Goal: Information Seeking & Learning: Learn about a topic

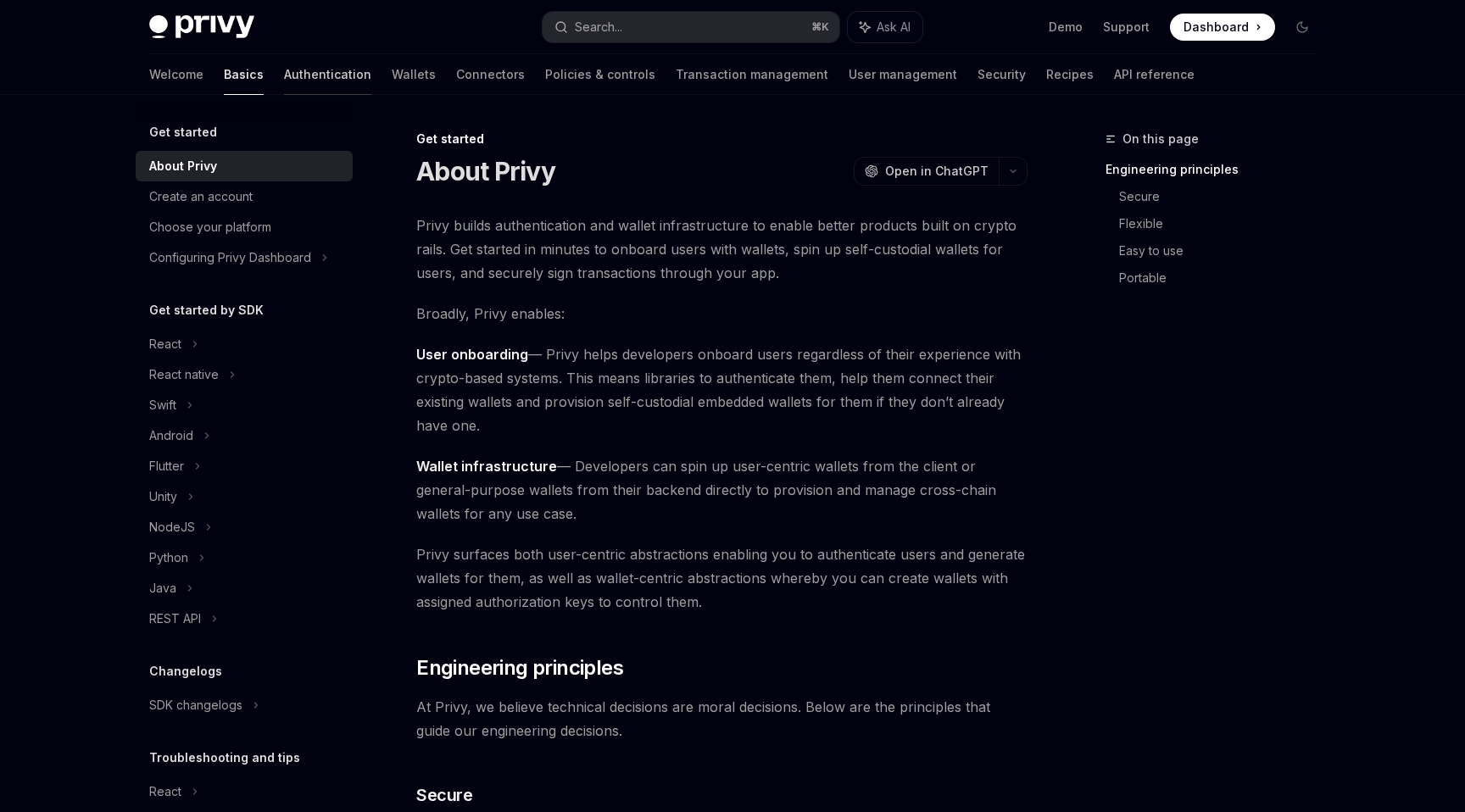
click at [284, 80] on link "Authentication" at bounding box center [327, 74] width 87 height 41
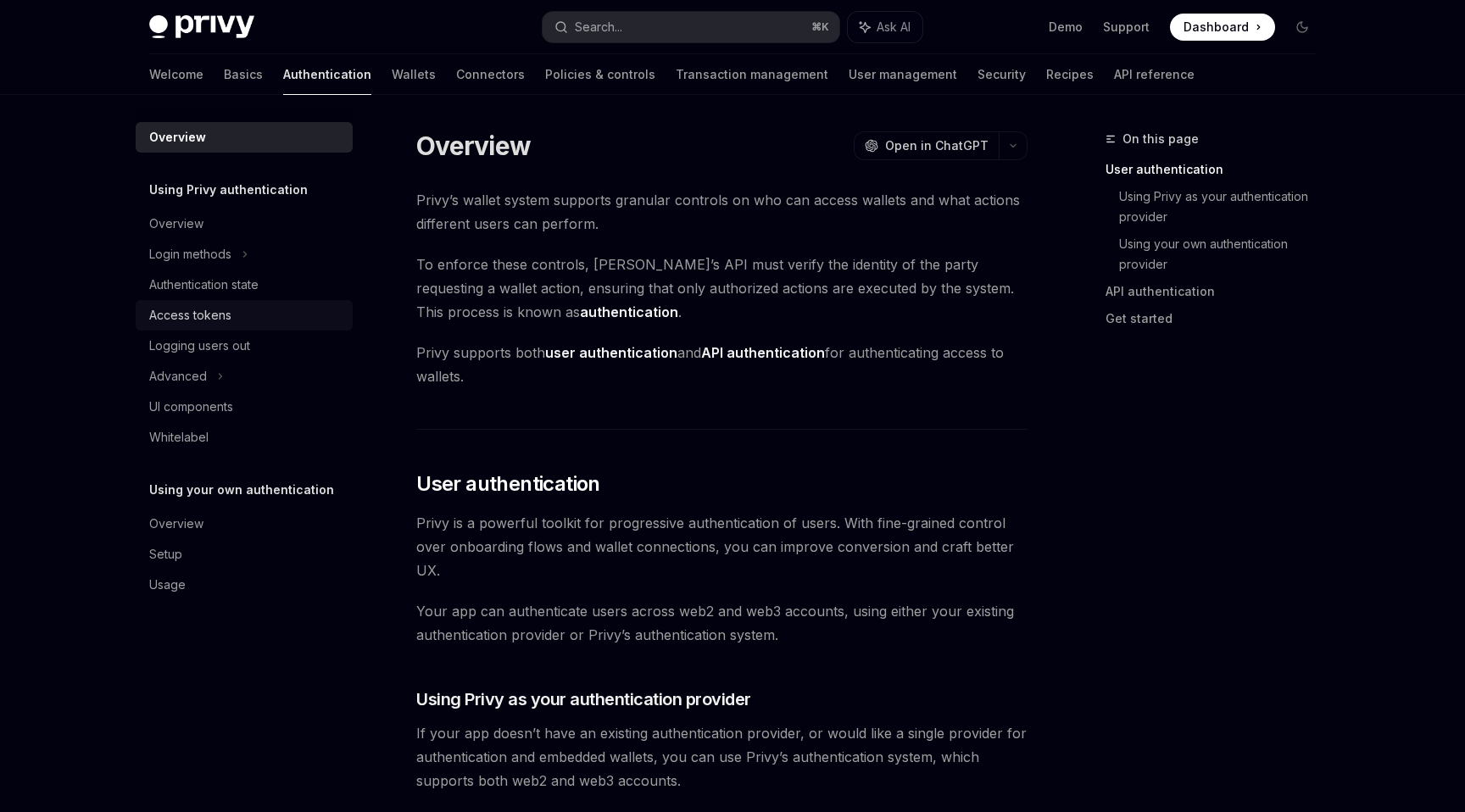
click at [204, 320] on div "Access tokens" at bounding box center [189, 315] width 82 height 21
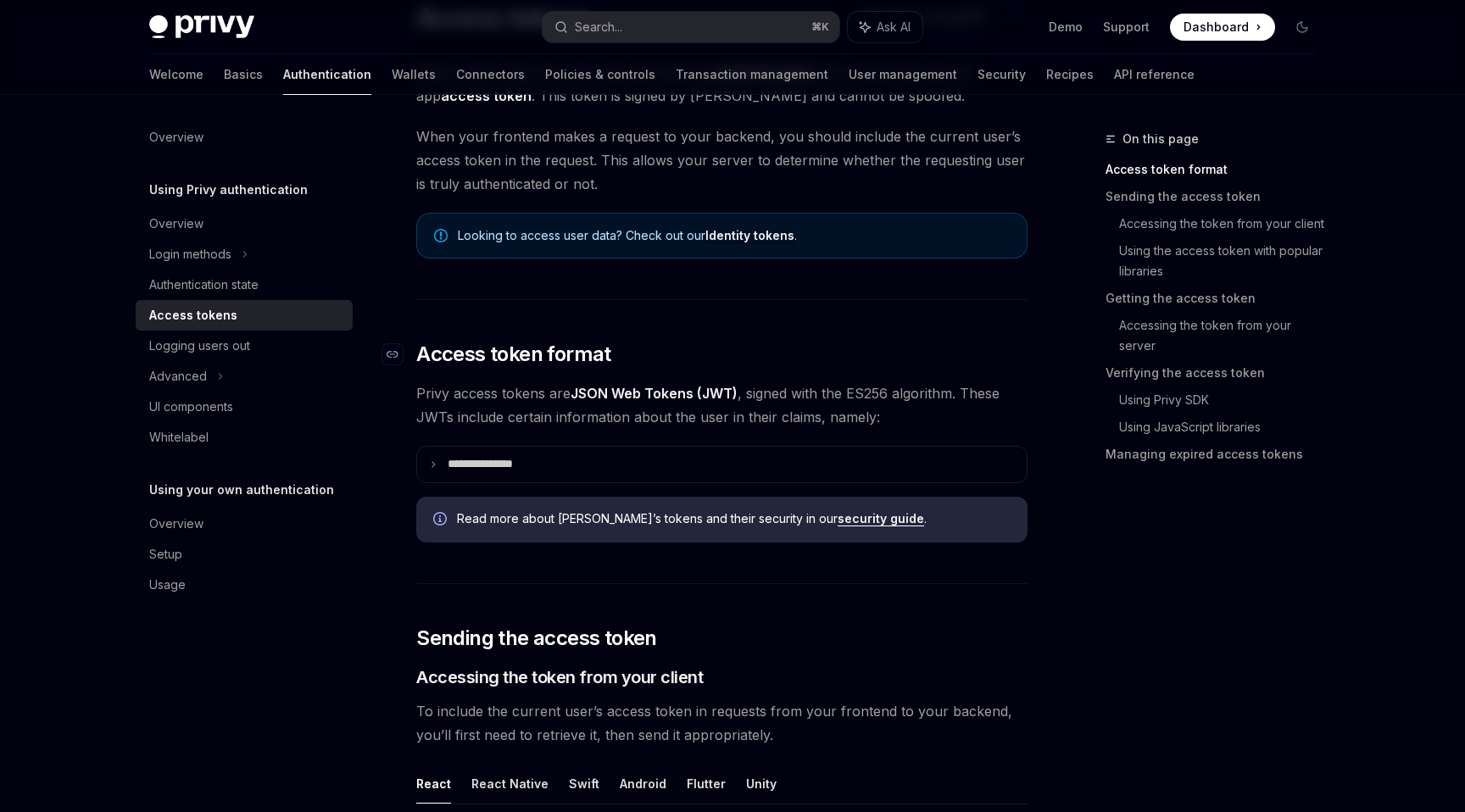
scroll to position [185, 0]
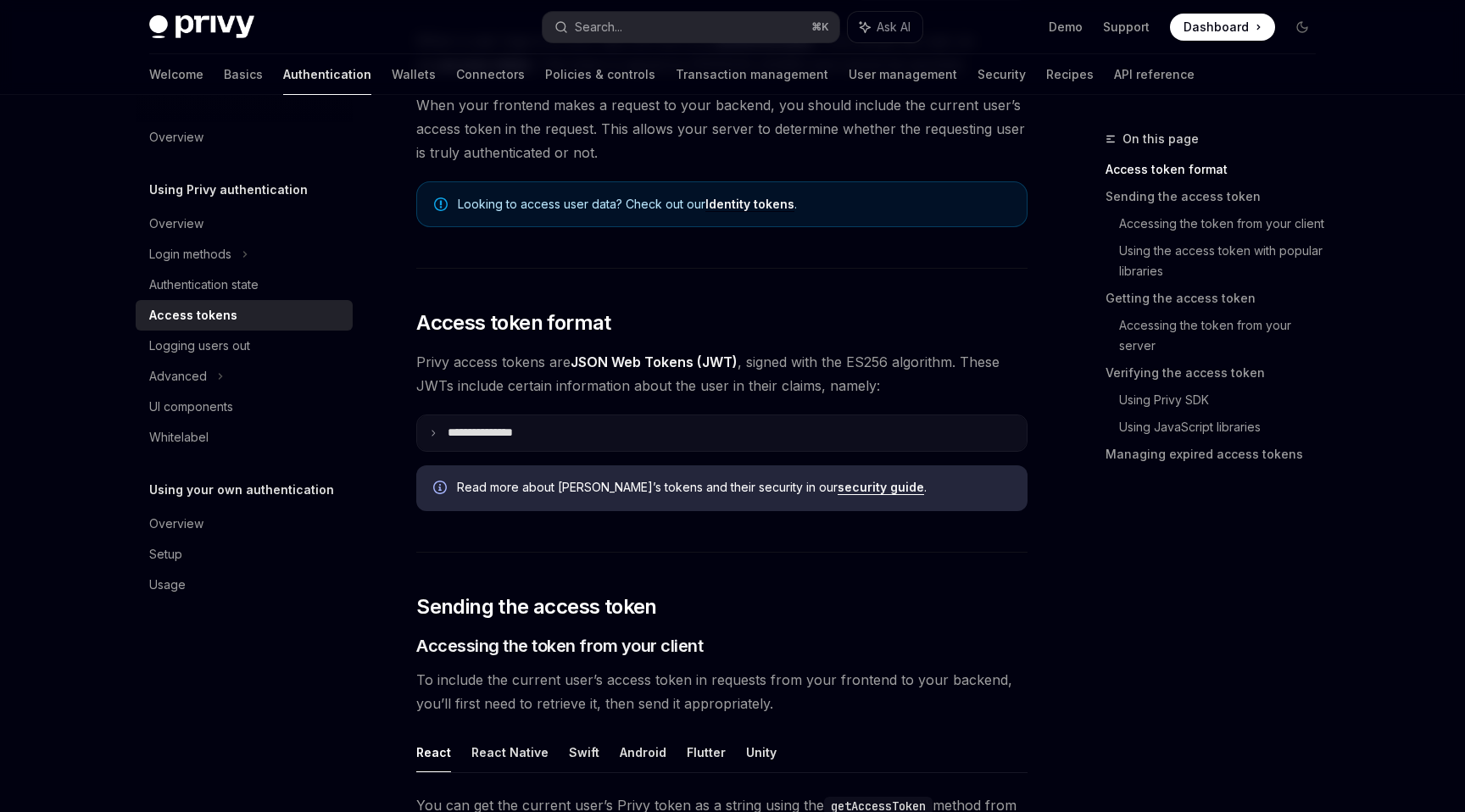
click at [433, 433] on icon at bounding box center [433, 433] width 8 height 8
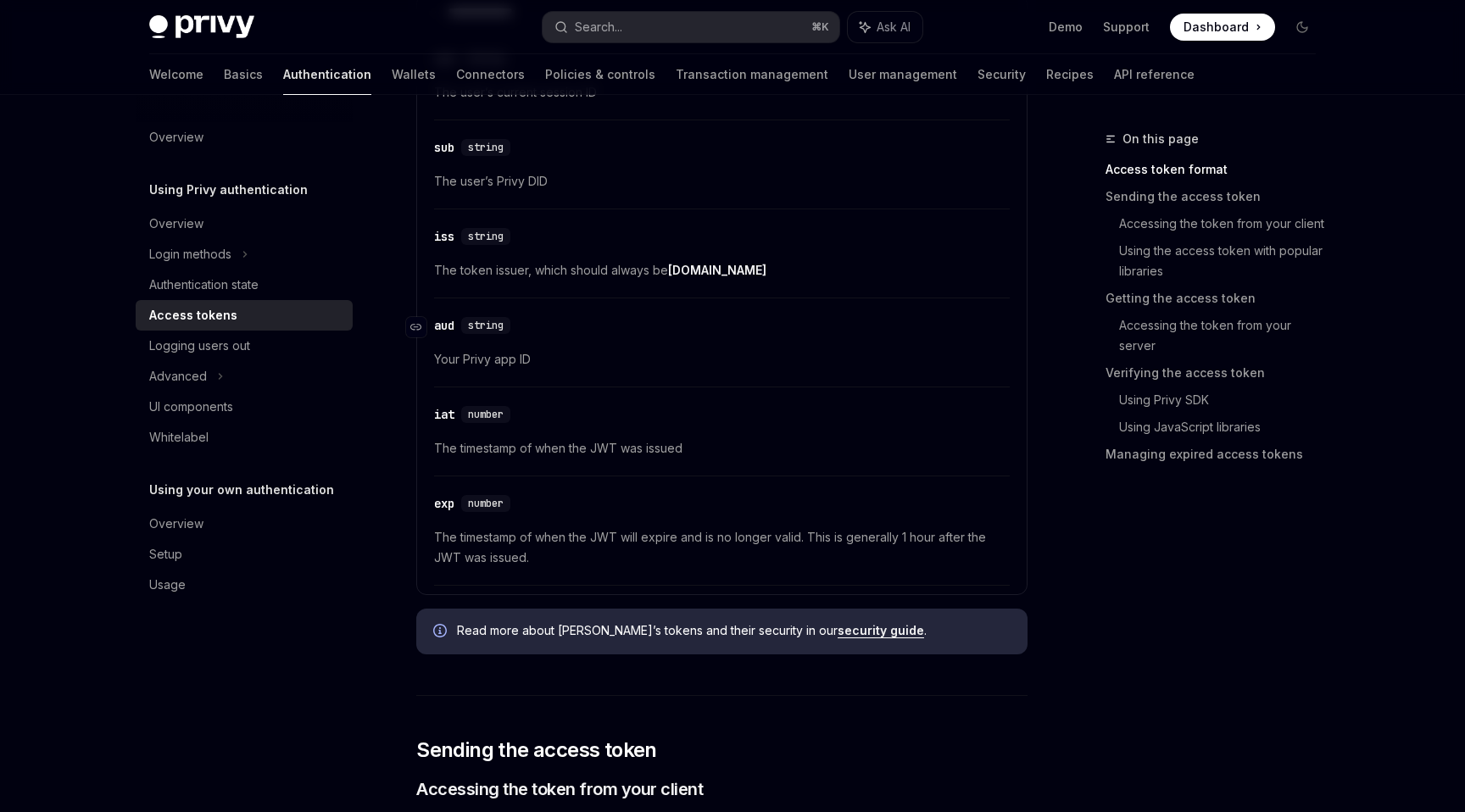
scroll to position [601, 0]
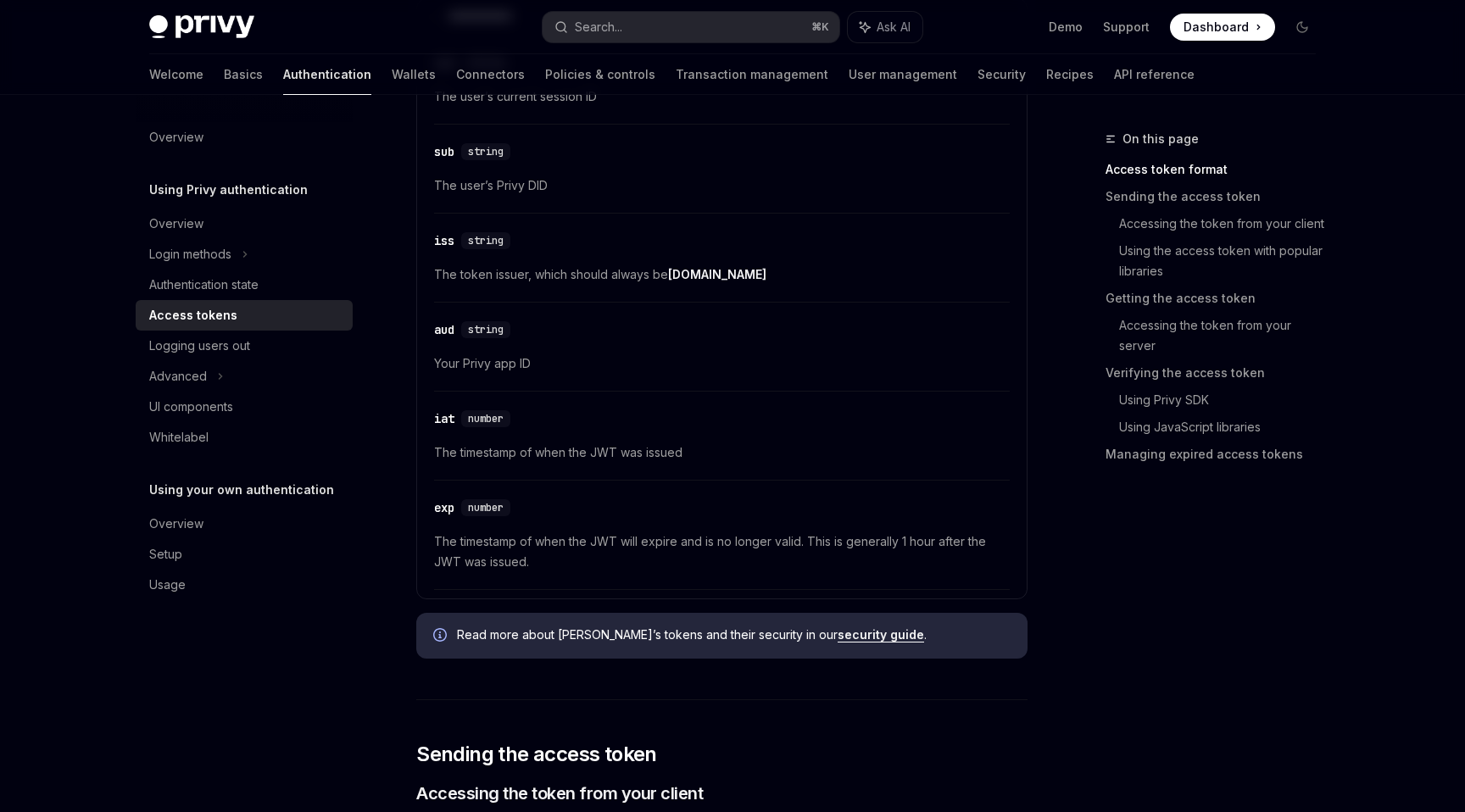
click at [838, 633] on link "security guide" at bounding box center [881, 634] width 87 height 15
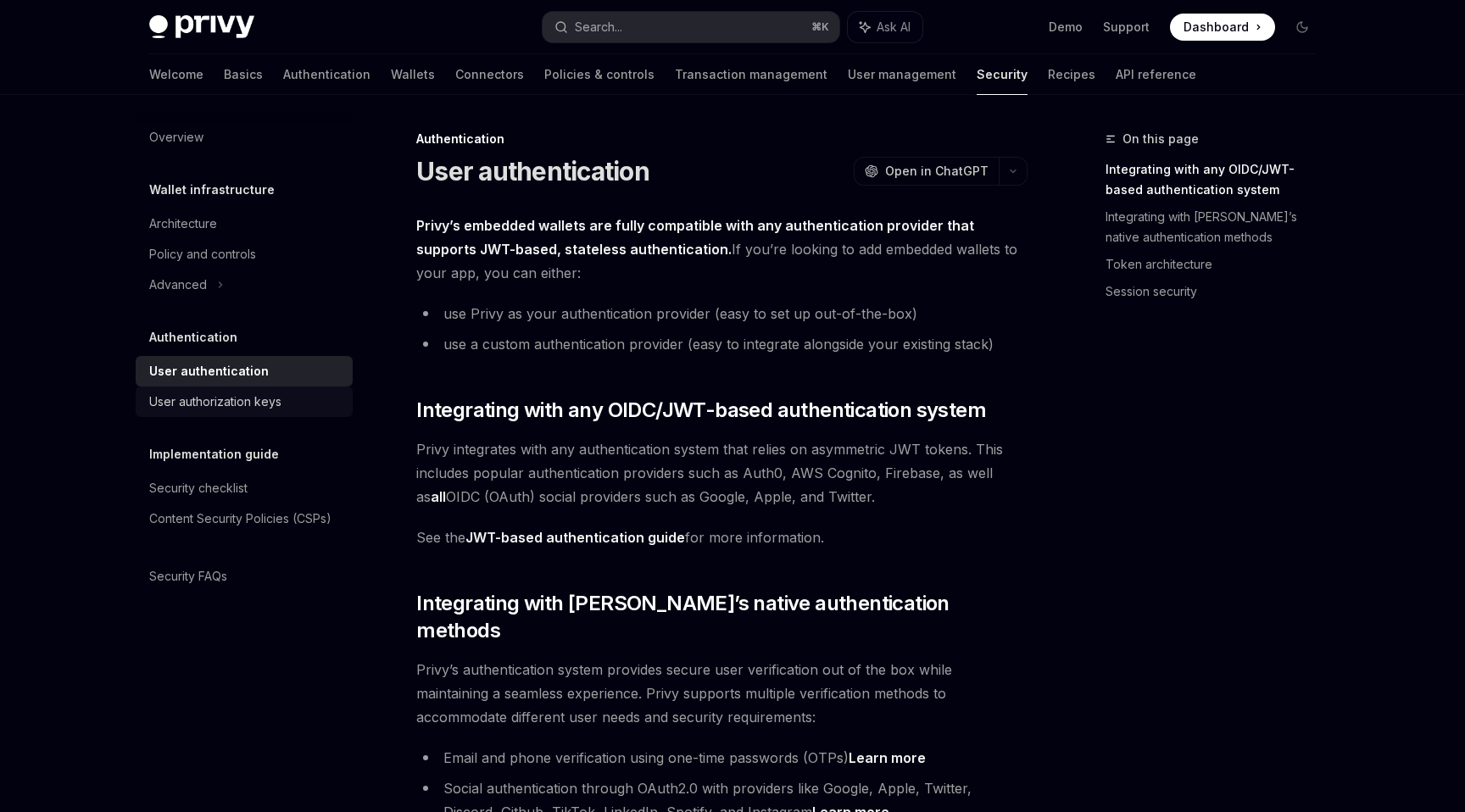
click at [242, 400] on div "User authorization keys" at bounding box center [215, 401] width 133 height 21
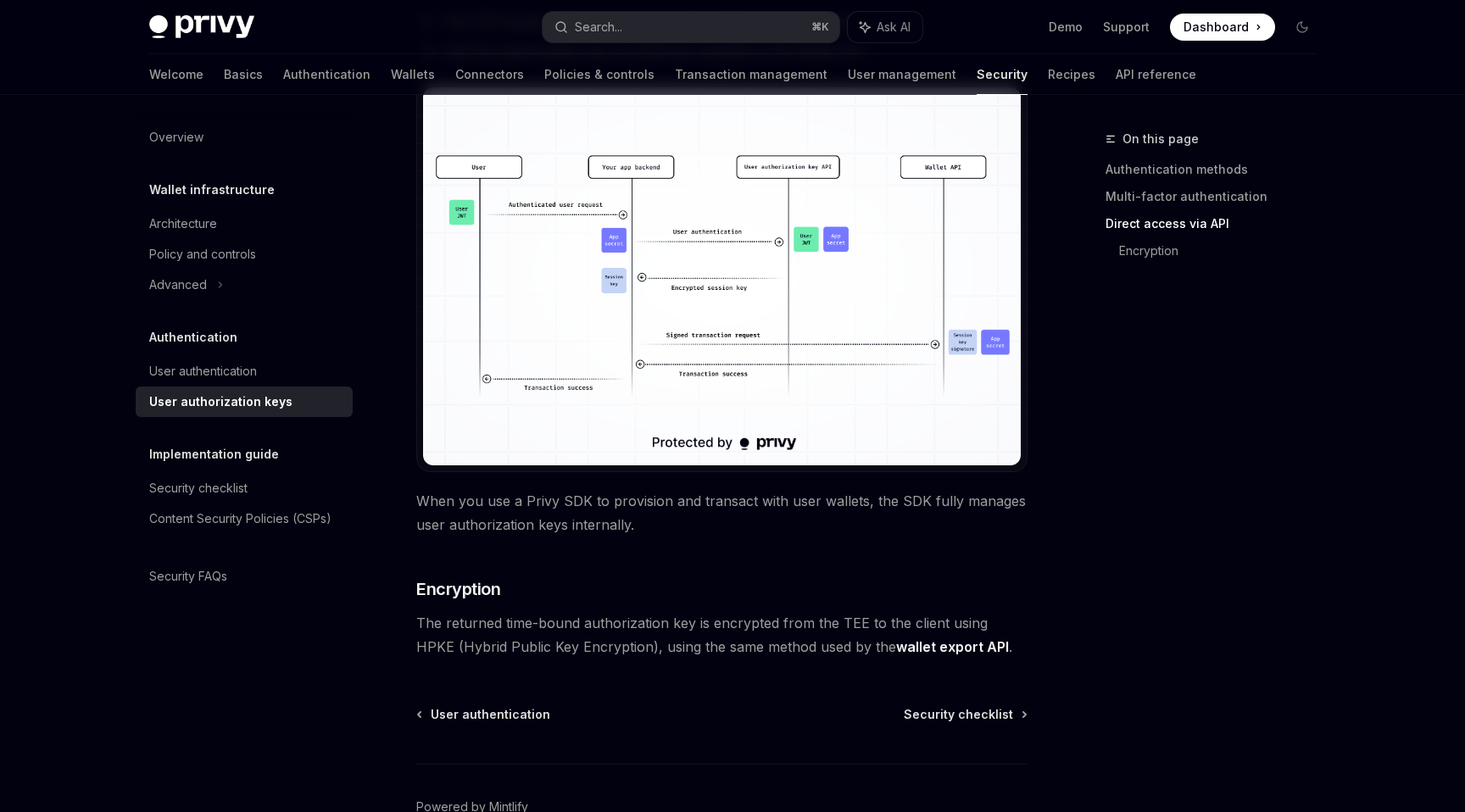
scroll to position [1323, 0]
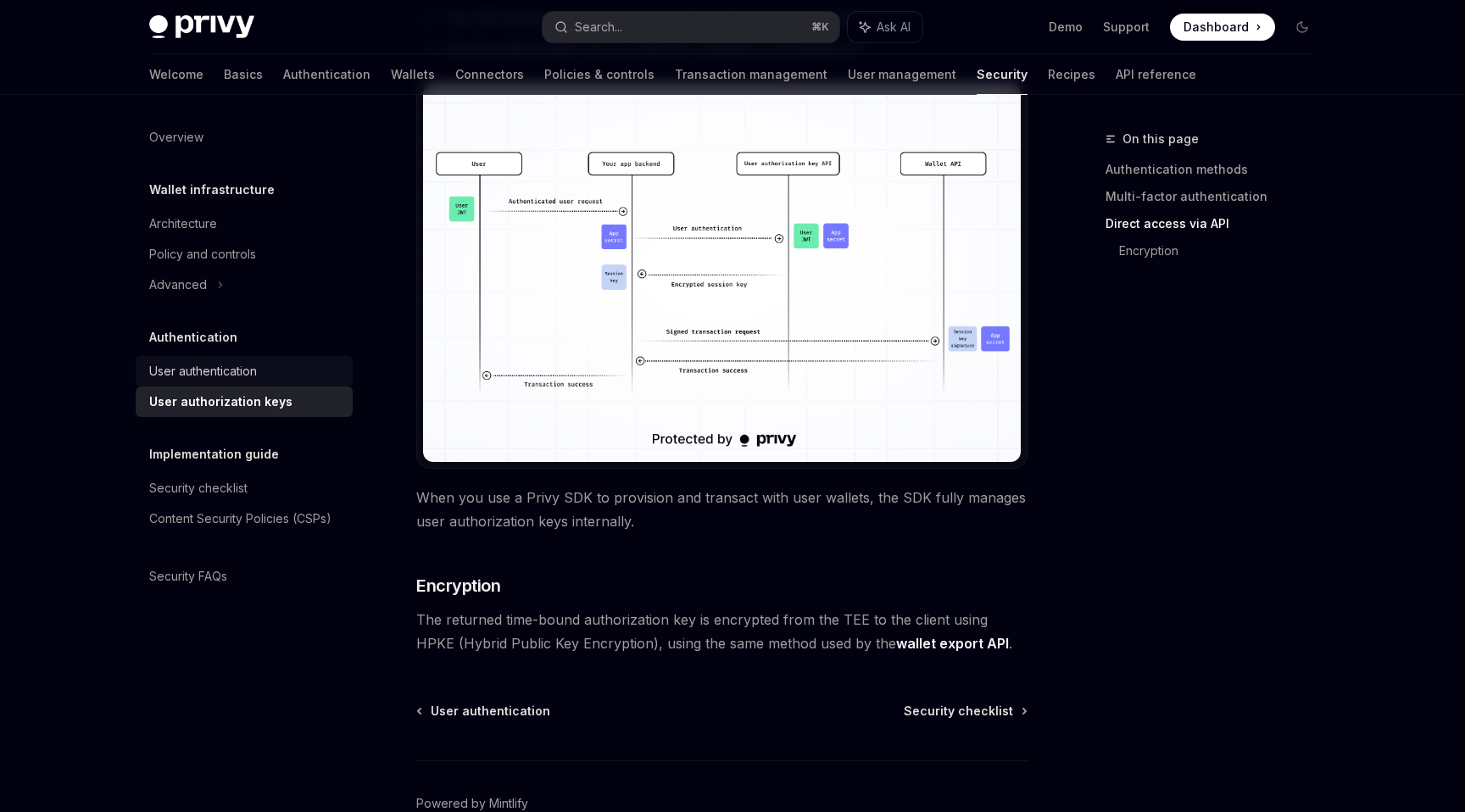
click at [174, 384] on link "User authentication" at bounding box center [243, 371] width 217 height 31
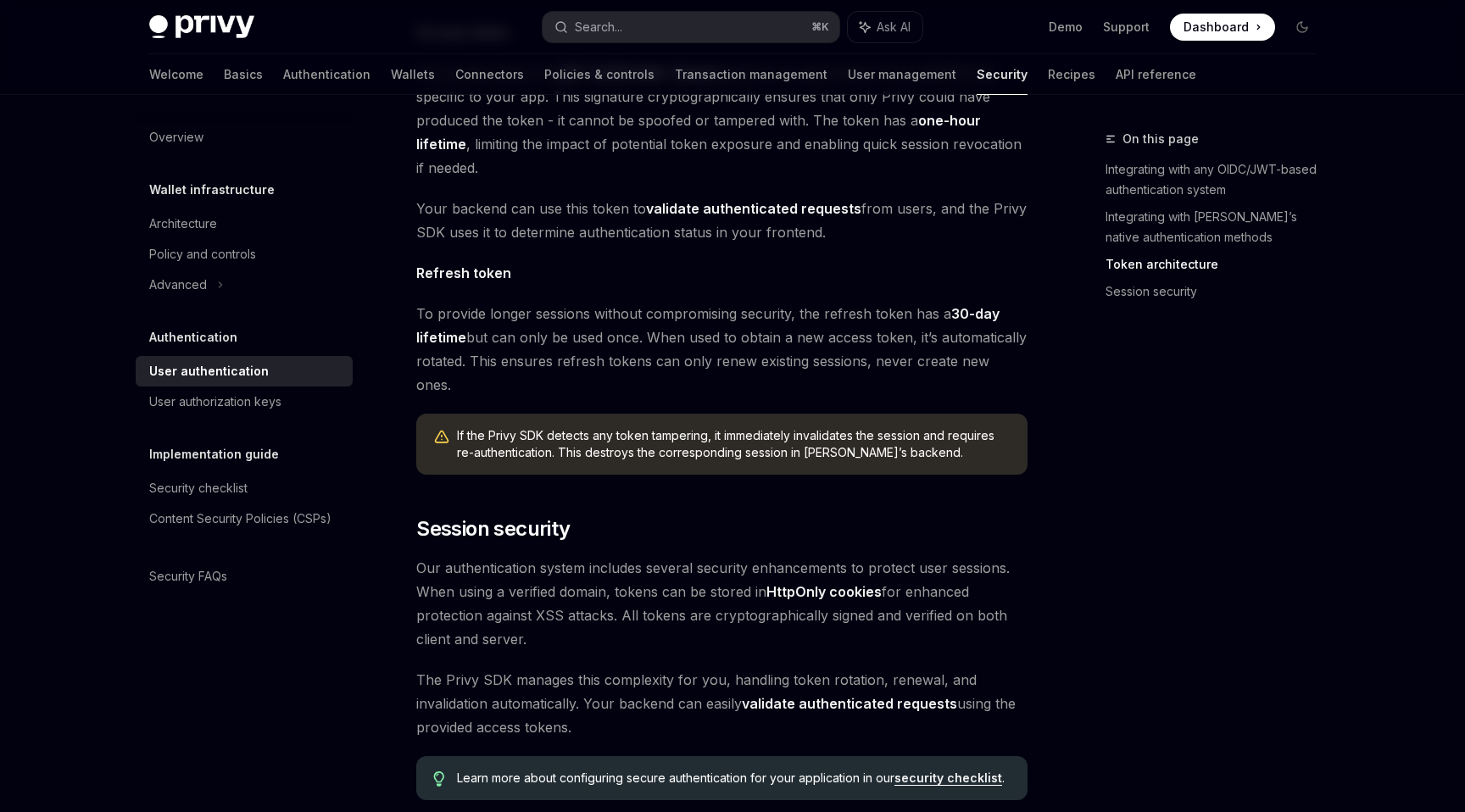
scroll to position [1096, 0]
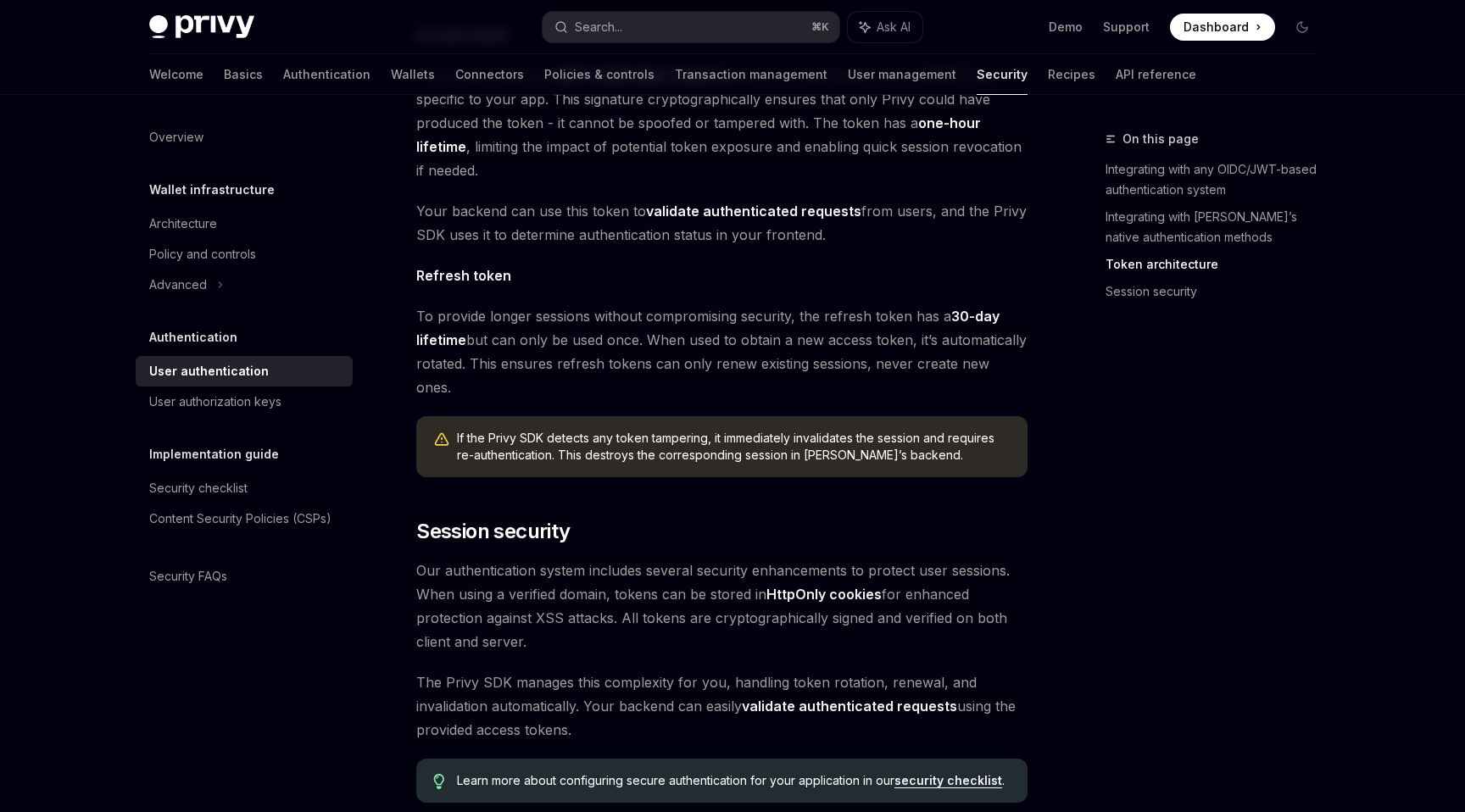
click at [406, 379] on div "Authentication User authentication OpenAI Open in ChatGPT OpenAI Open in ChatGP…" at bounding box center [563, 43] width 936 height 2021
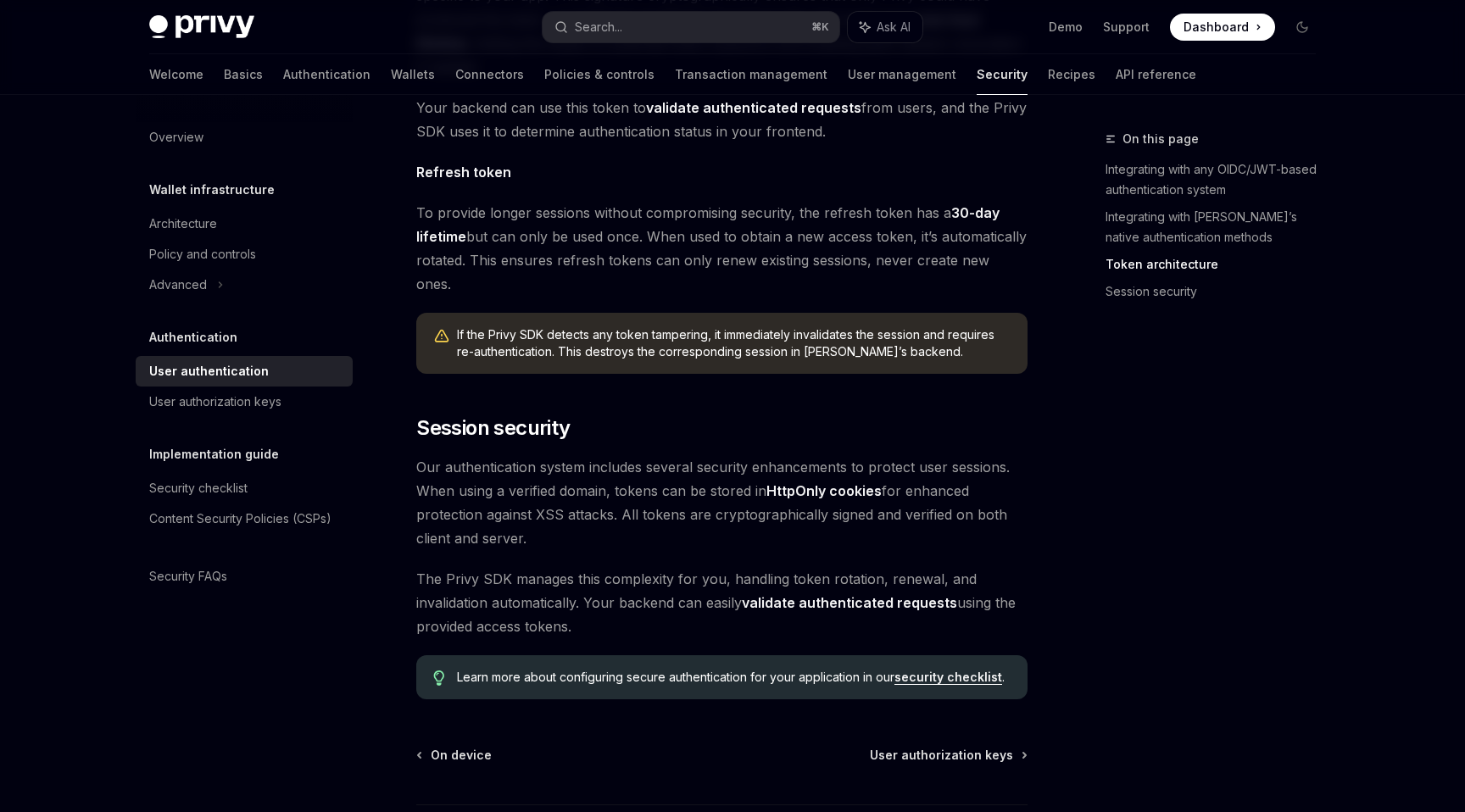
scroll to position [1202, 0]
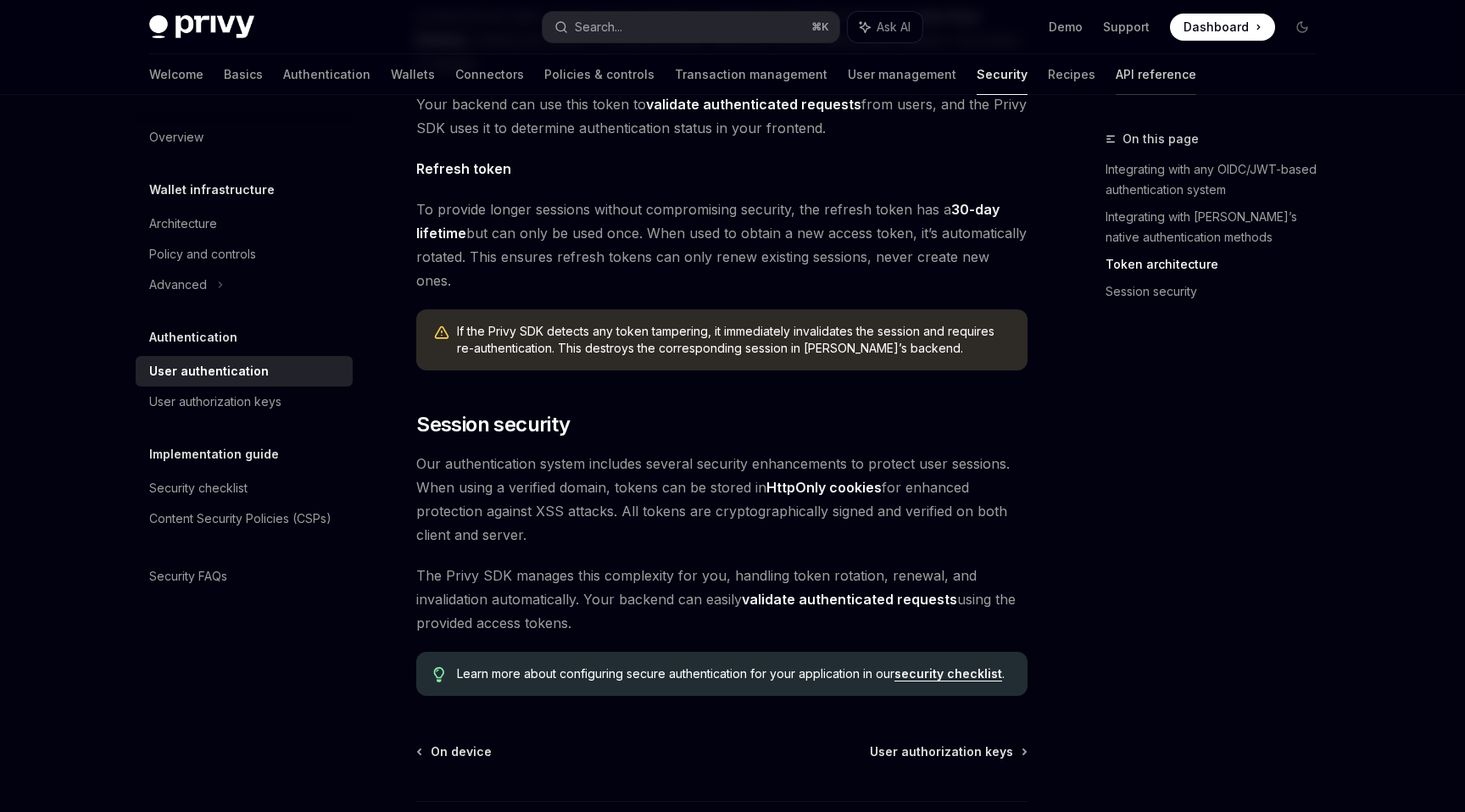
click at [1115, 64] on link "API reference" at bounding box center [1155, 74] width 80 height 41
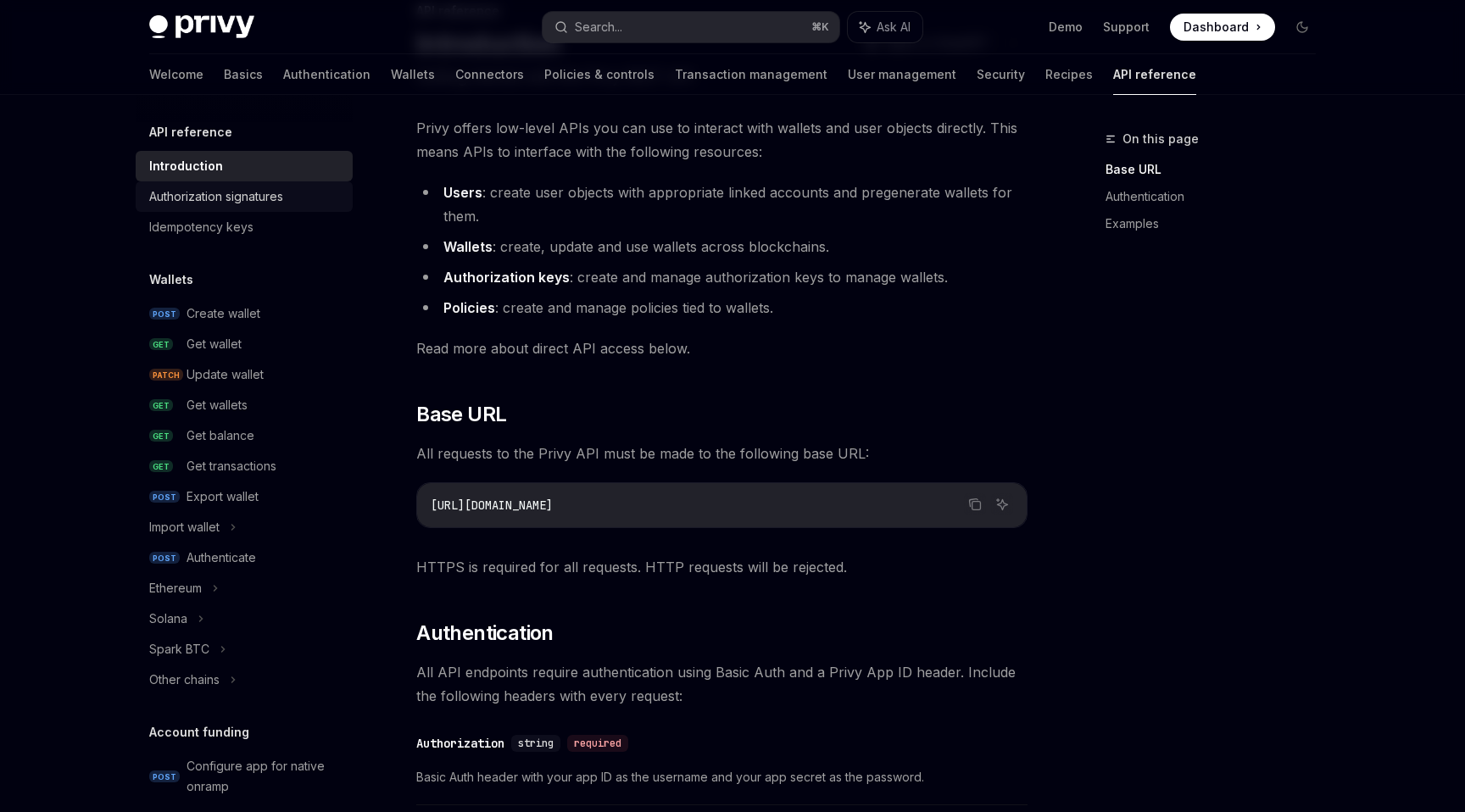
click at [228, 201] on div "Authorization signatures" at bounding box center [215, 196] width 134 height 21
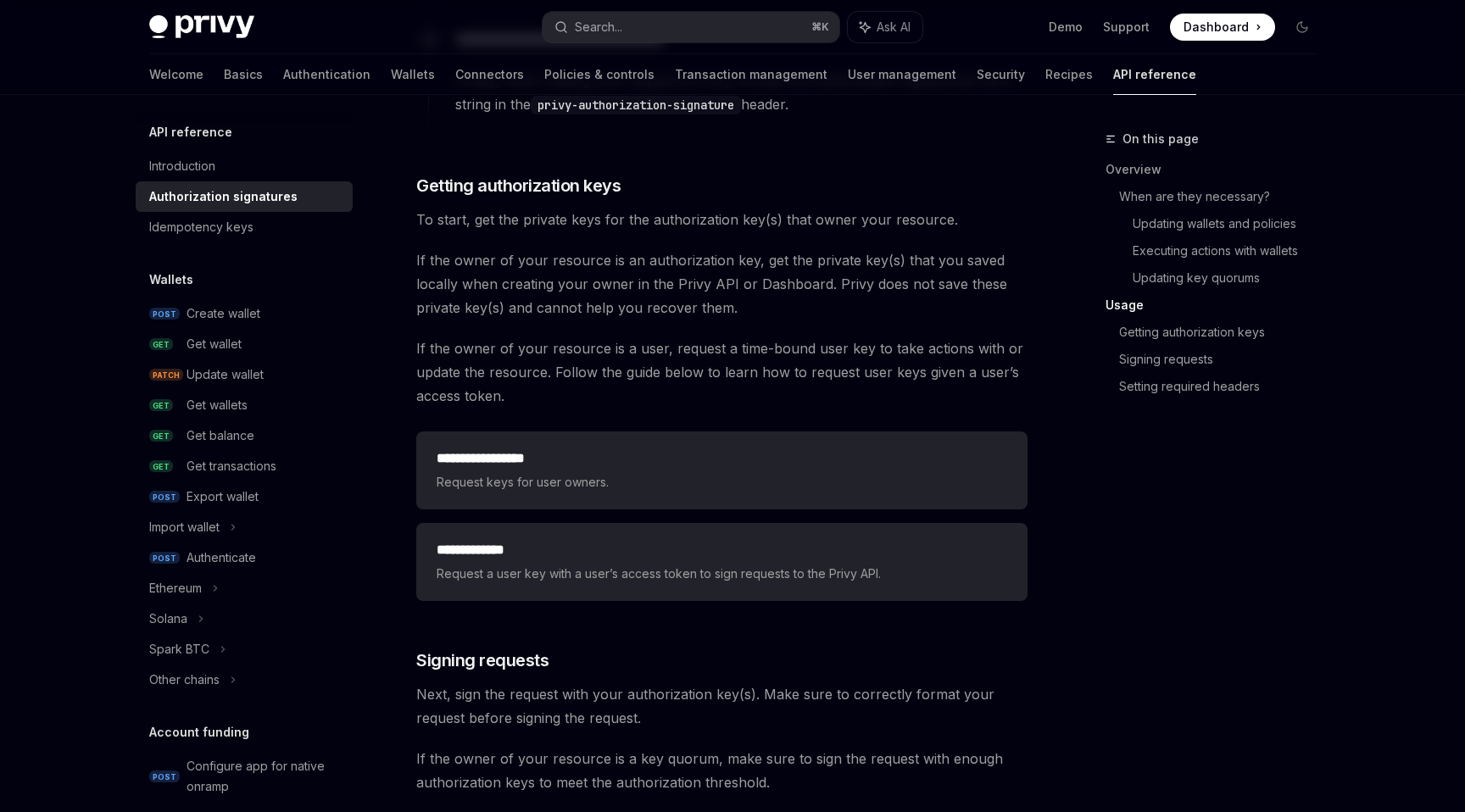
scroll to position [2079, 0]
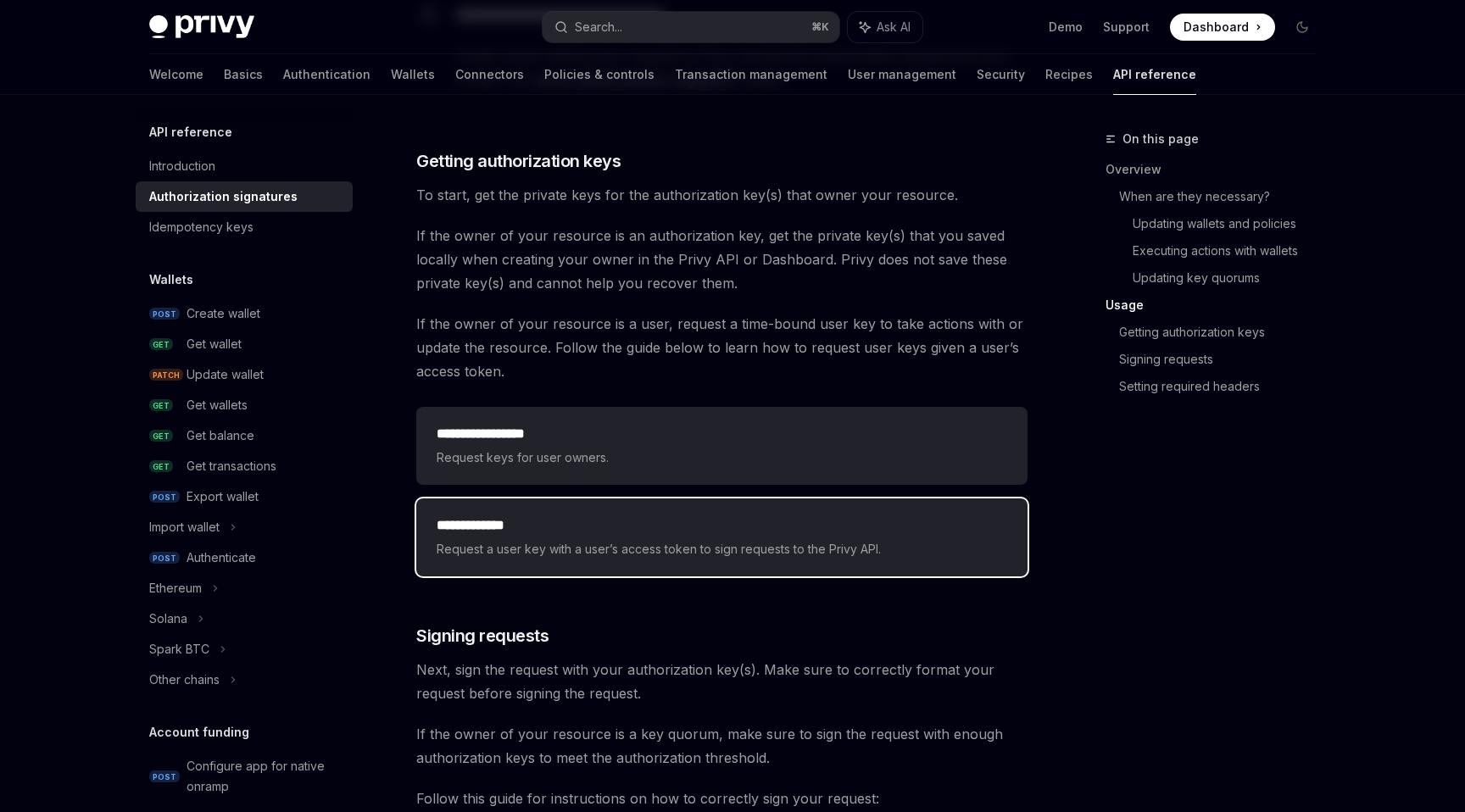
click at [482, 549] on span "Request a user key with a user’s access token to sign requests to the Privy API." at bounding box center [721, 549] width 571 height 21
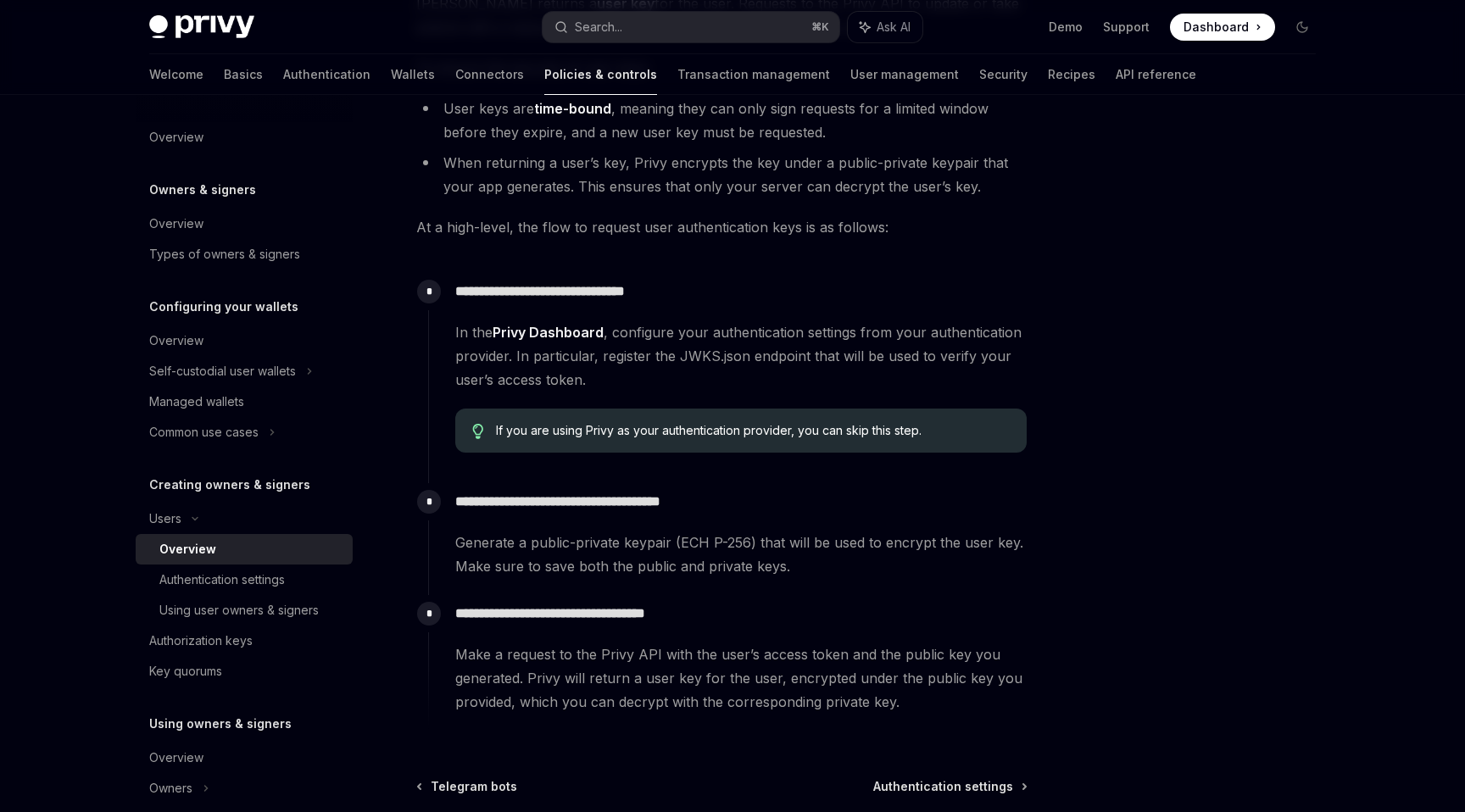
scroll to position [379, 0]
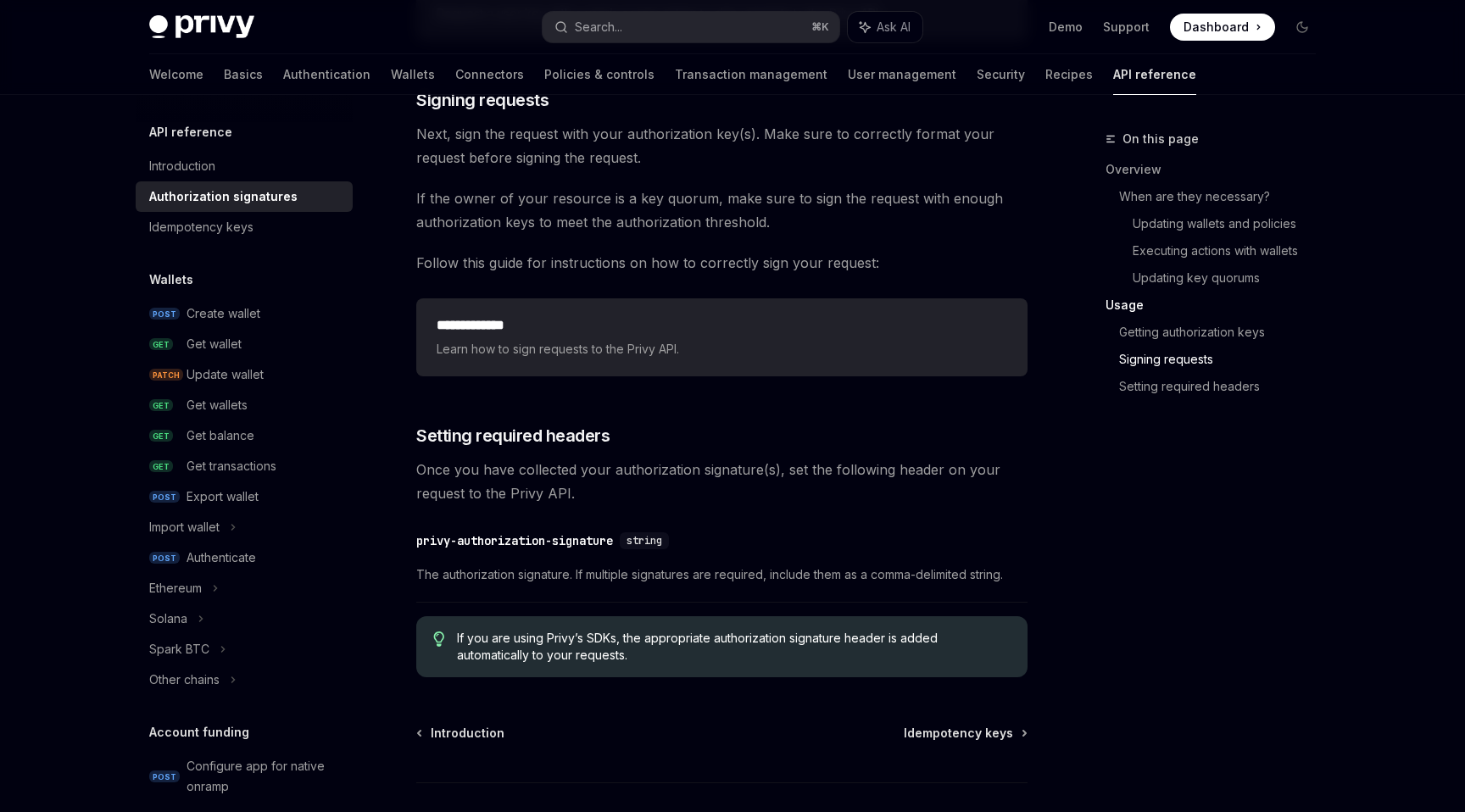
scroll to position [2733, 0]
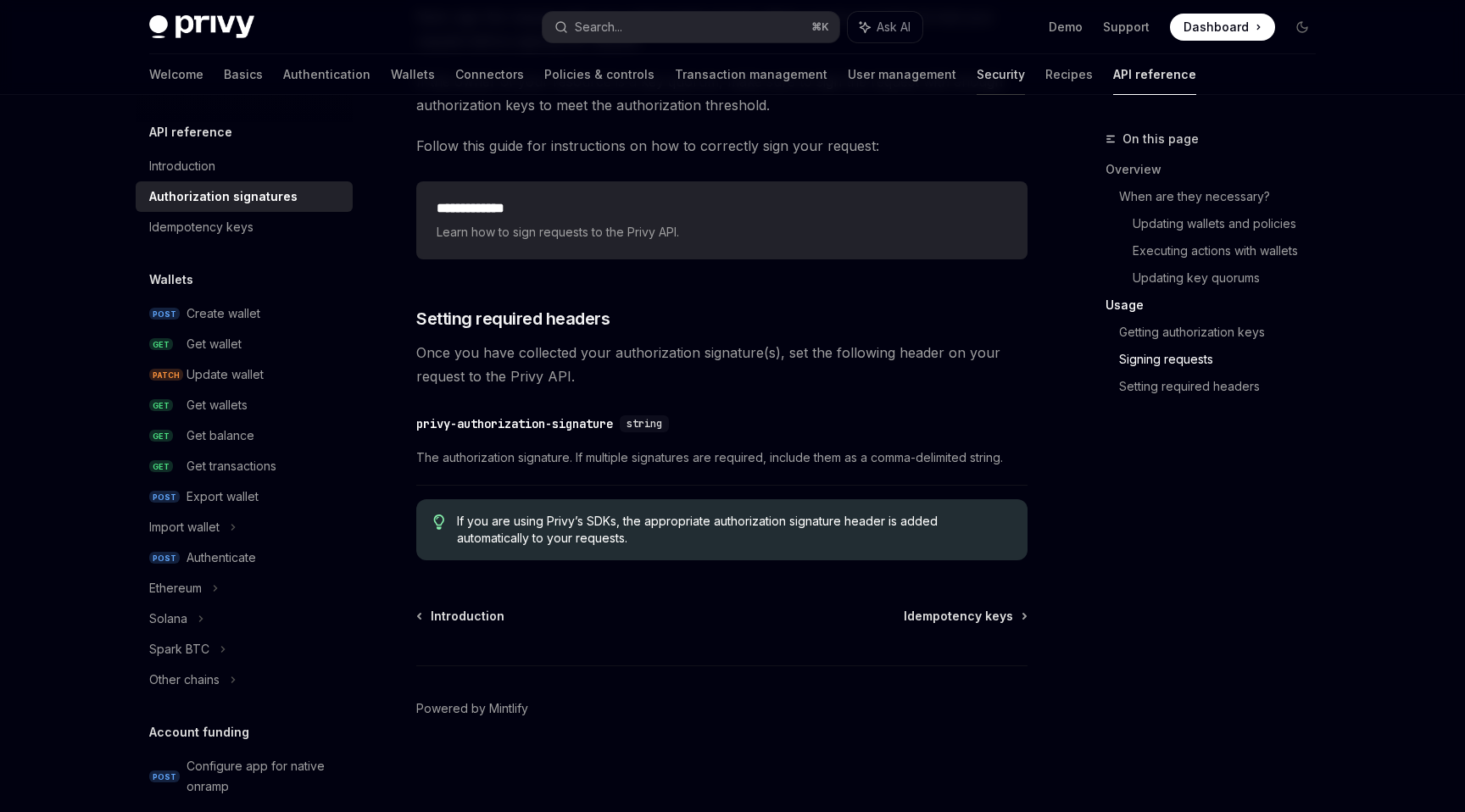
click at [976, 67] on link "Security" at bounding box center [1001, 74] width 49 height 41
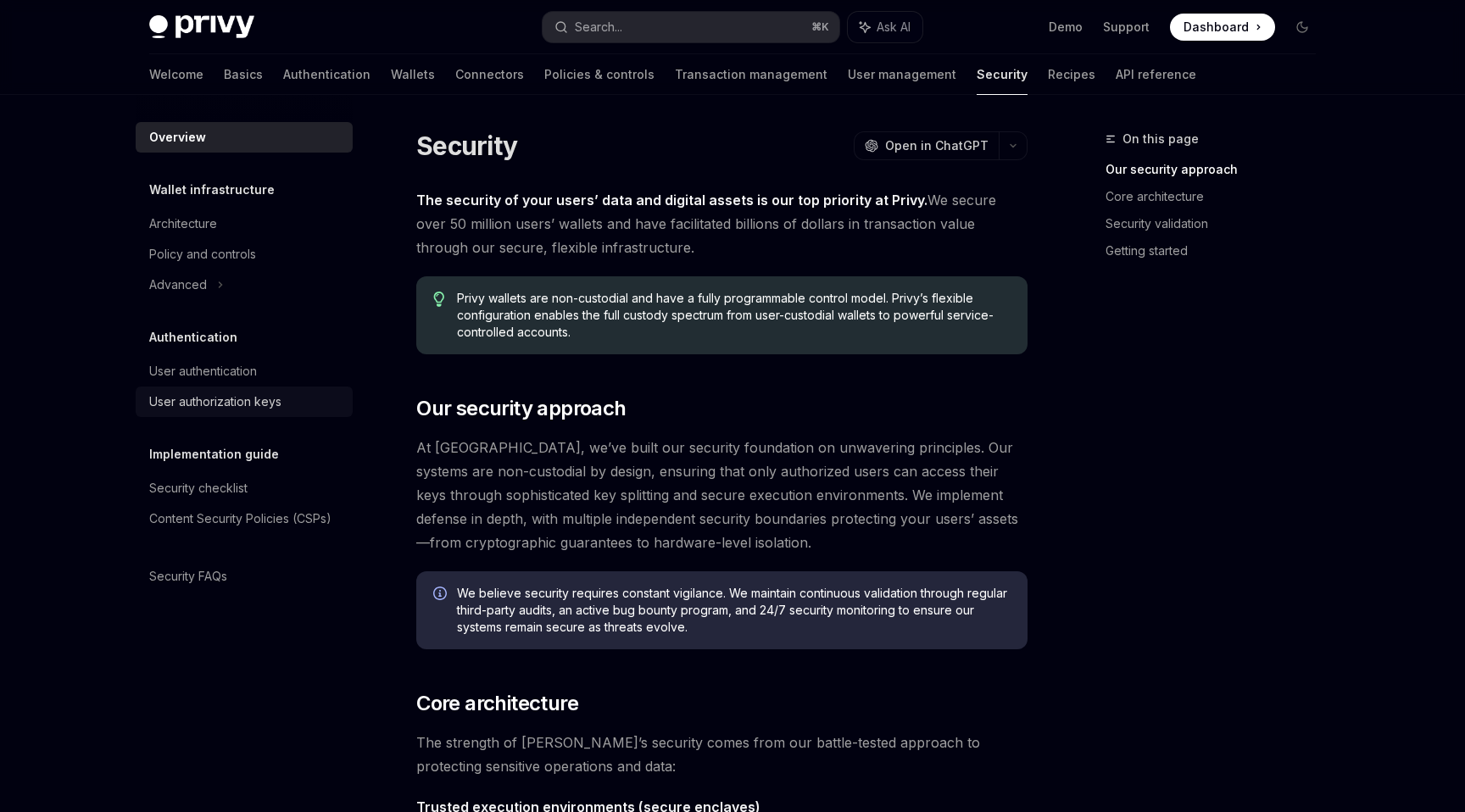
click at [243, 402] on div "User authorization keys" at bounding box center [215, 401] width 133 height 21
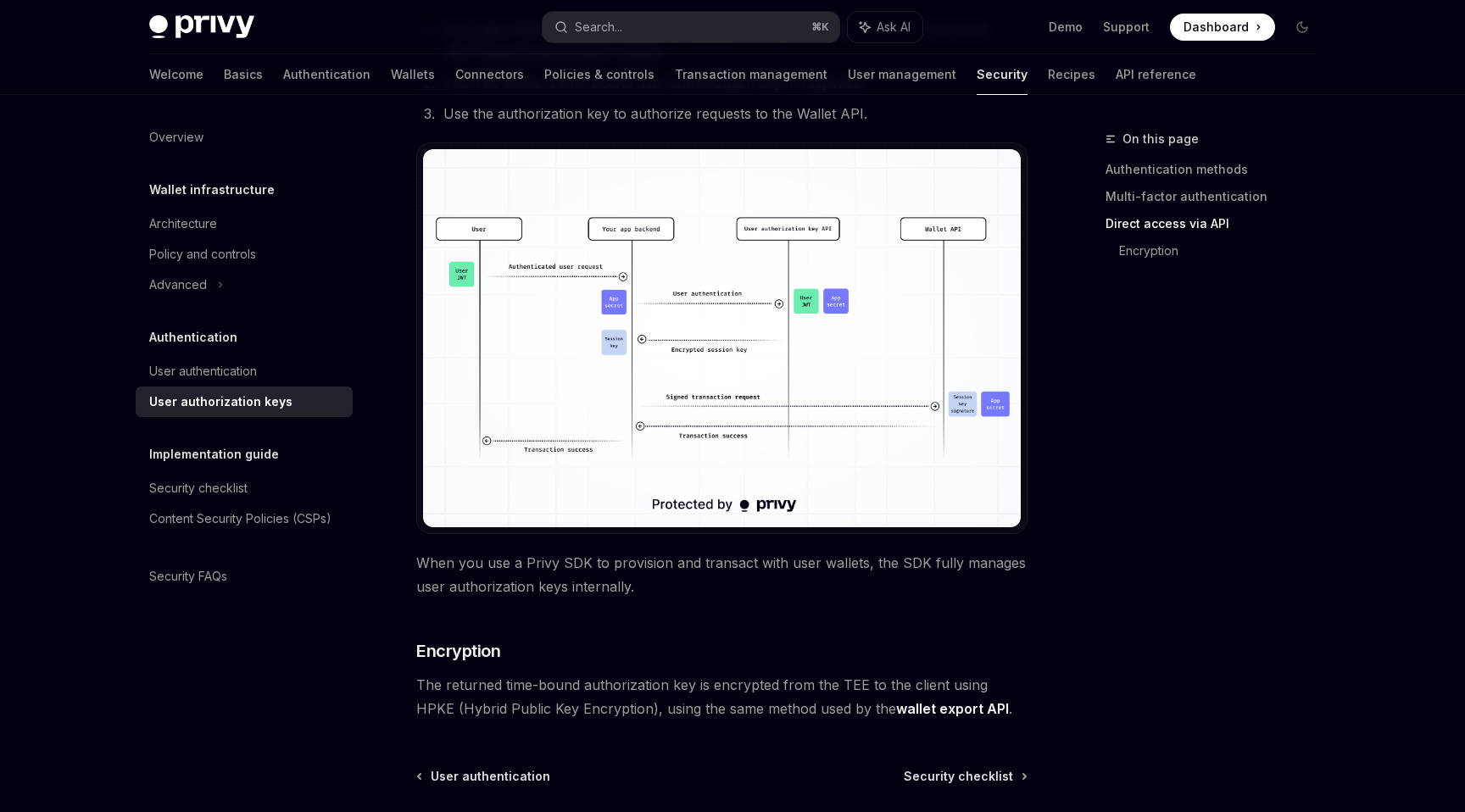
scroll to position [1059, 0]
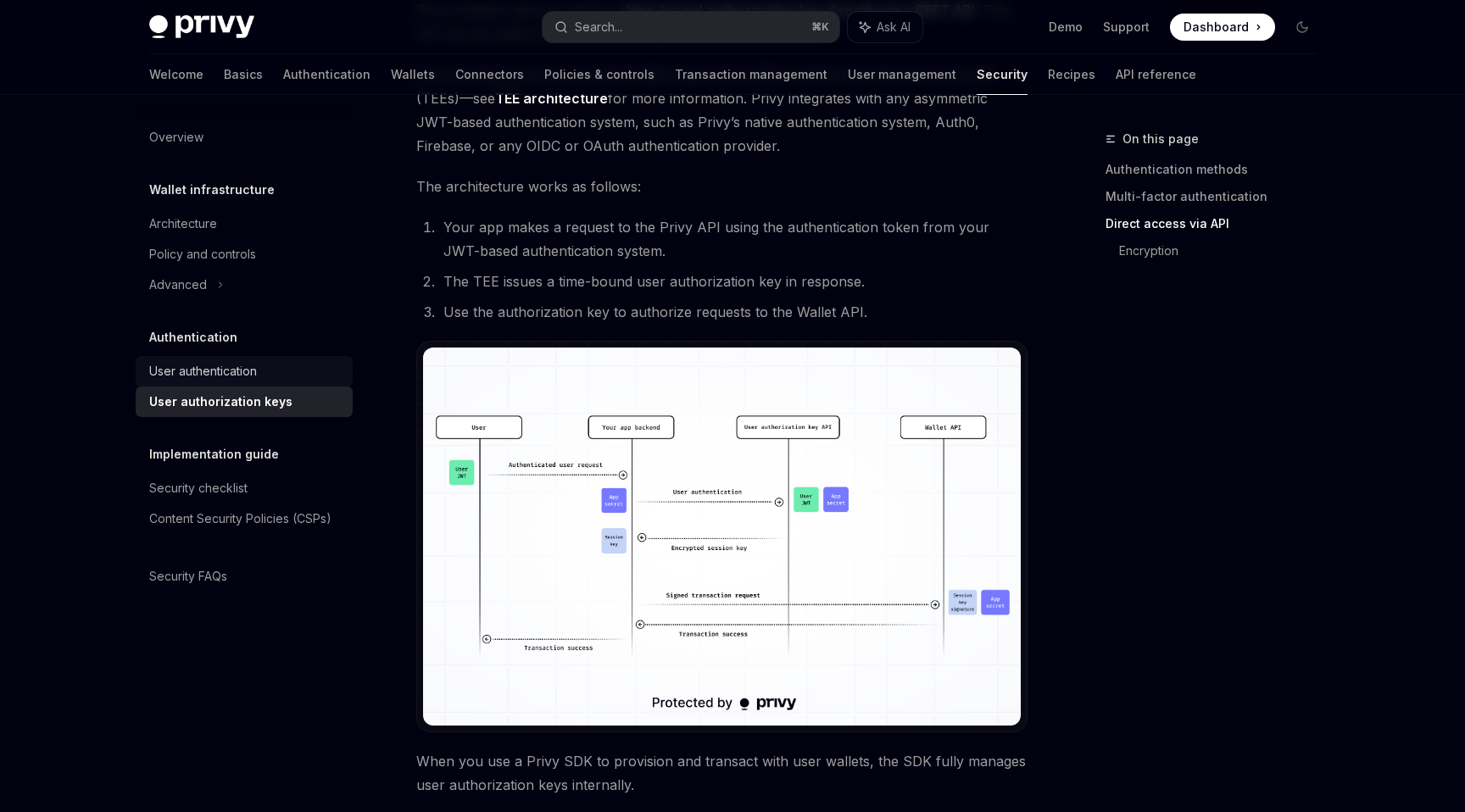
click at [244, 366] on div "User authentication" at bounding box center [202, 371] width 107 height 21
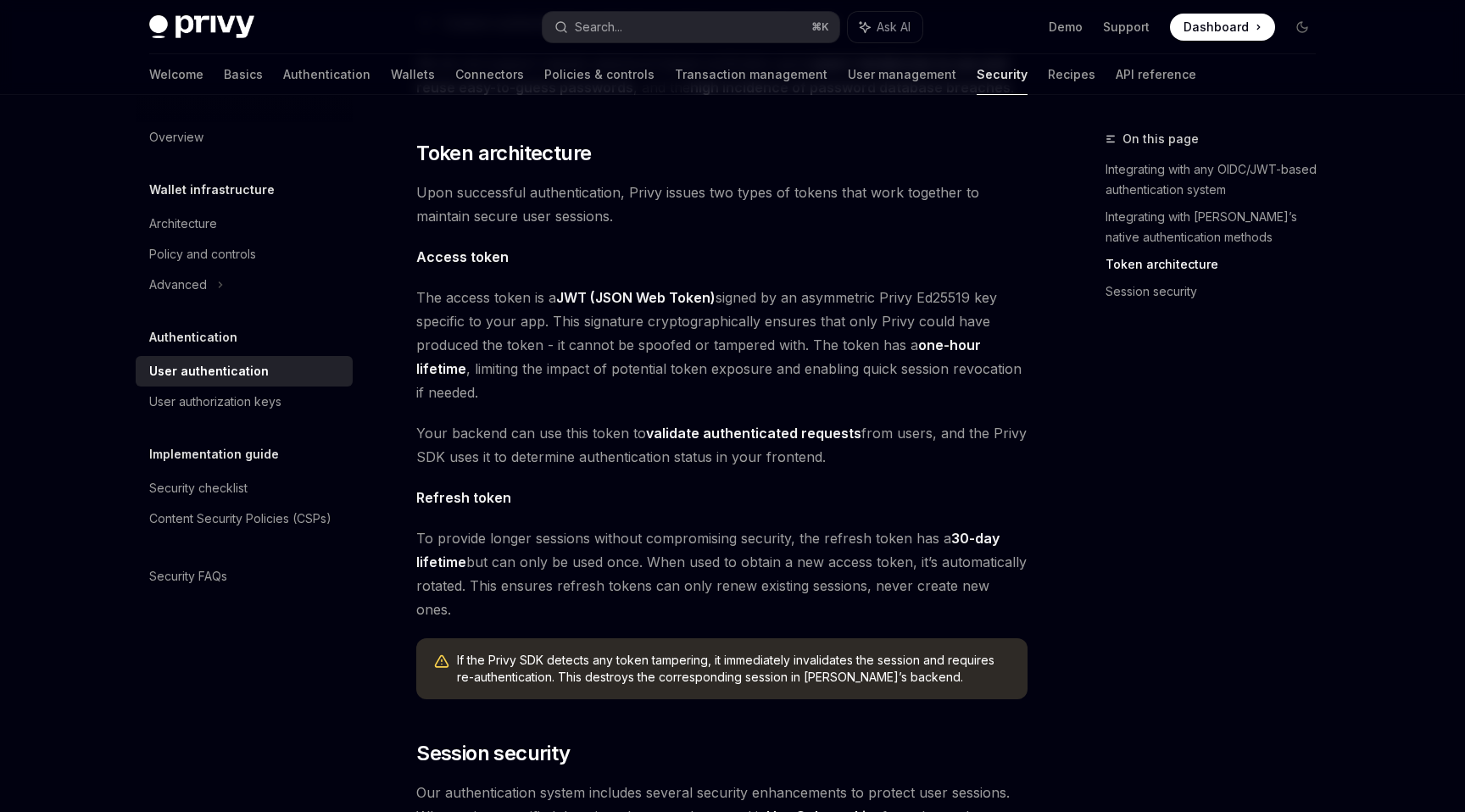
scroll to position [870, 0]
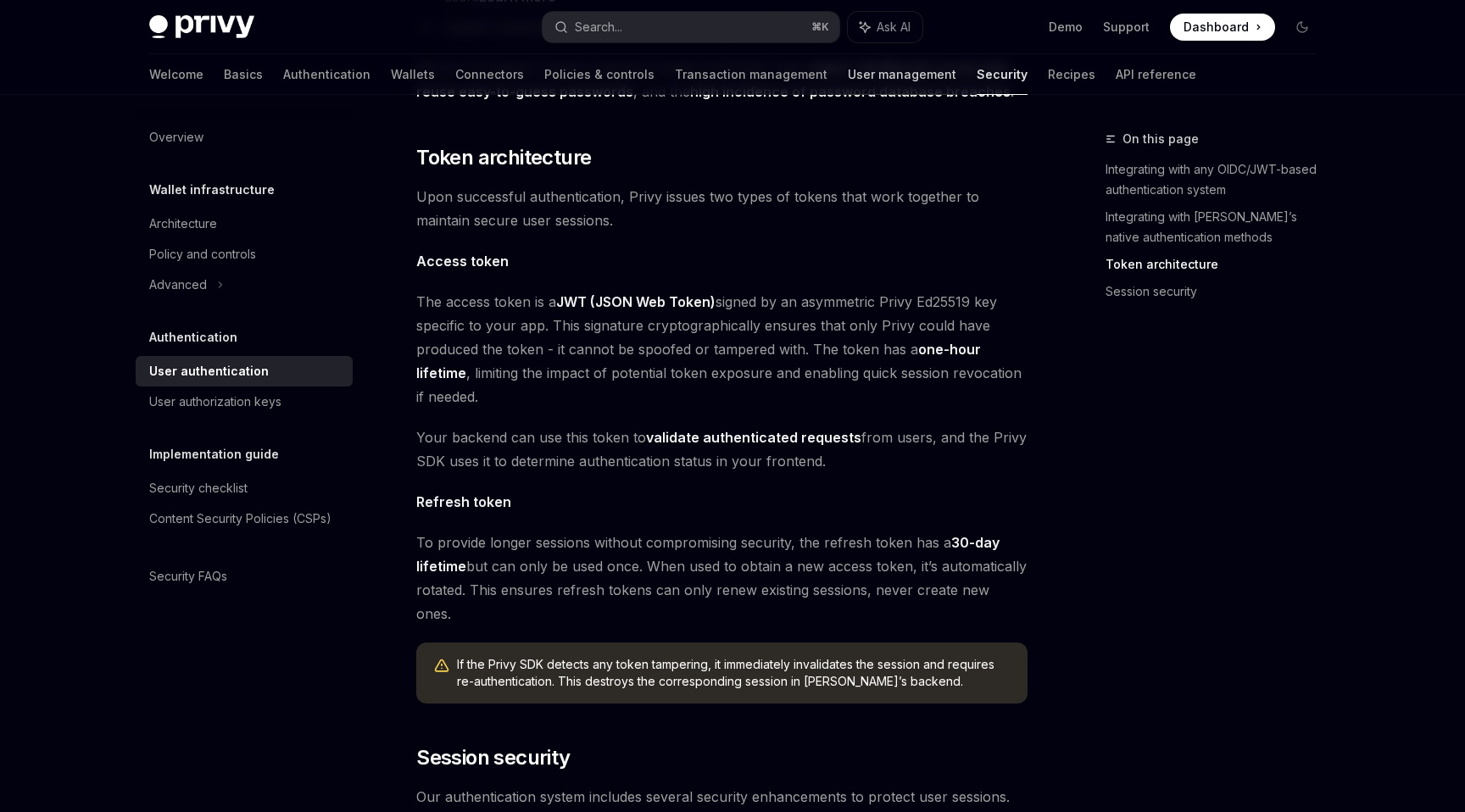
click at [847, 76] on link "User management" at bounding box center [902, 74] width 108 height 41
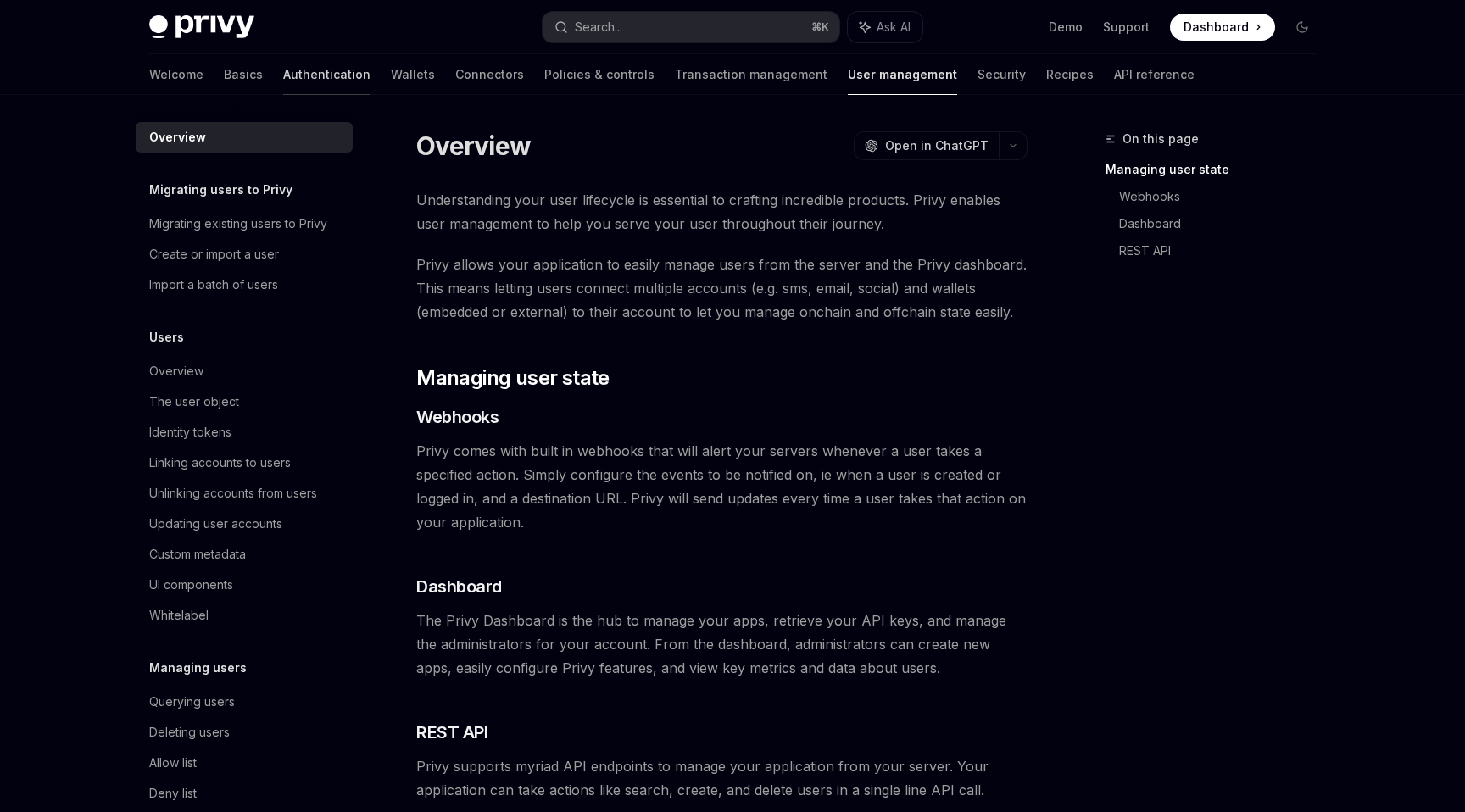
click at [283, 87] on link "Authentication" at bounding box center [326, 74] width 87 height 41
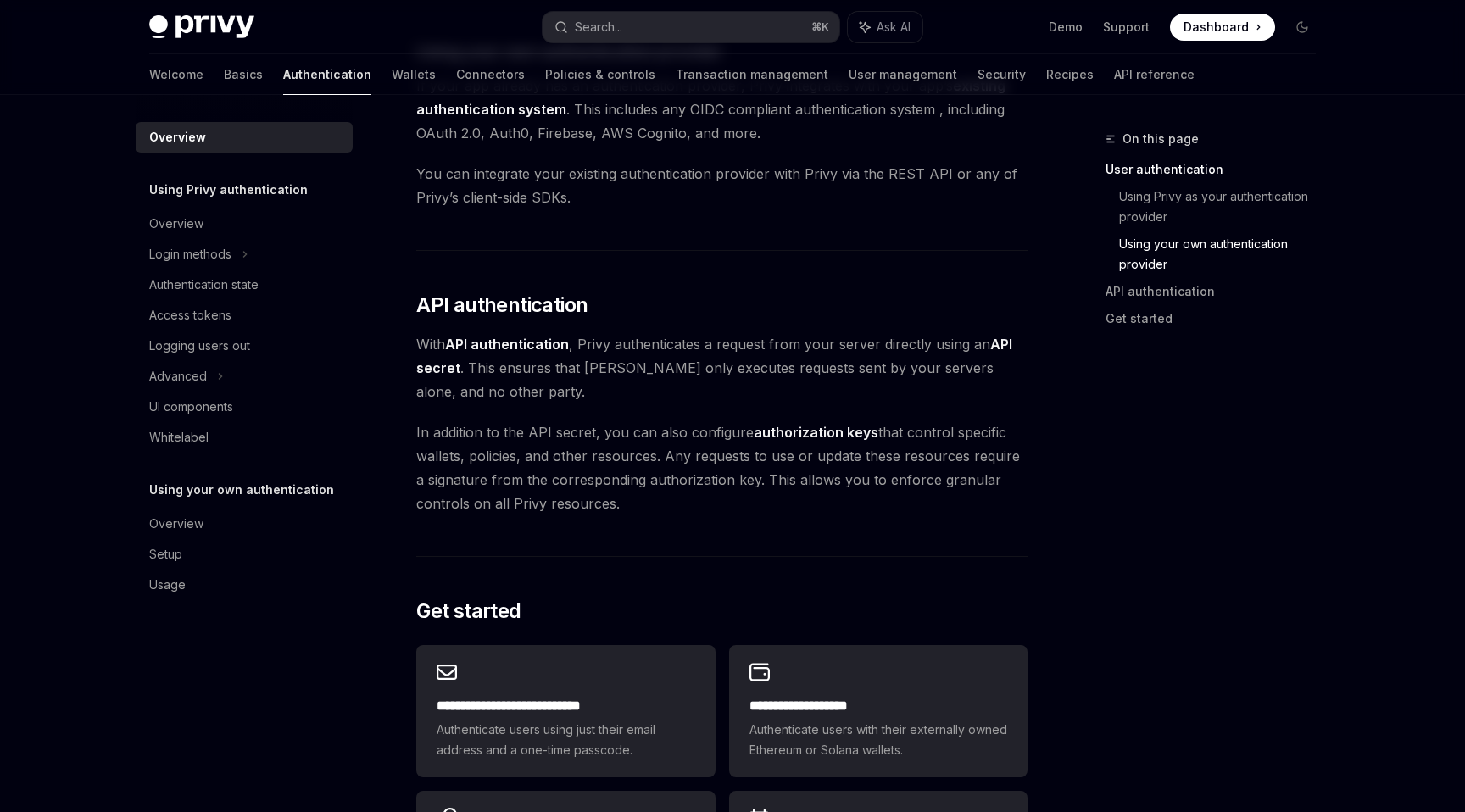
scroll to position [952, 0]
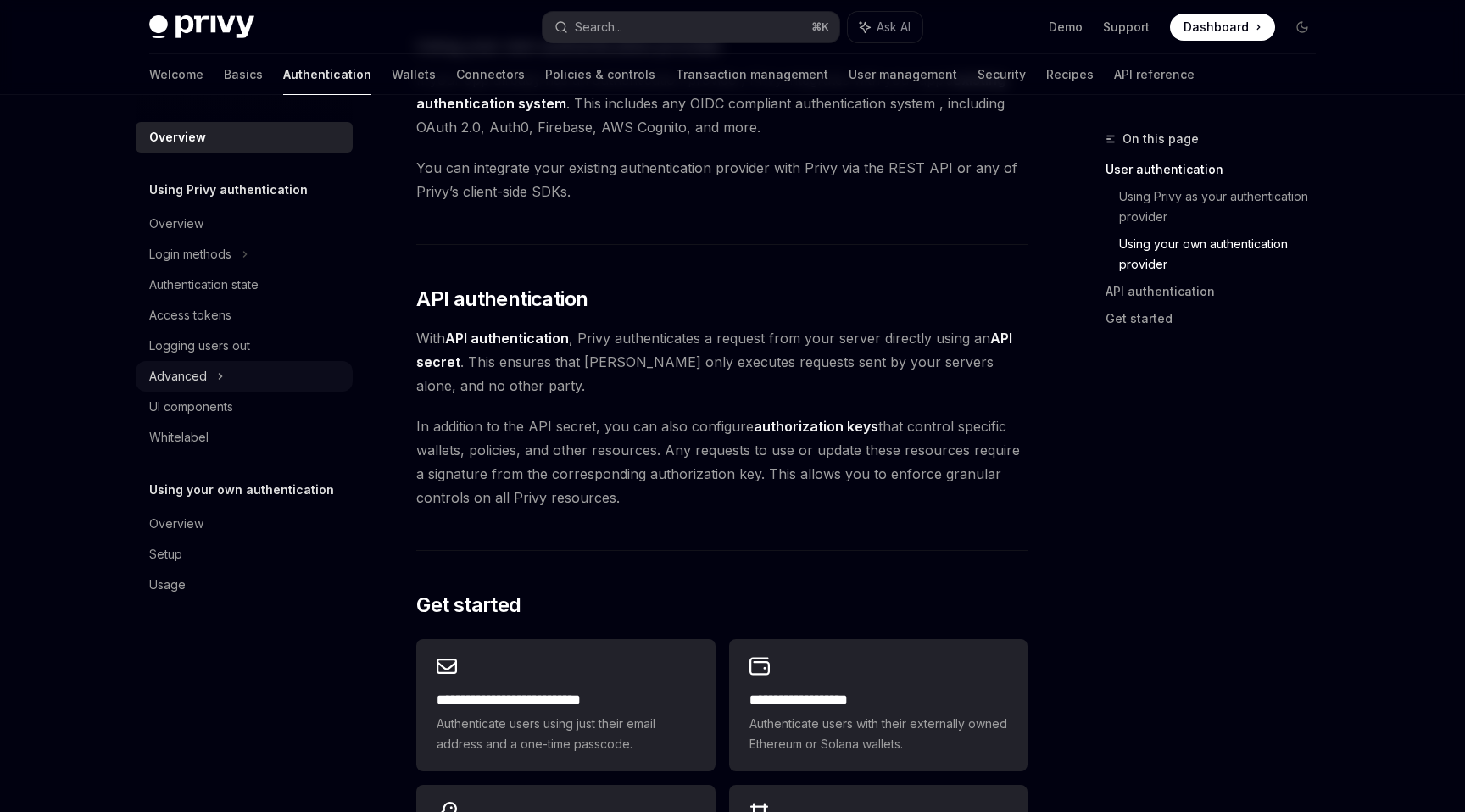
click at [220, 381] on icon at bounding box center [221, 376] width 7 height 21
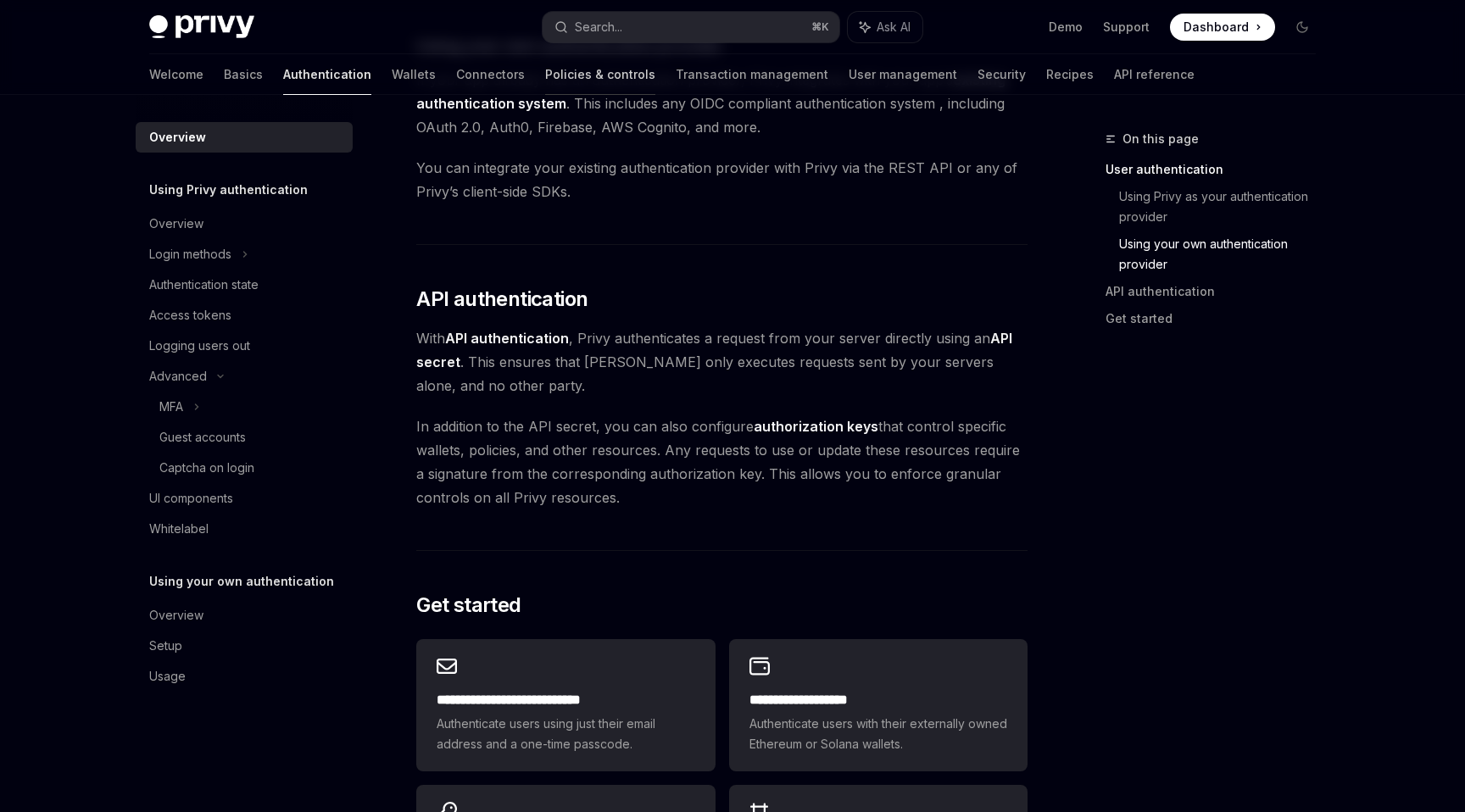
click at [545, 86] on link "Policies & controls" at bounding box center [600, 74] width 110 height 41
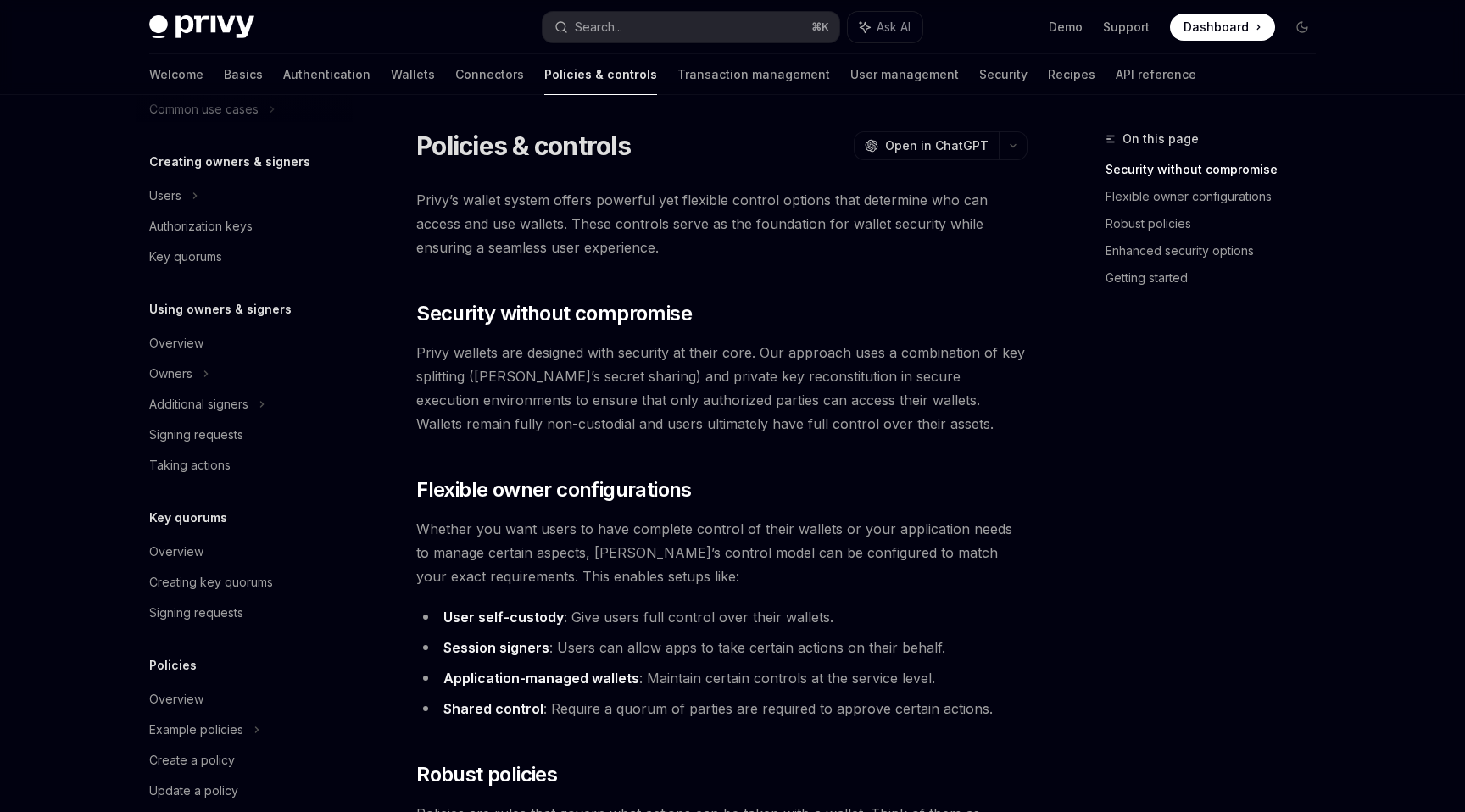
scroll to position [381, 0]
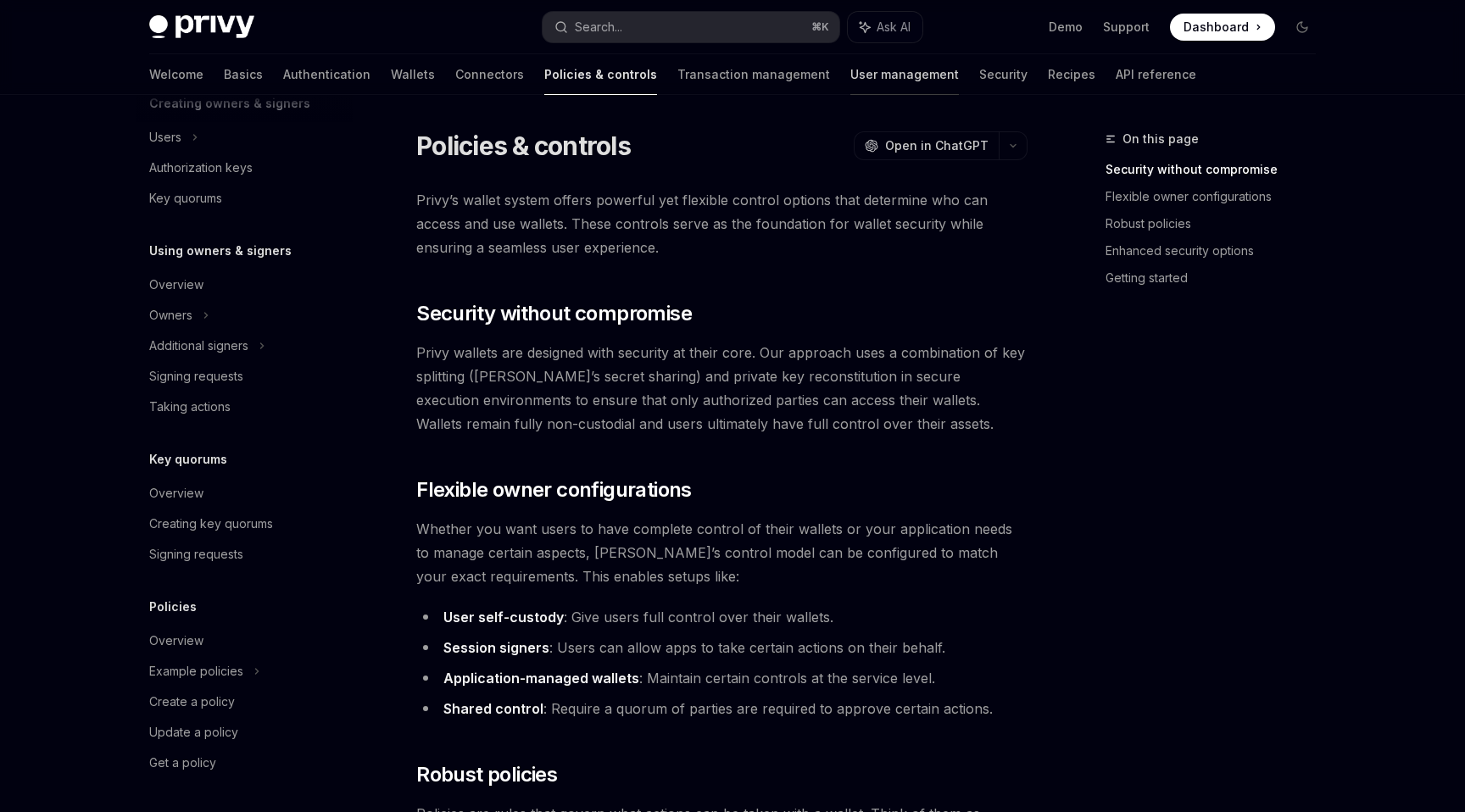
click at [850, 78] on link "User management" at bounding box center [904, 74] width 108 height 41
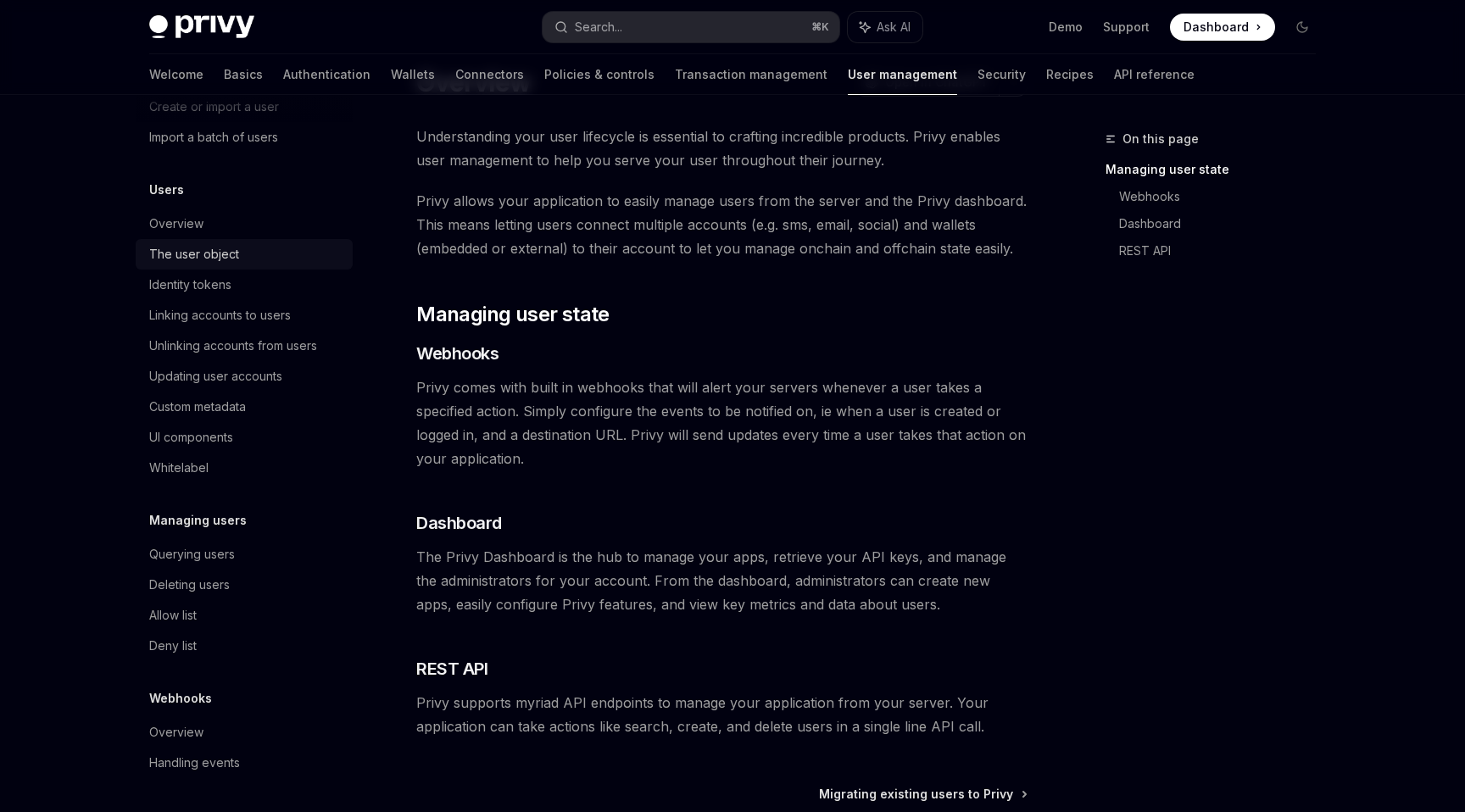
scroll to position [106, 0]
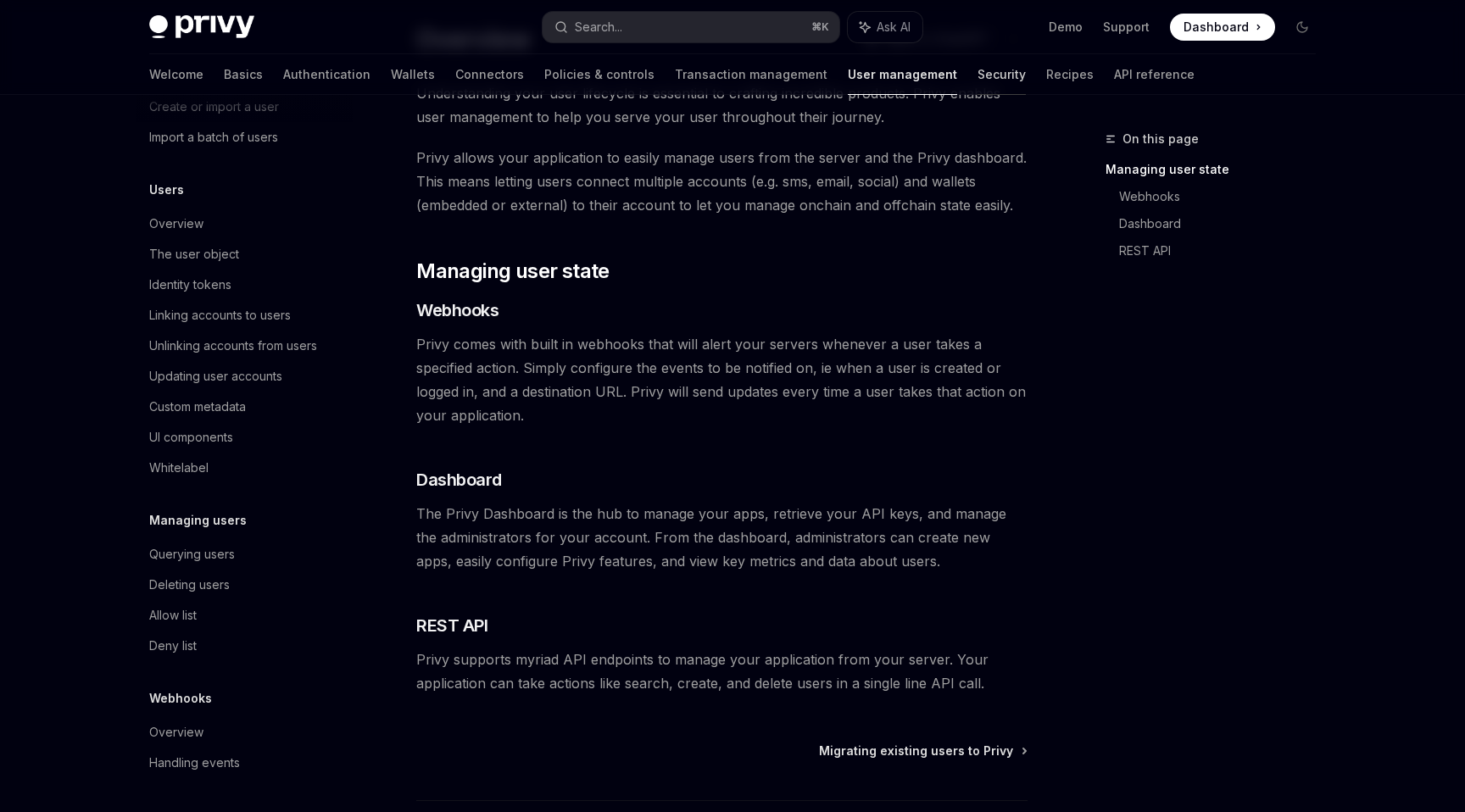
click at [977, 83] on link "Security" at bounding box center [1002, 74] width 49 height 41
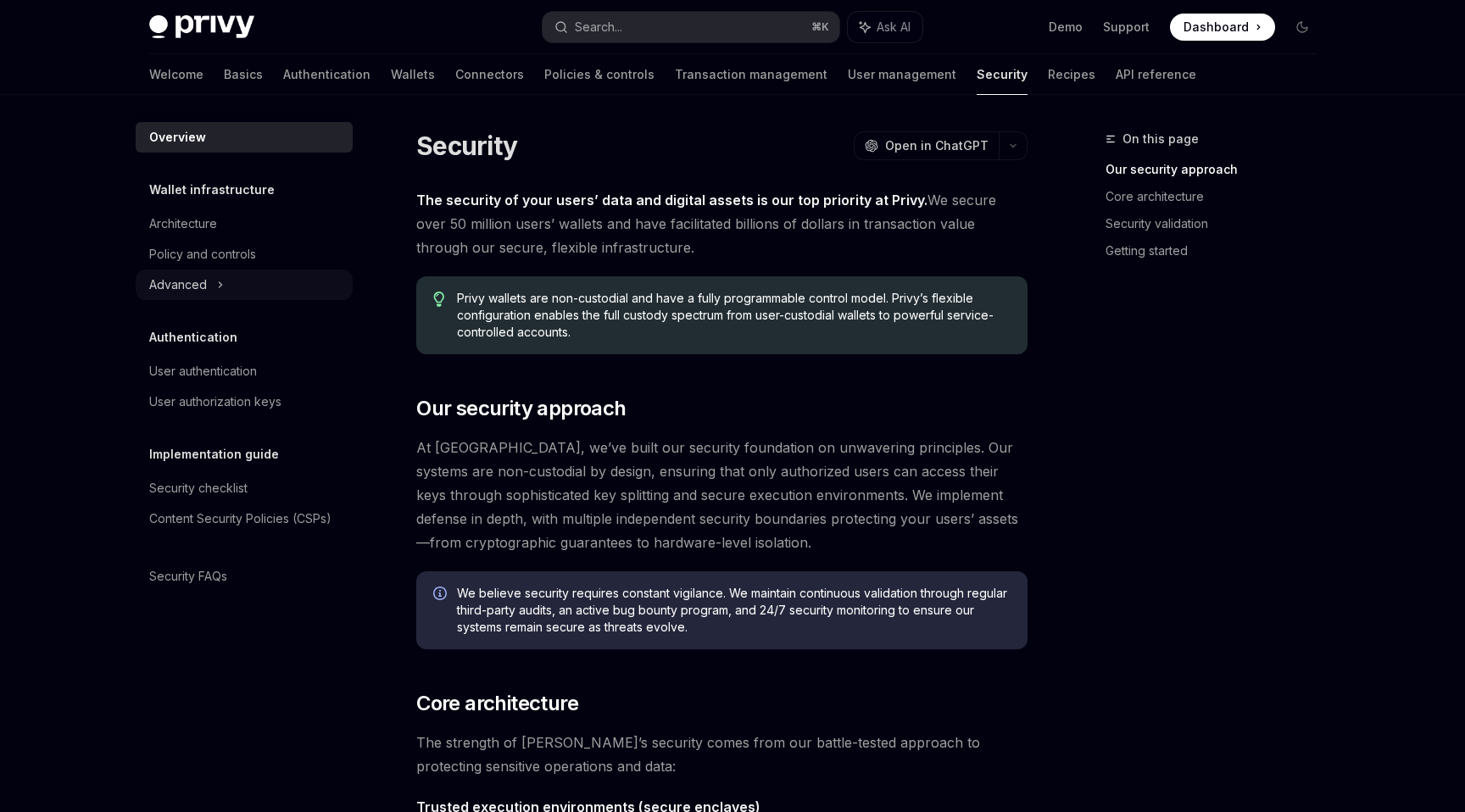
click at [218, 291] on icon at bounding box center [221, 285] width 7 height 21
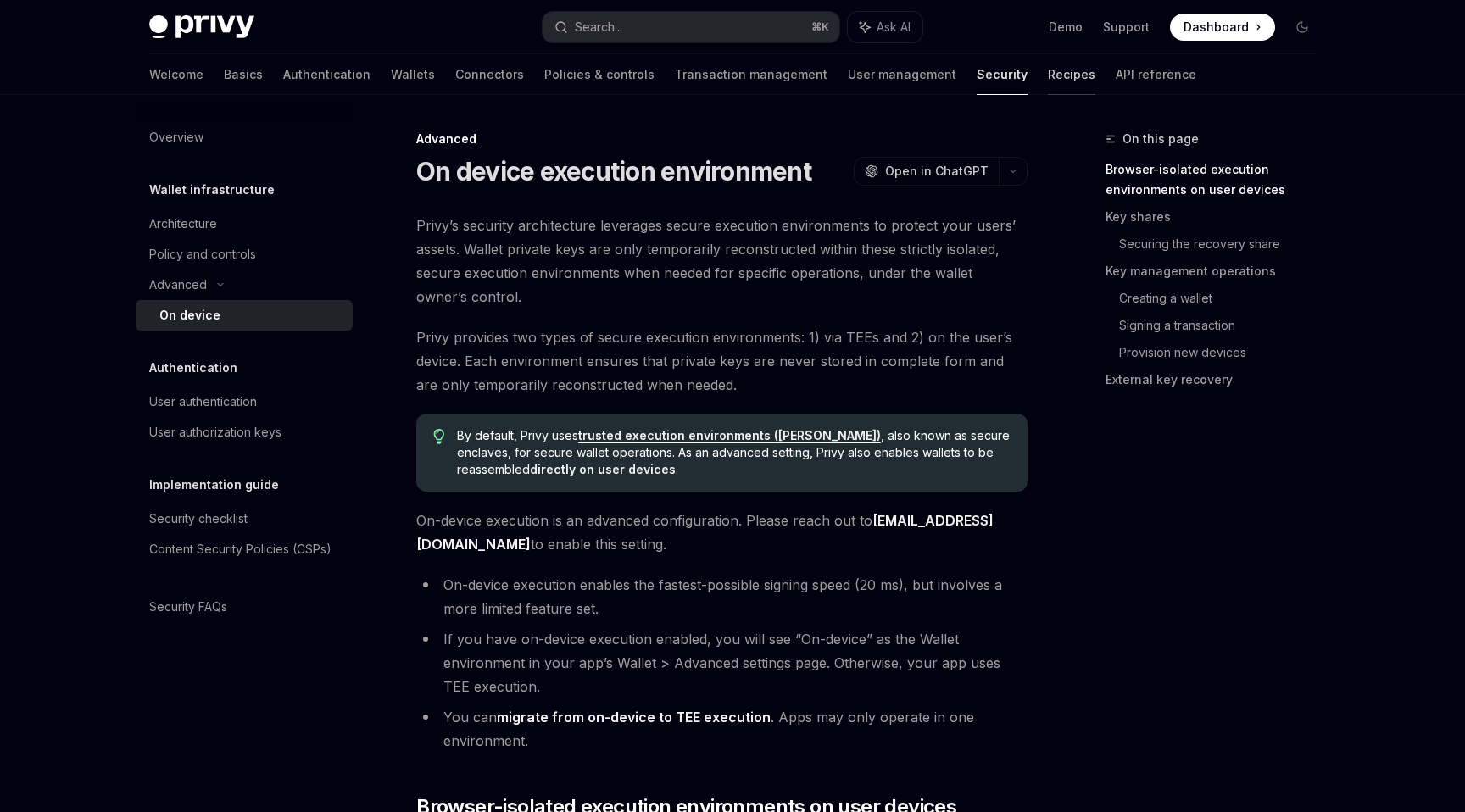
click at [1048, 78] on link "Recipes" at bounding box center [1071, 74] width 48 height 41
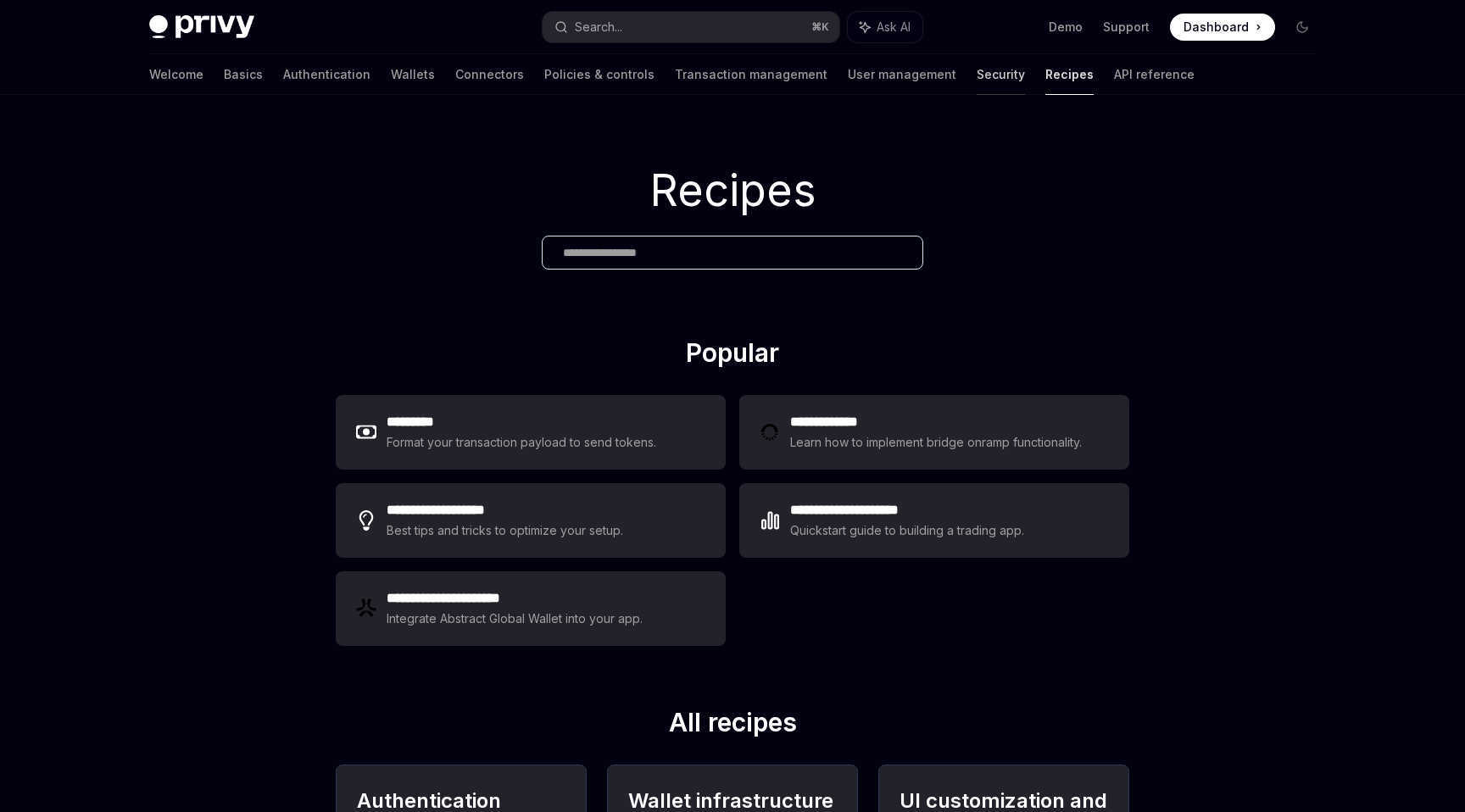
click at [976, 83] on link "Security" at bounding box center [1001, 74] width 49 height 41
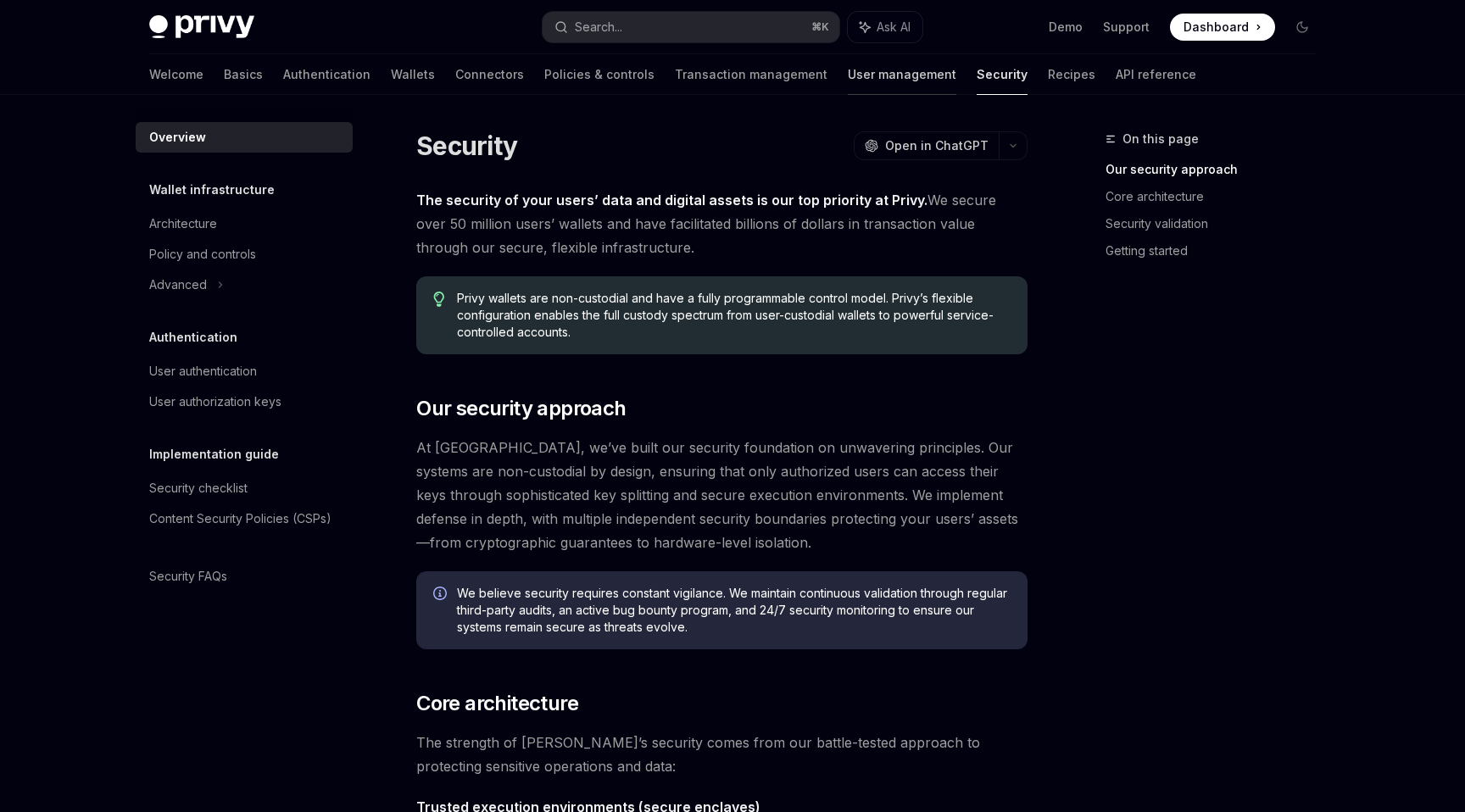
click at [847, 83] on link "User management" at bounding box center [902, 74] width 108 height 41
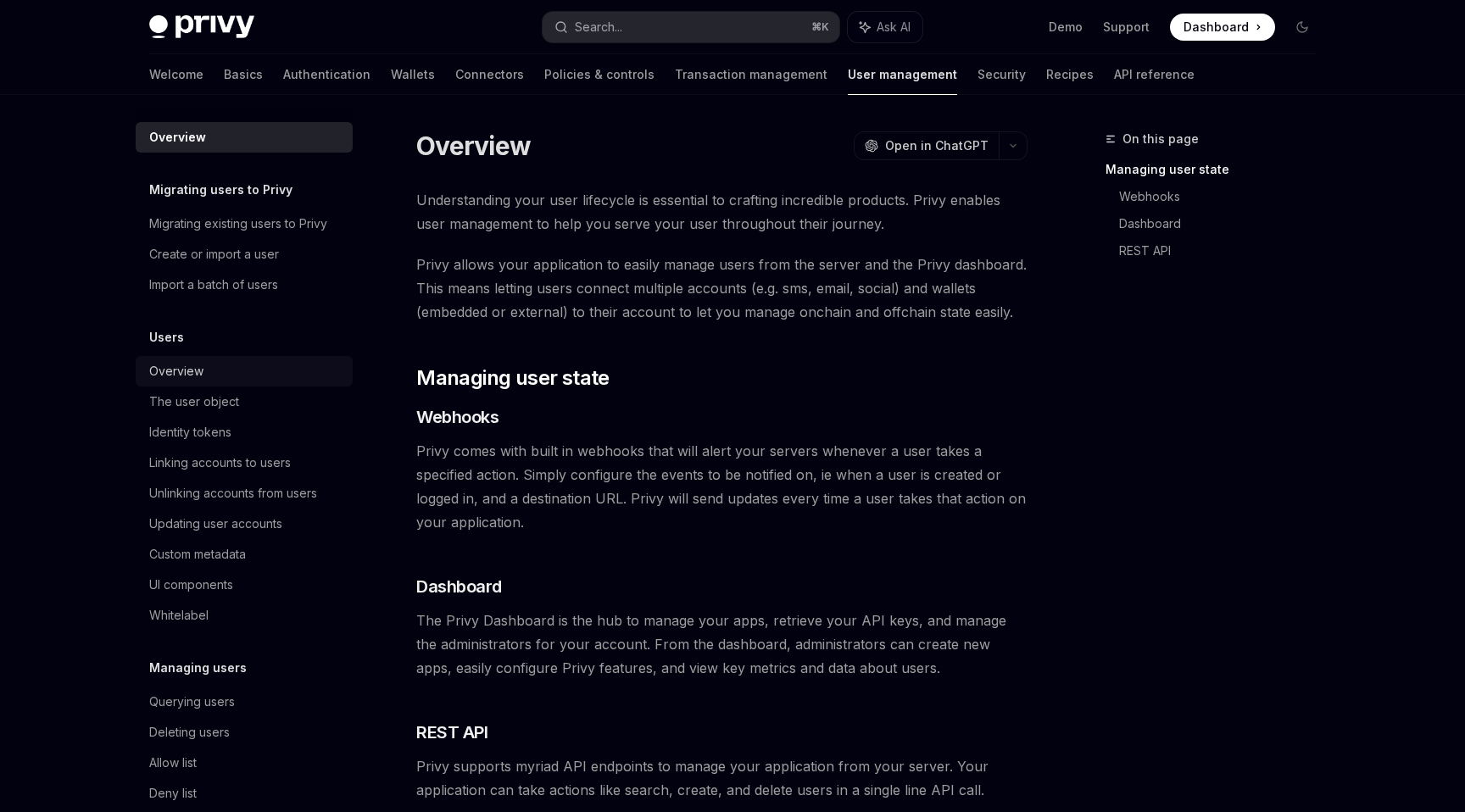
click at [178, 373] on div "Overview" at bounding box center [176, 371] width 54 height 21
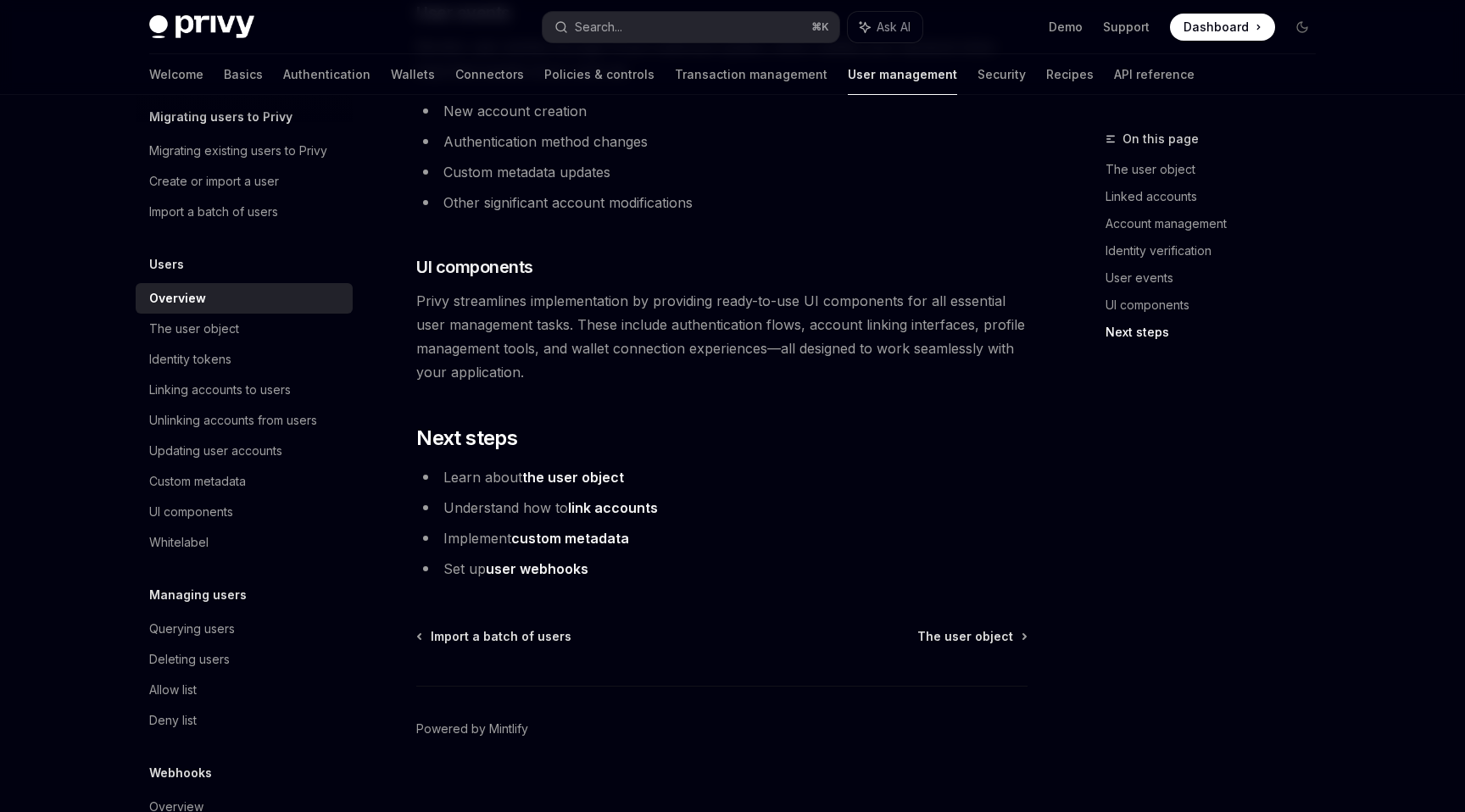
scroll to position [1727, 0]
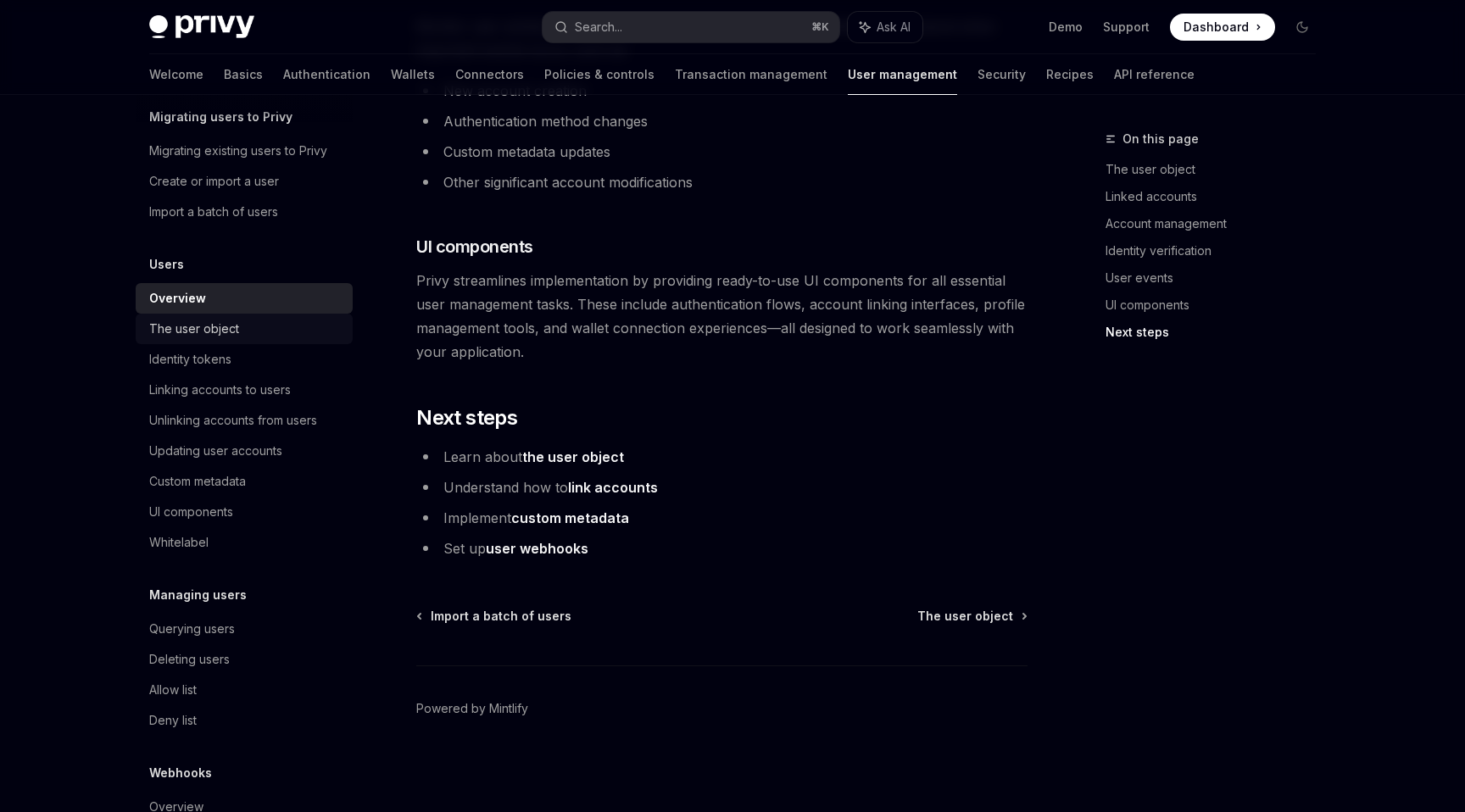
click at [237, 331] on div "The user object" at bounding box center [245, 329] width 193 height 21
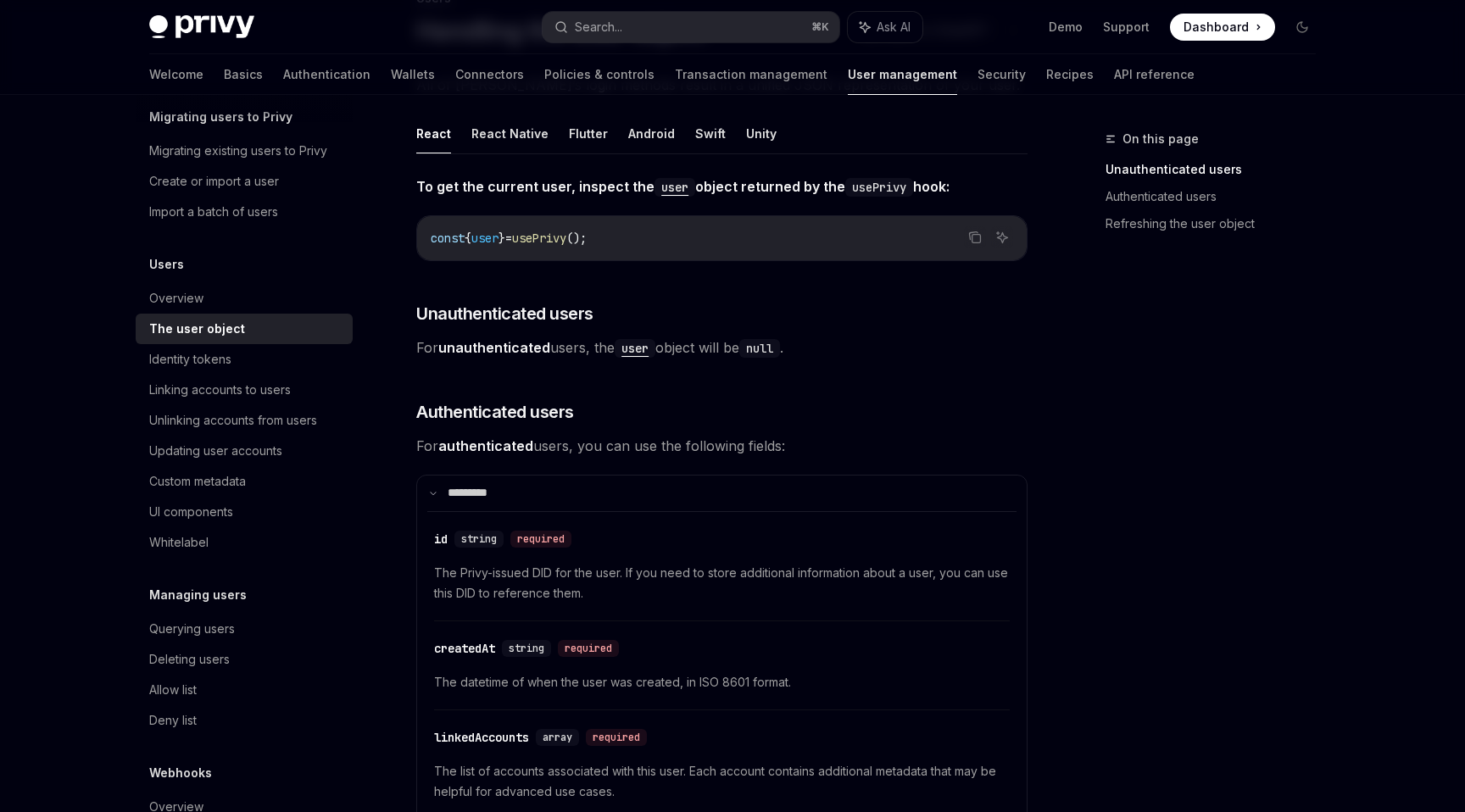
scroll to position [216, 0]
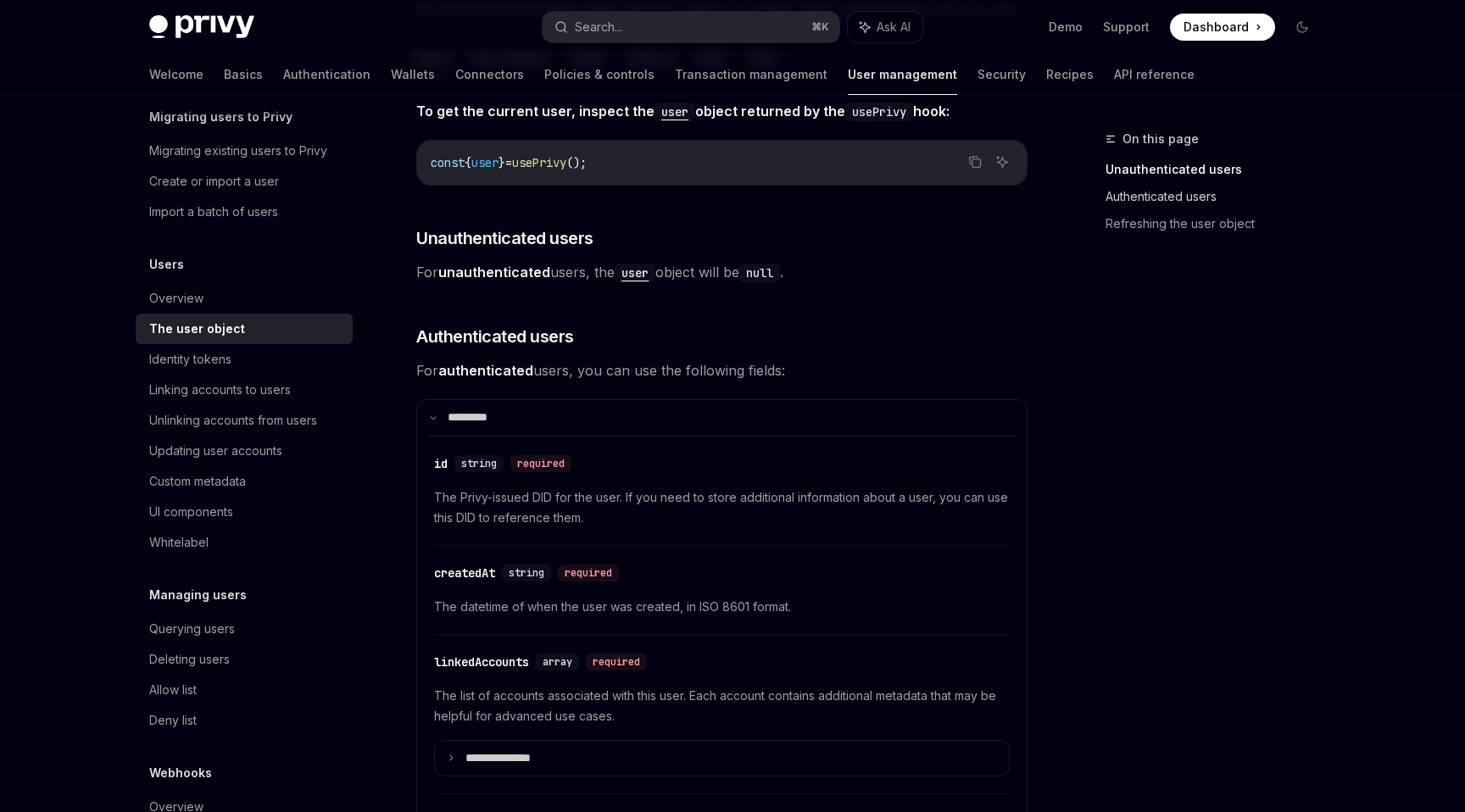
click at [1139, 199] on link "Authenticated users" at bounding box center [1217, 196] width 224 height 27
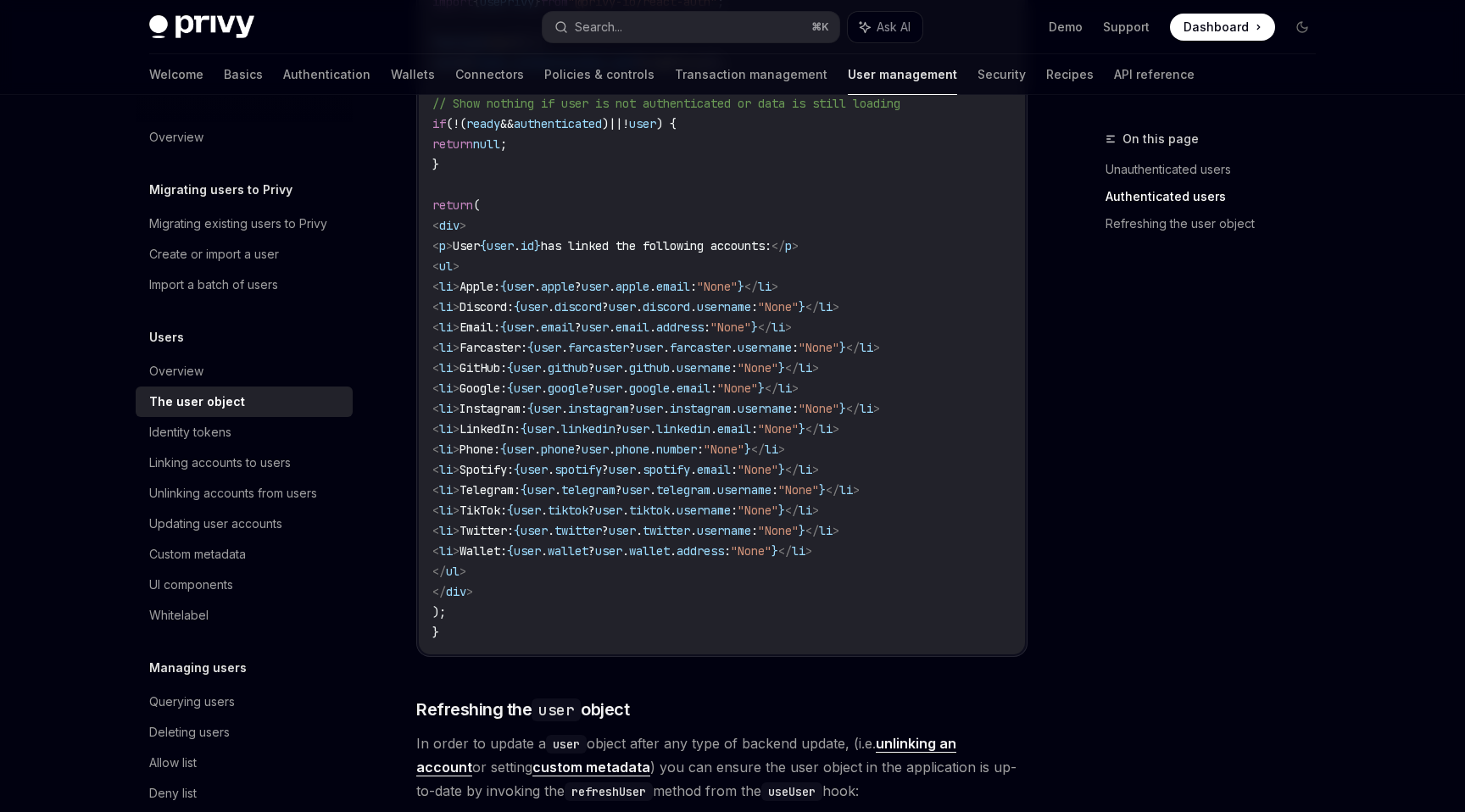
scroll to position [1654, 0]
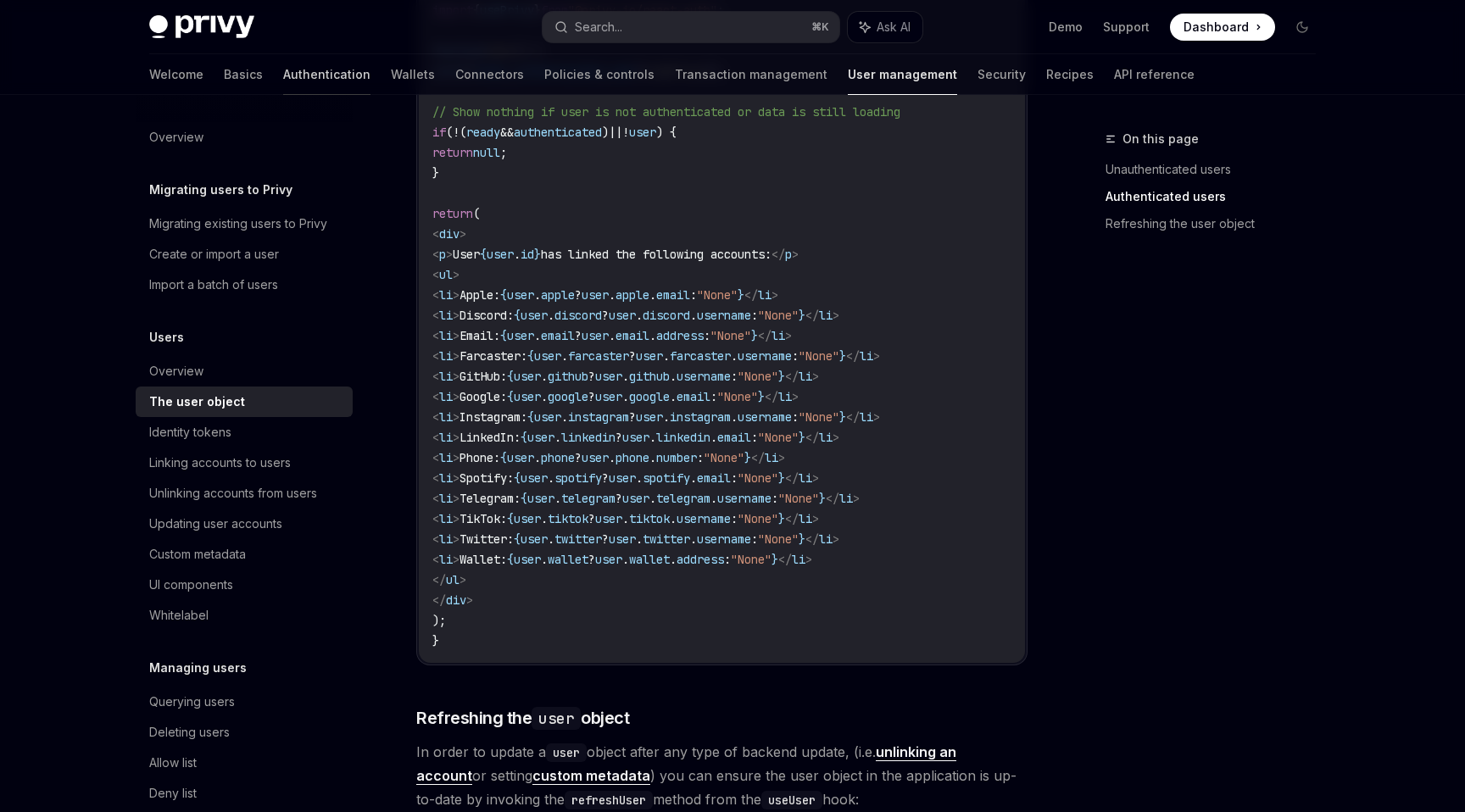
click at [283, 79] on link "Authentication" at bounding box center [326, 74] width 87 height 41
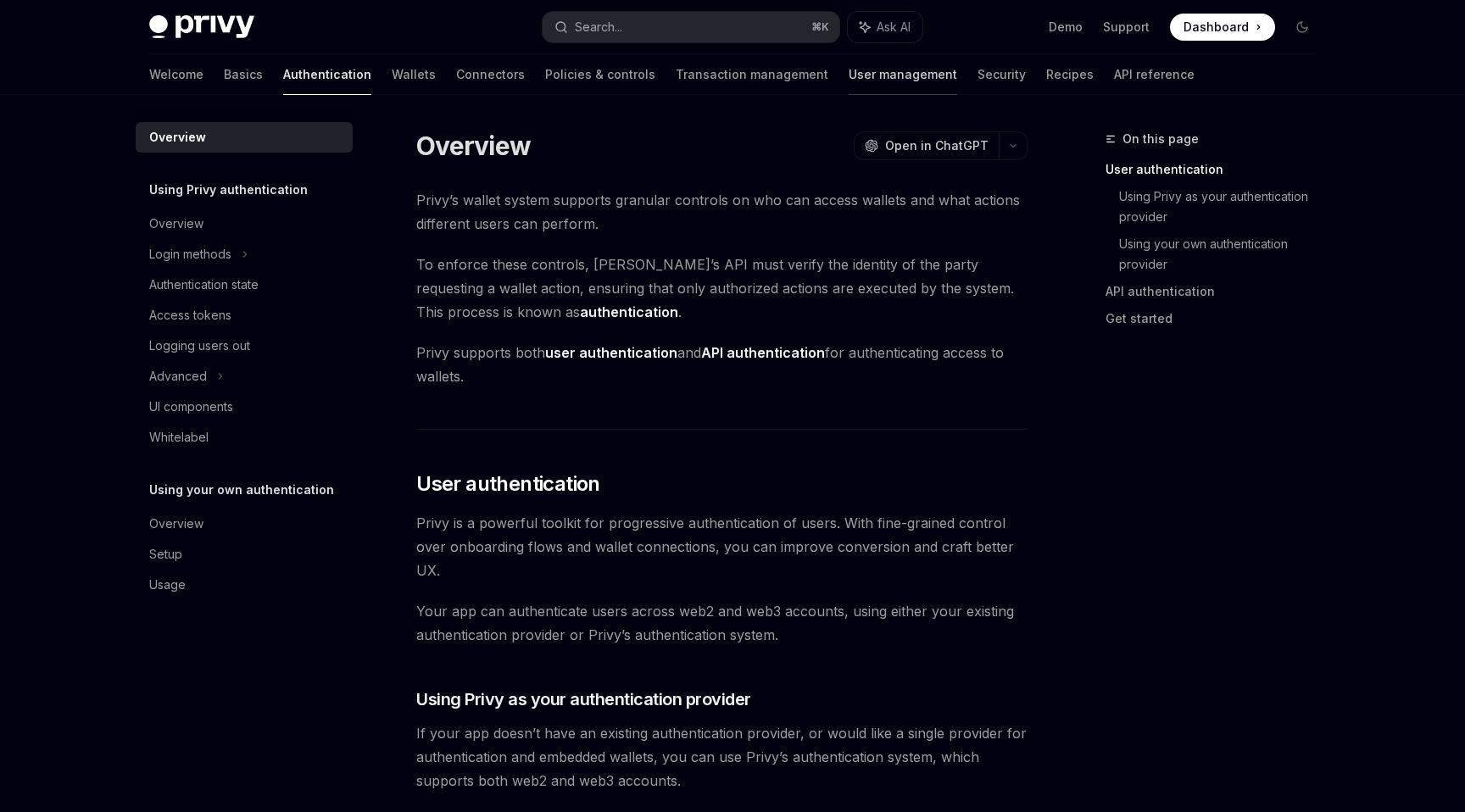
click at [848, 78] on link "User management" at bounding box center [902, 74] width 108 height 41
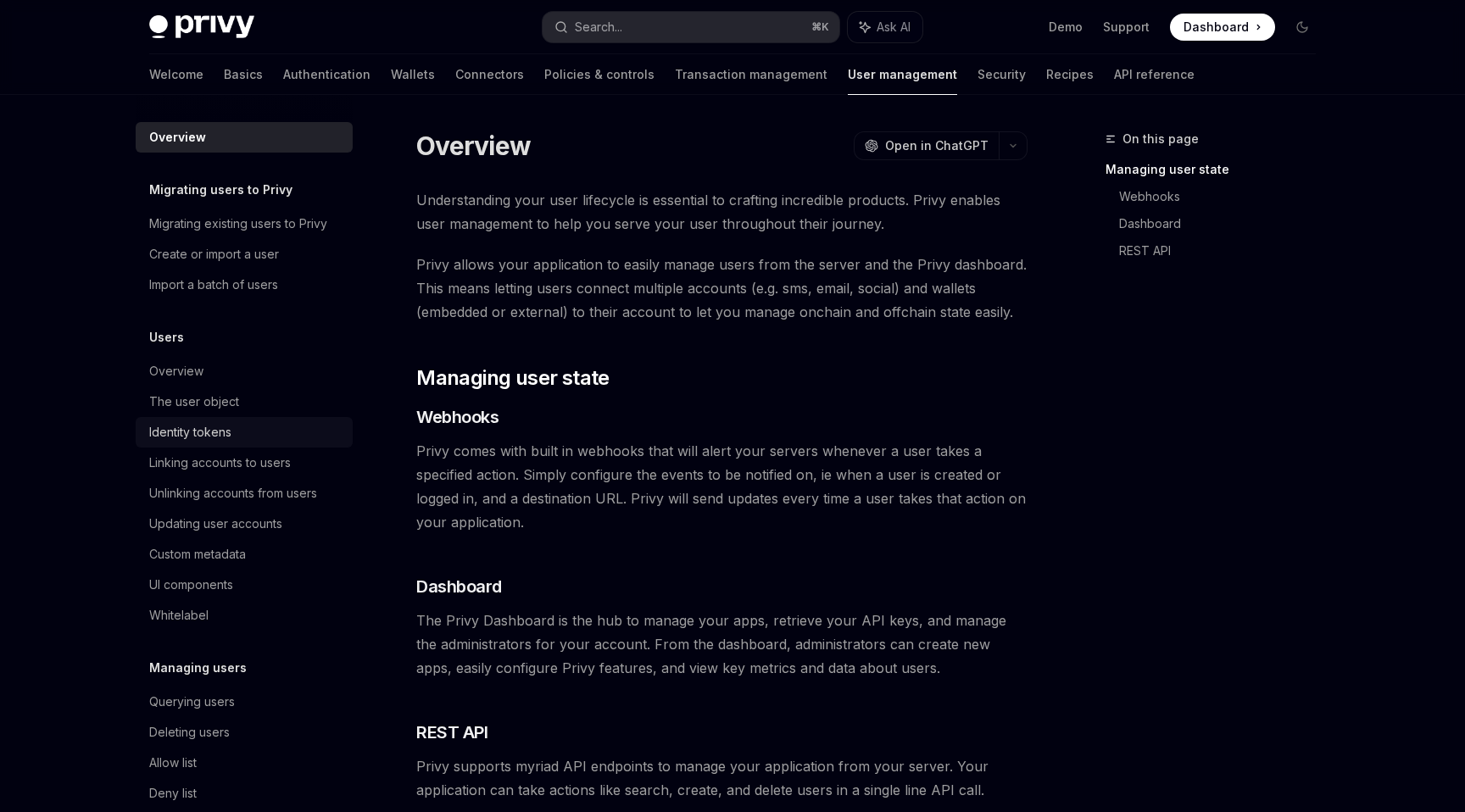
click at [210, 440] on div "Identity tokens" at bounding box center [189, 432] width 82 height 21
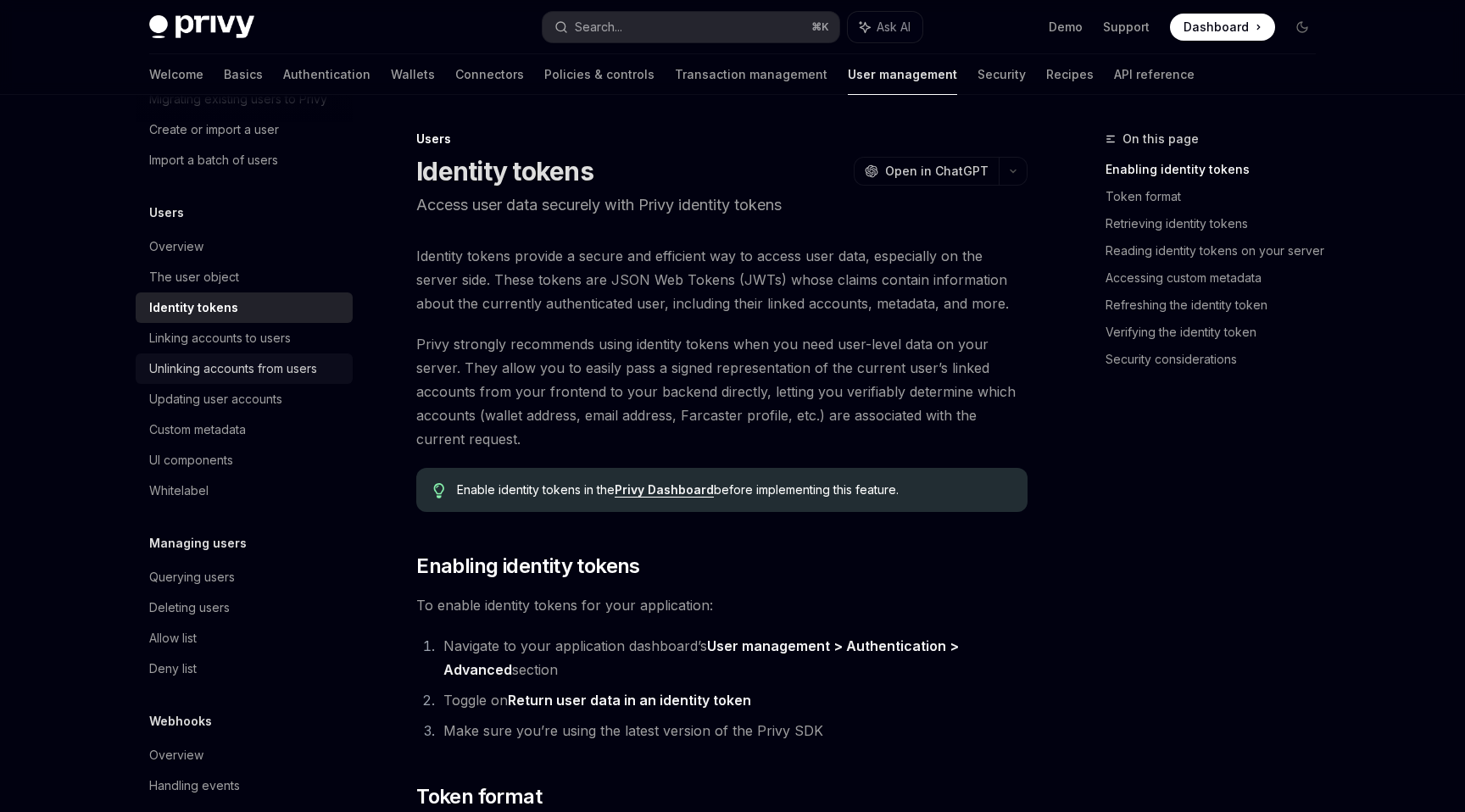
scroll to position [148, 0]
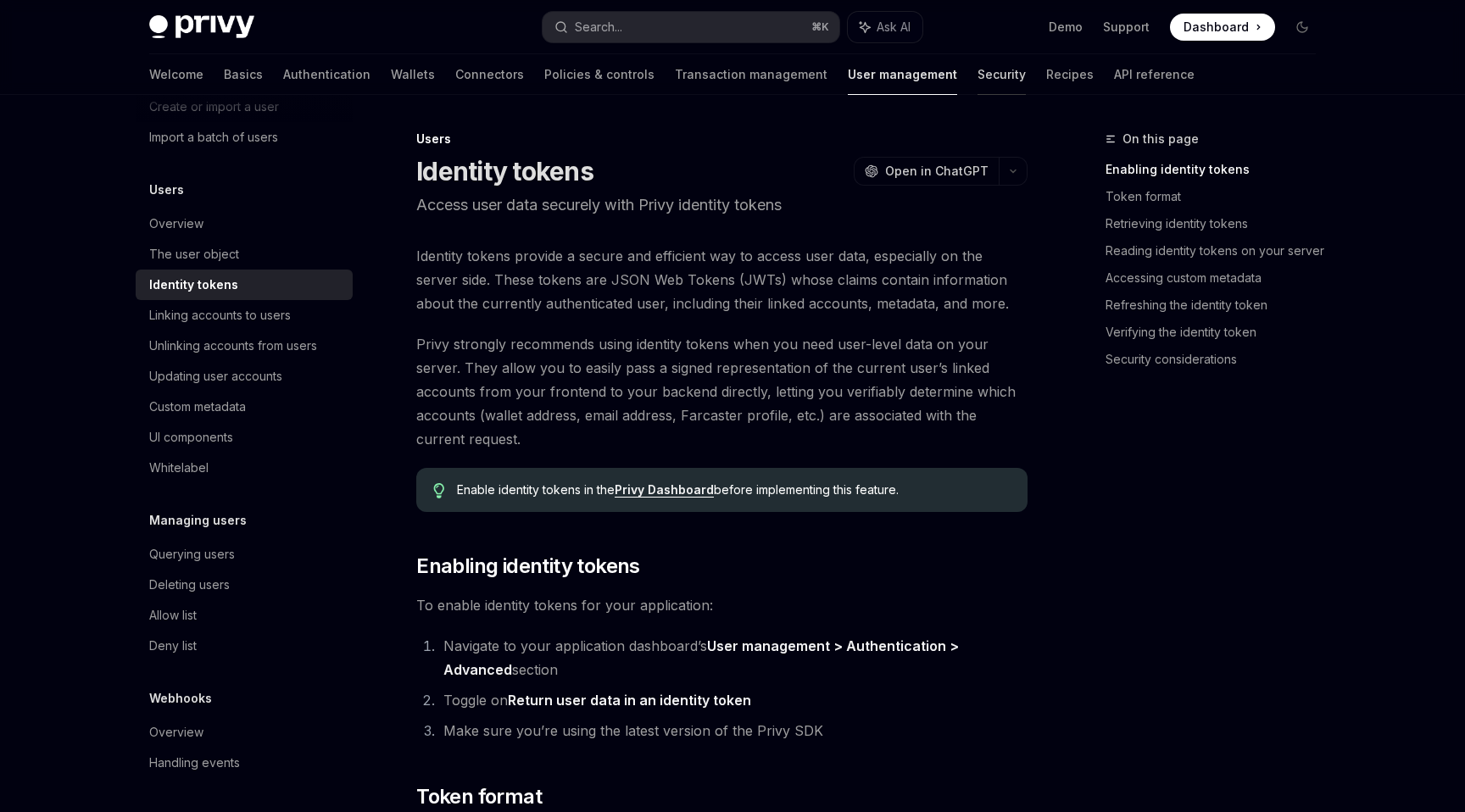
click at [977, 75] on link "Security" at bounding box center [1002, 74] width 49 height 41
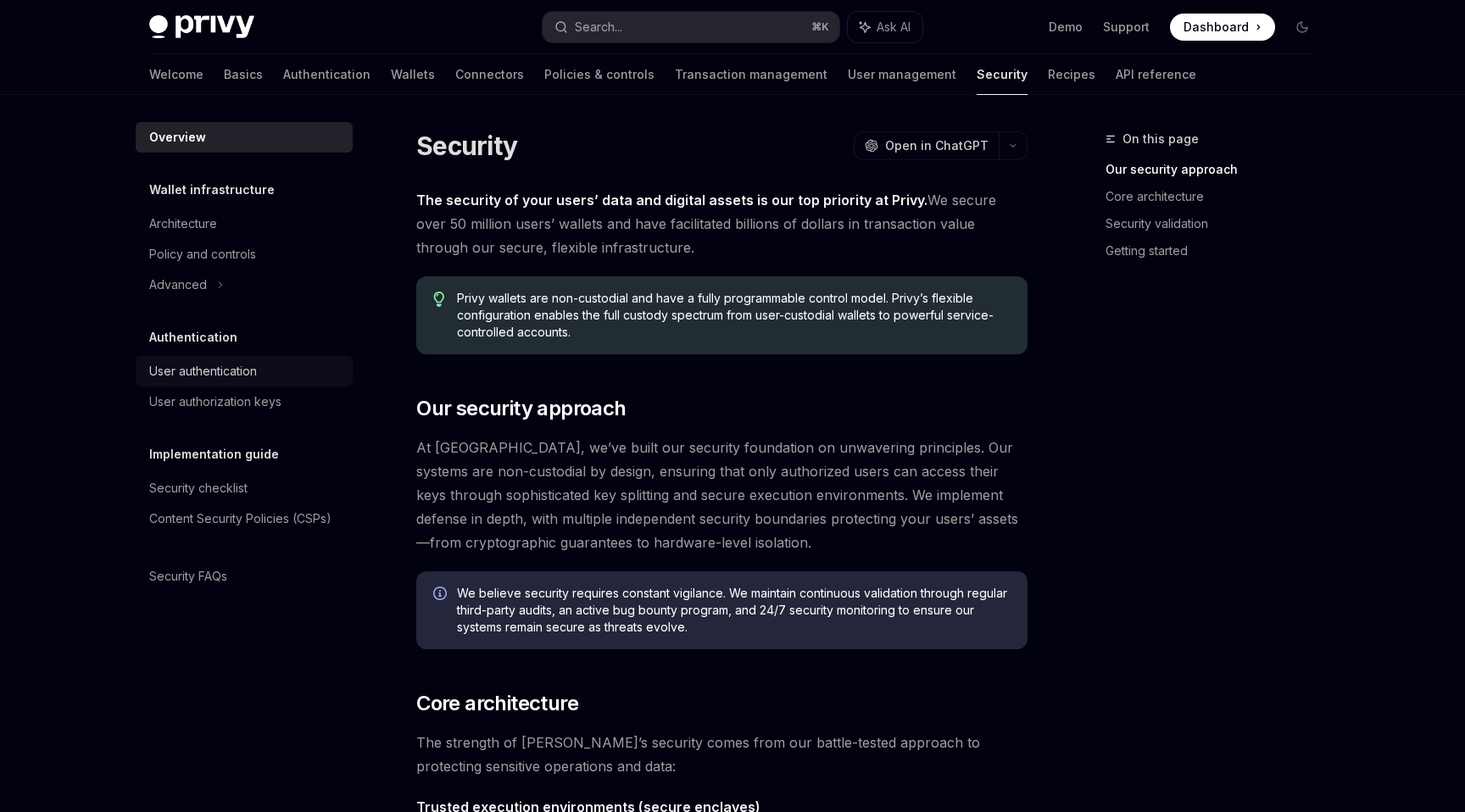
click at [180, 372] on div "User authentication" at bounding box center [202, 371] width 107 height 21
type textarea "*"
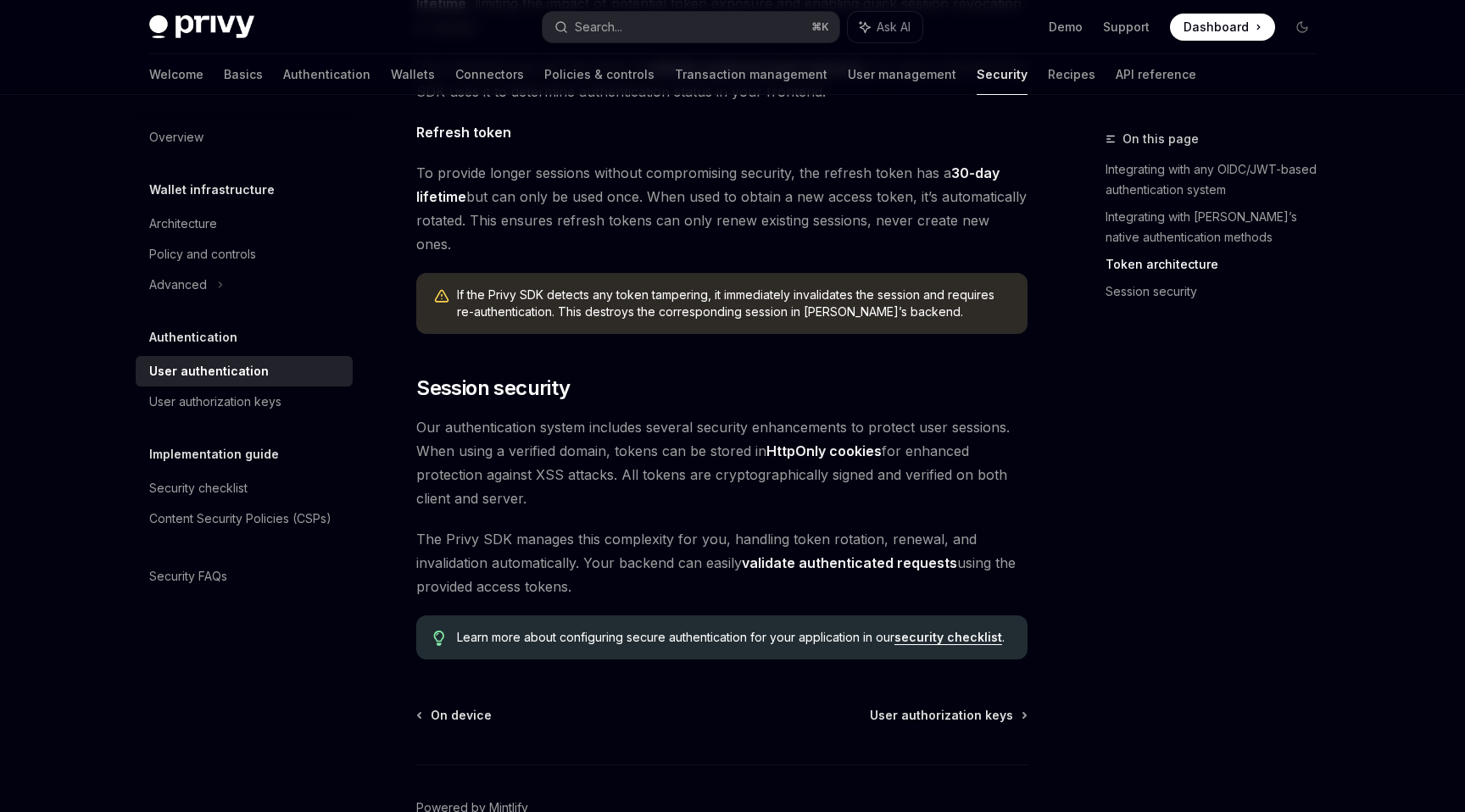
scroll to position [1287, 0]
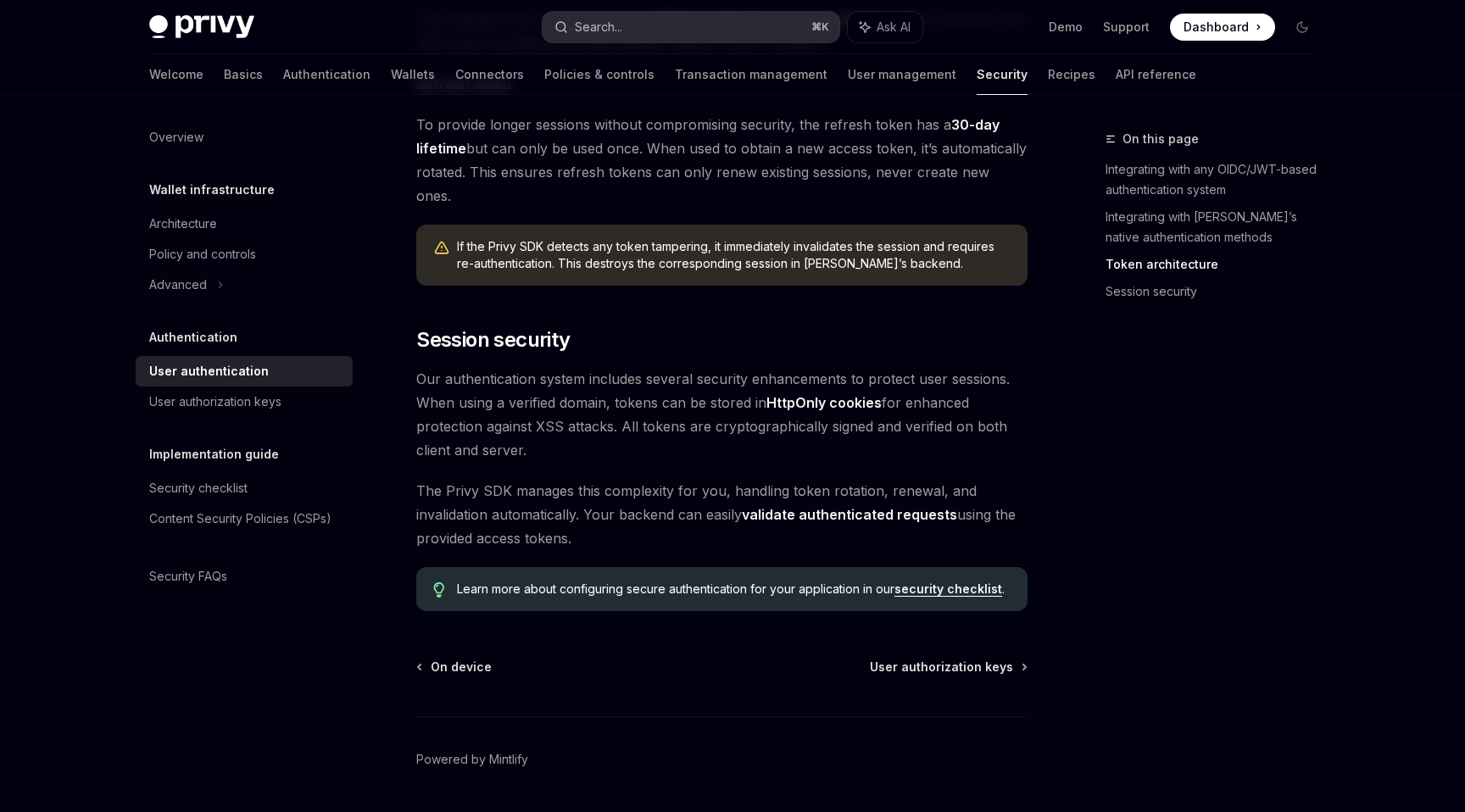
click at [701, 21] on button "Search... ⌘ K" at bounding box center [691, 27] width 297 height 31
type input "**********"
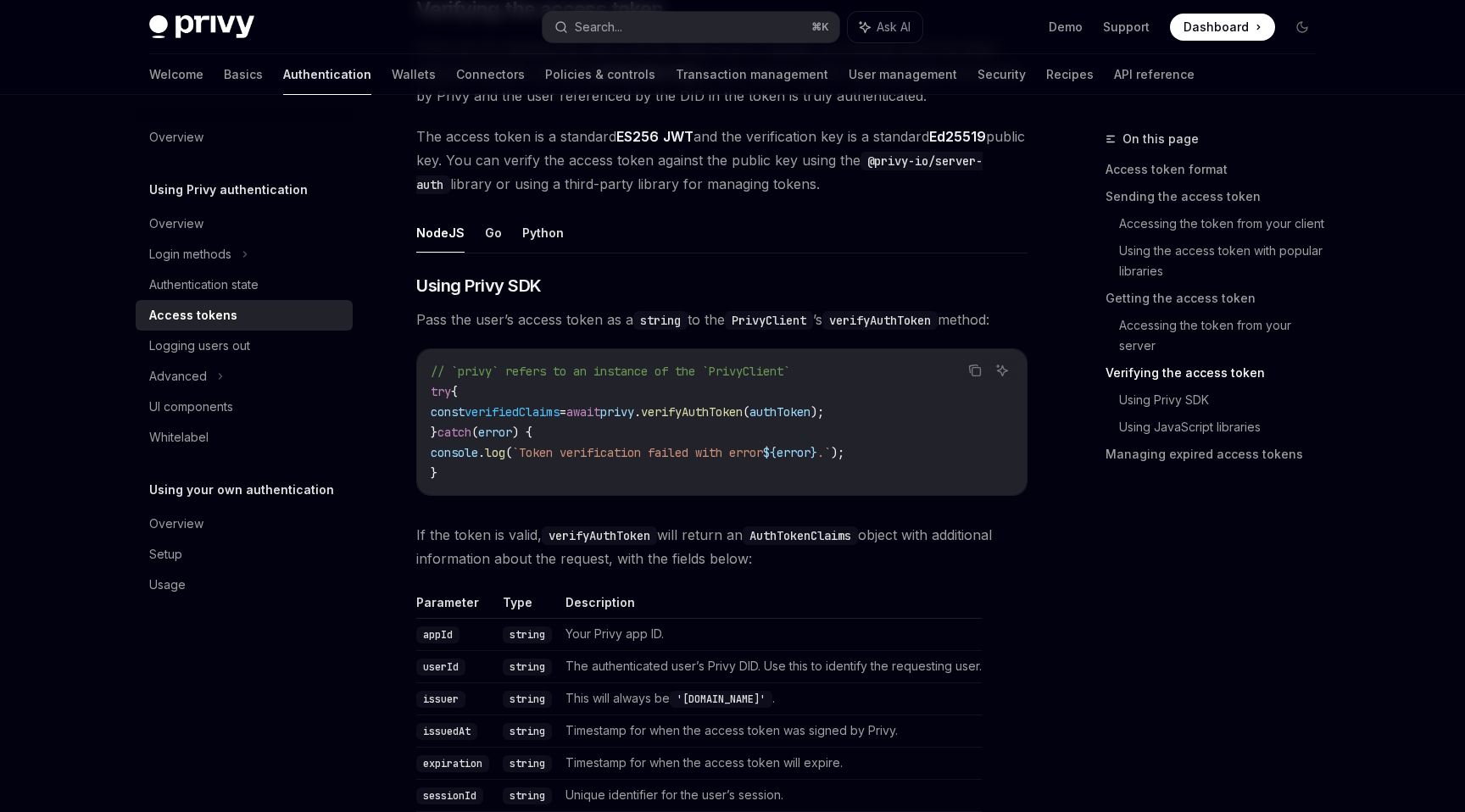
scroll to position [2522, 0]
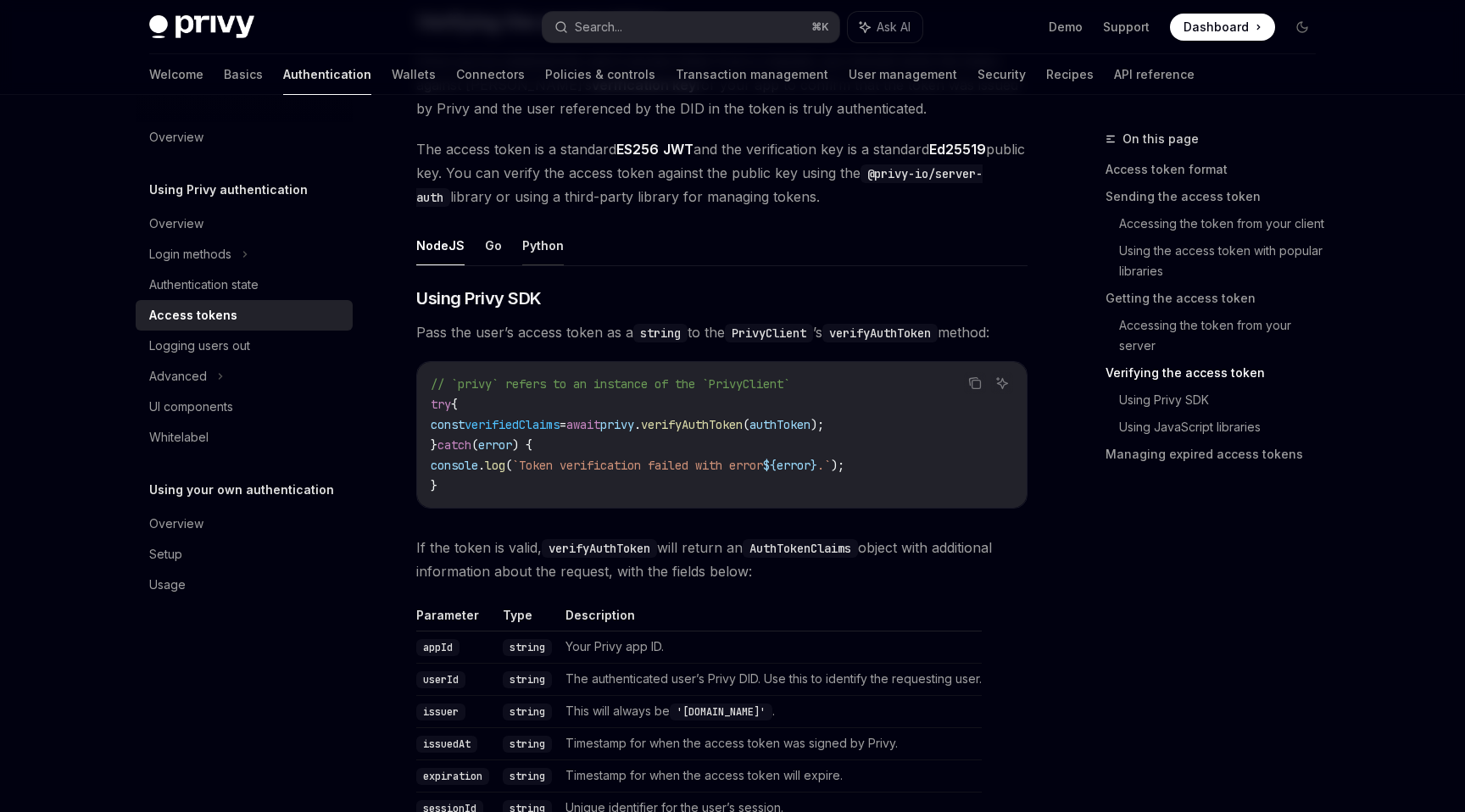
click at [522, 241] on button "Python" at bounding box center [543, 245] width 41 height 40
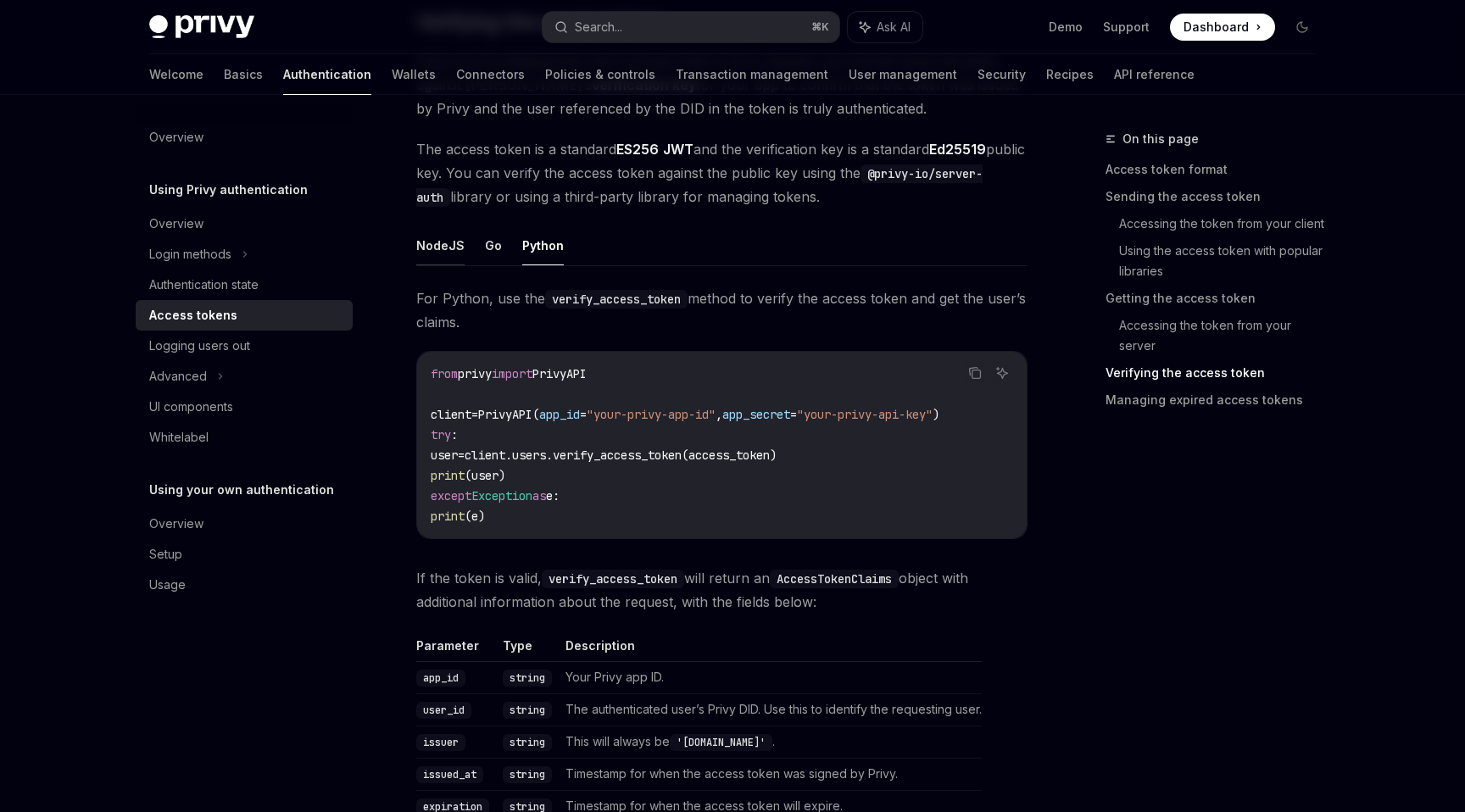
click at [456, 245] on button "NodeJS" at bounding box center [441, 245] width 49 height 40
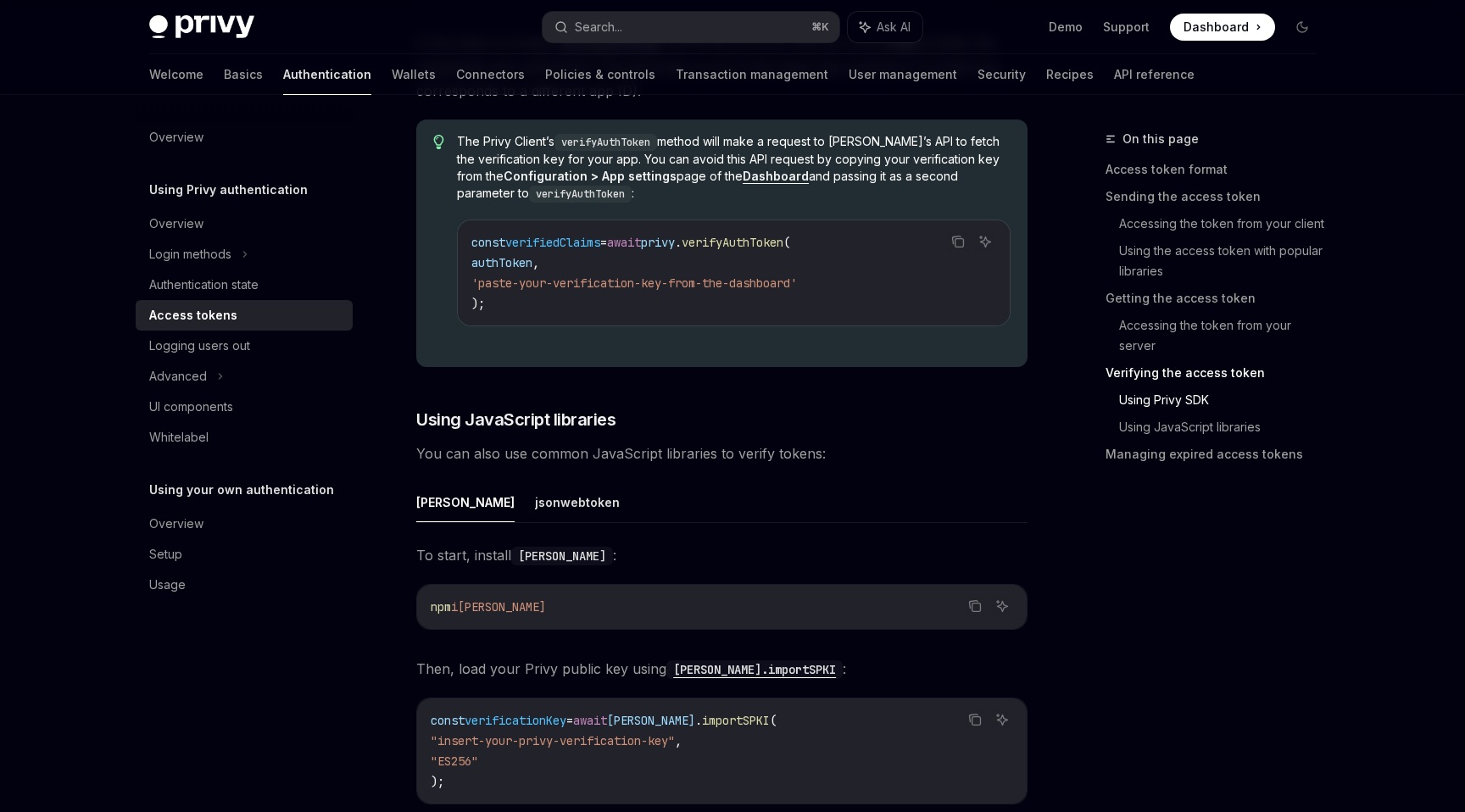
scroll to position [3438, 0]
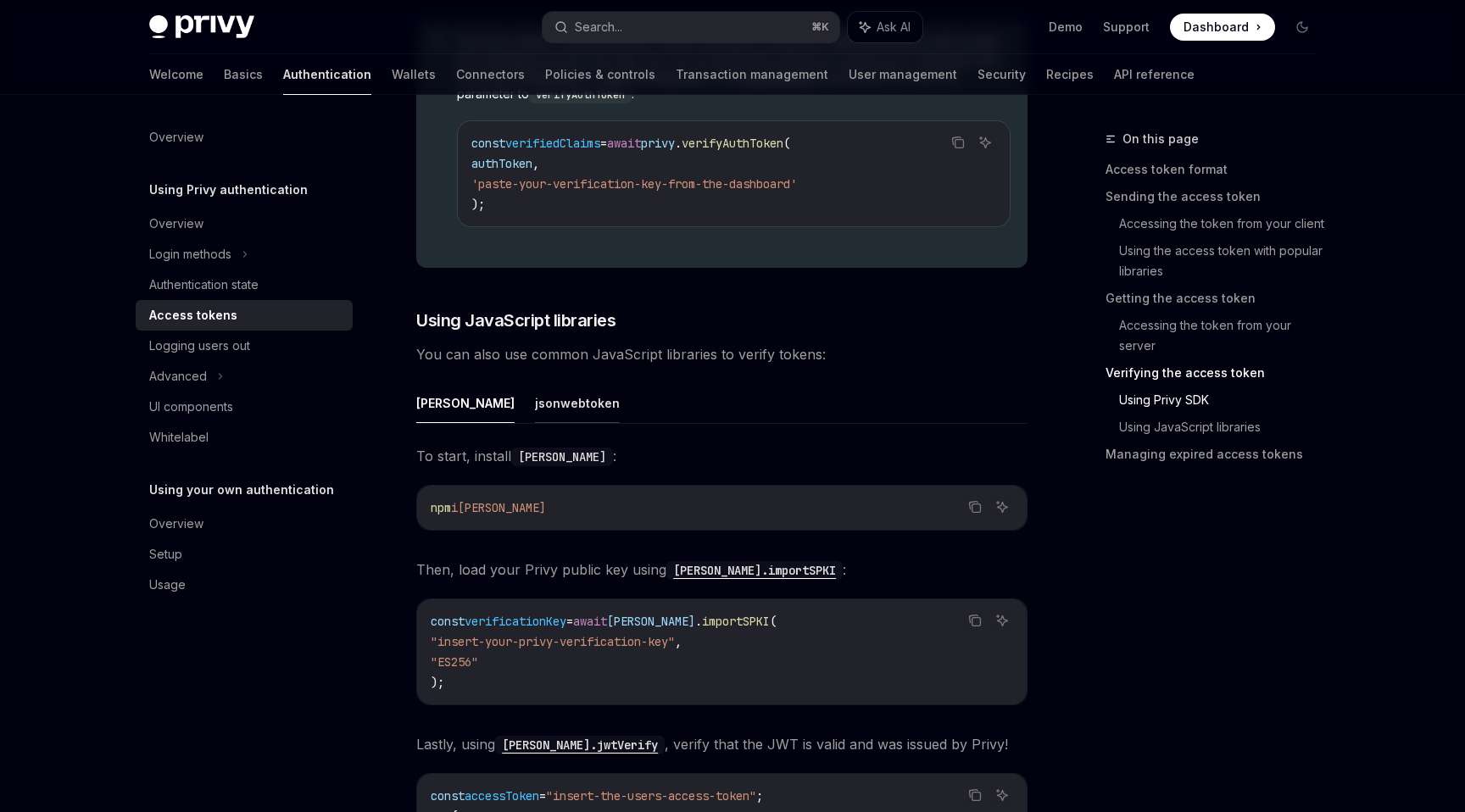
click at [535, 383] on button "jsonwebtoken" at bounding box center [577, 403] width 85 height 40
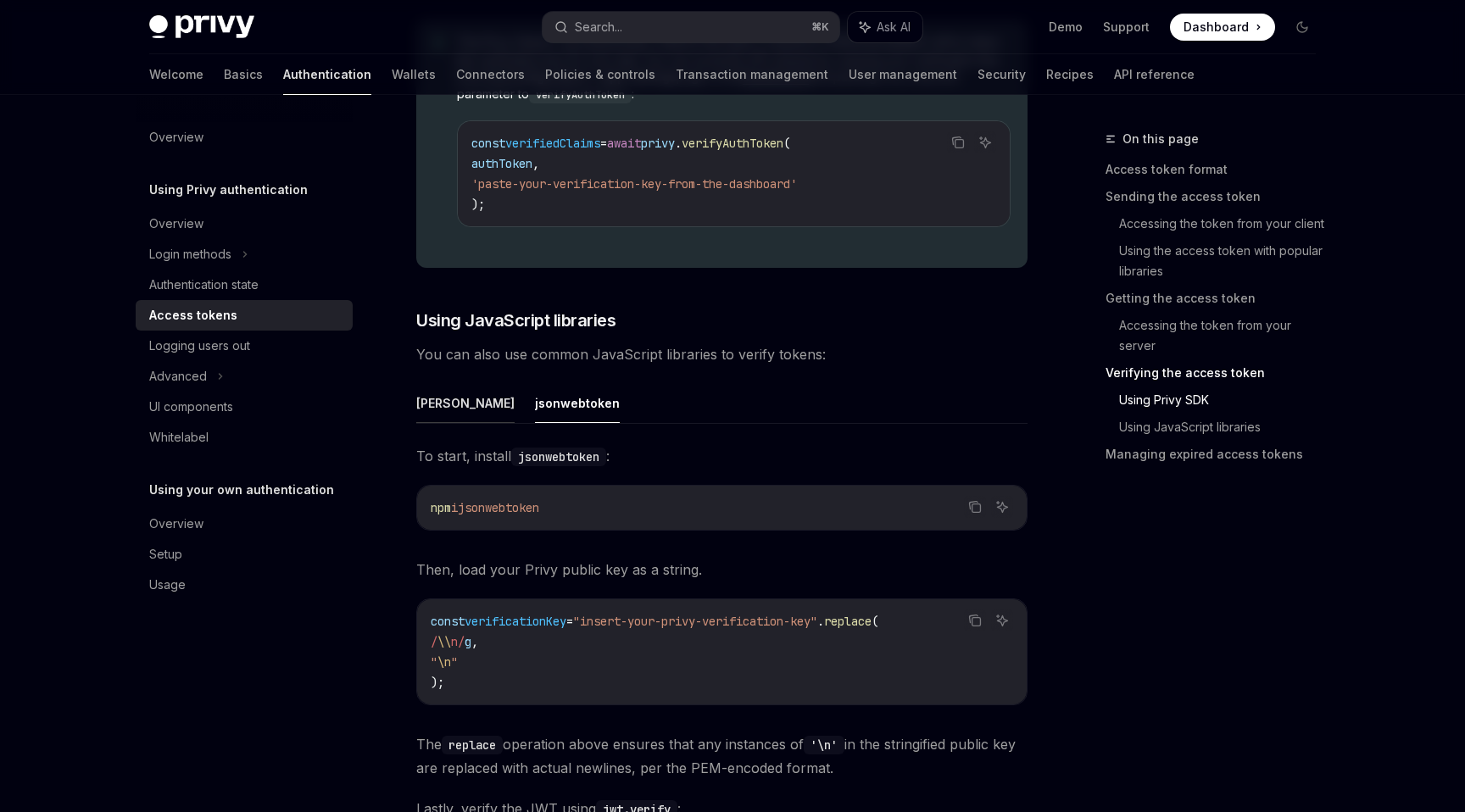
click at [425, 405] on button "[PERSON_NAME]" at bounding box center [465, 403] width 98 height 40
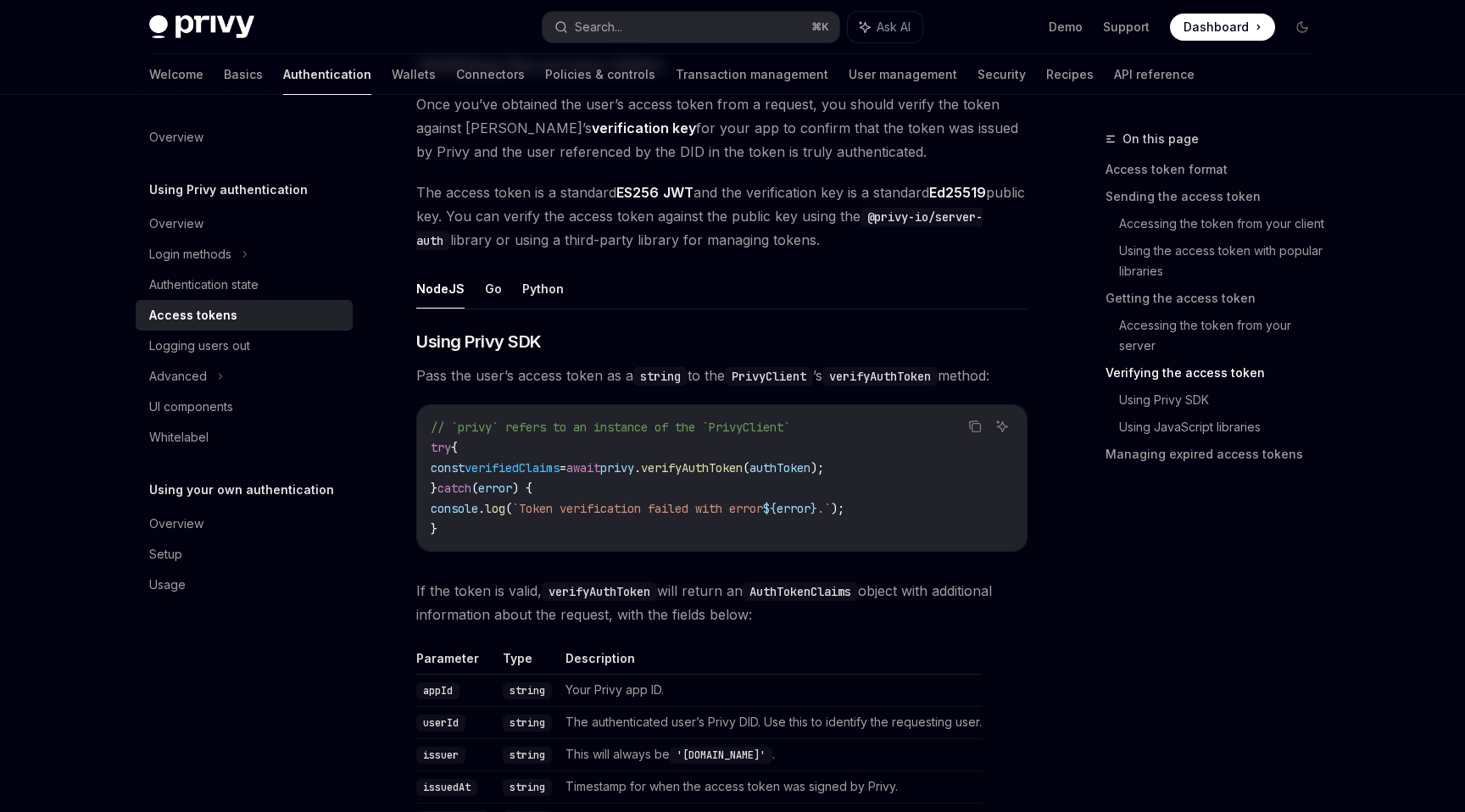
scroll to position [2457, 0]
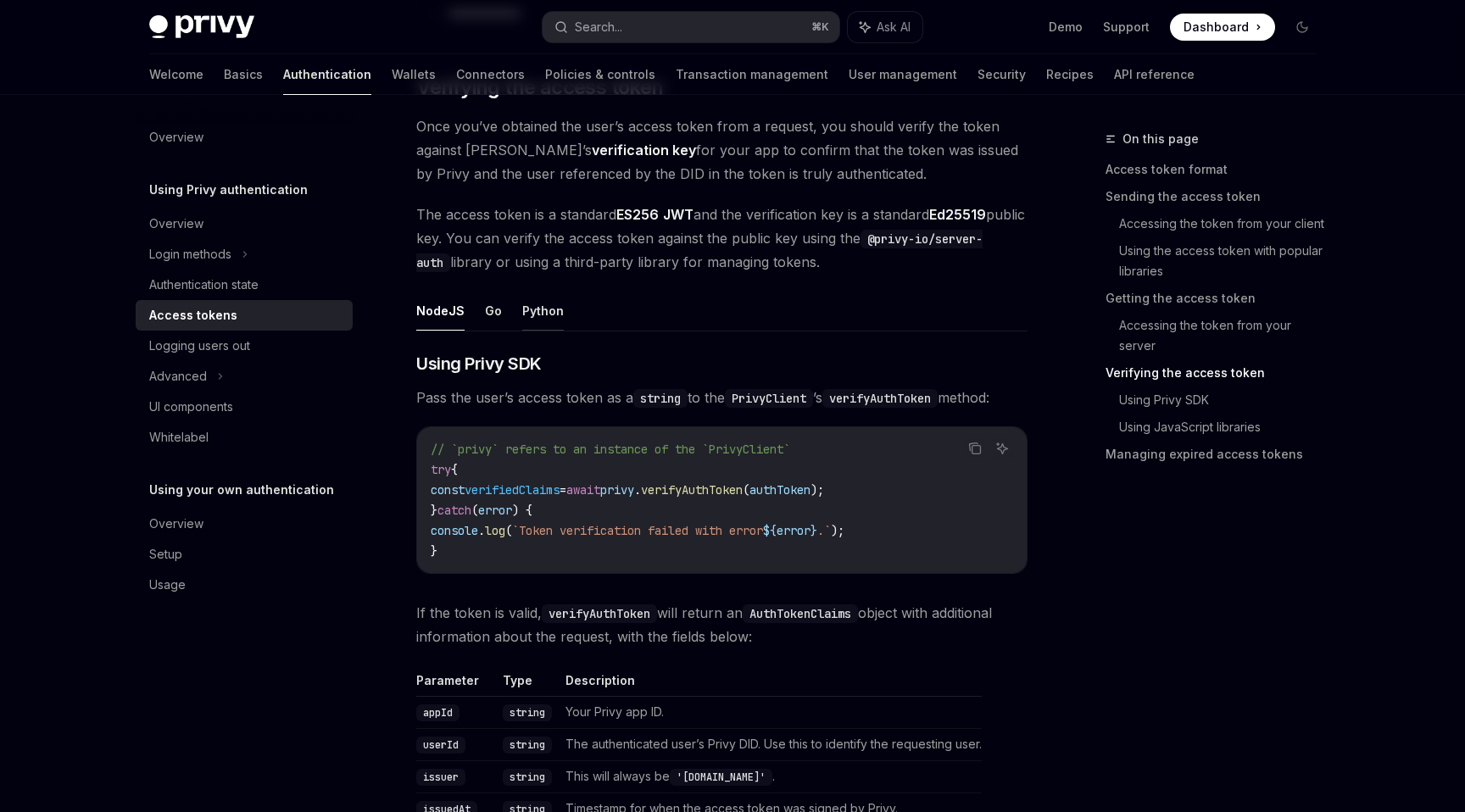
click at [524, 299] on button "Python" at bounding box center [543, 311] width 41 height 40
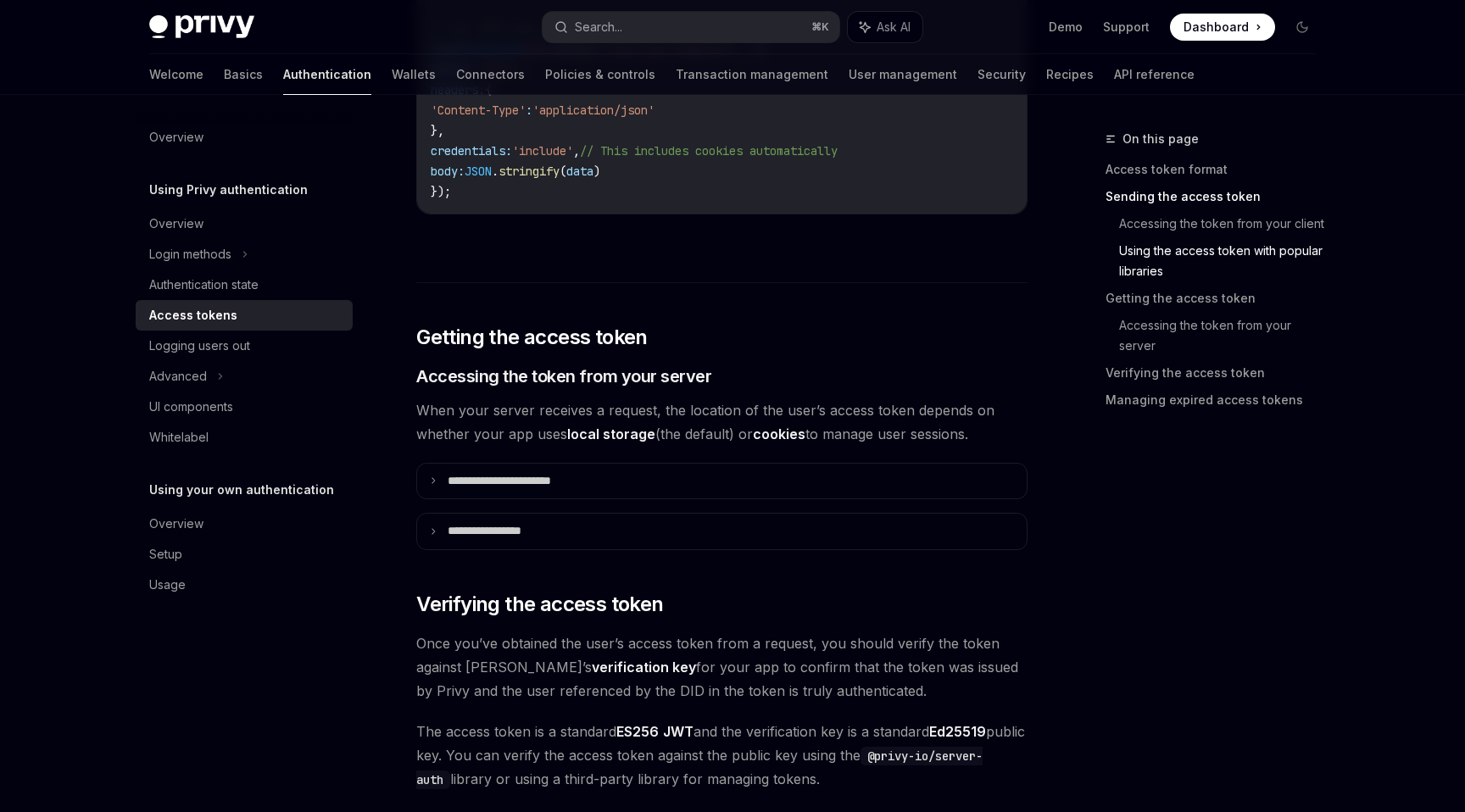
scroll to position [1944, 0]
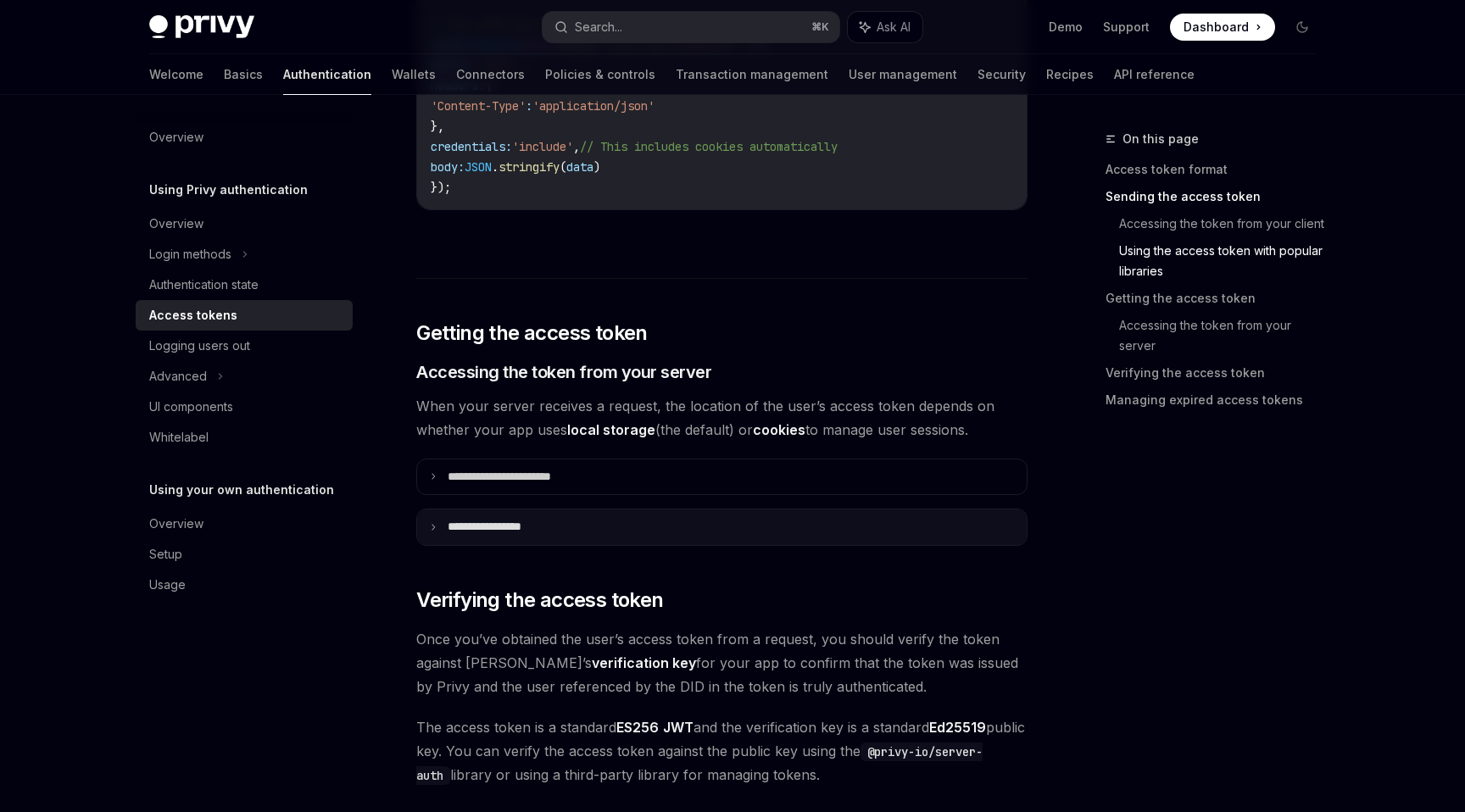
click at [433, 527] on icon at bounding box center [433, 526] width 8 height 8
click at [435, 518] on summary "**********" at bounding box center [722, 526] width 609 height 35
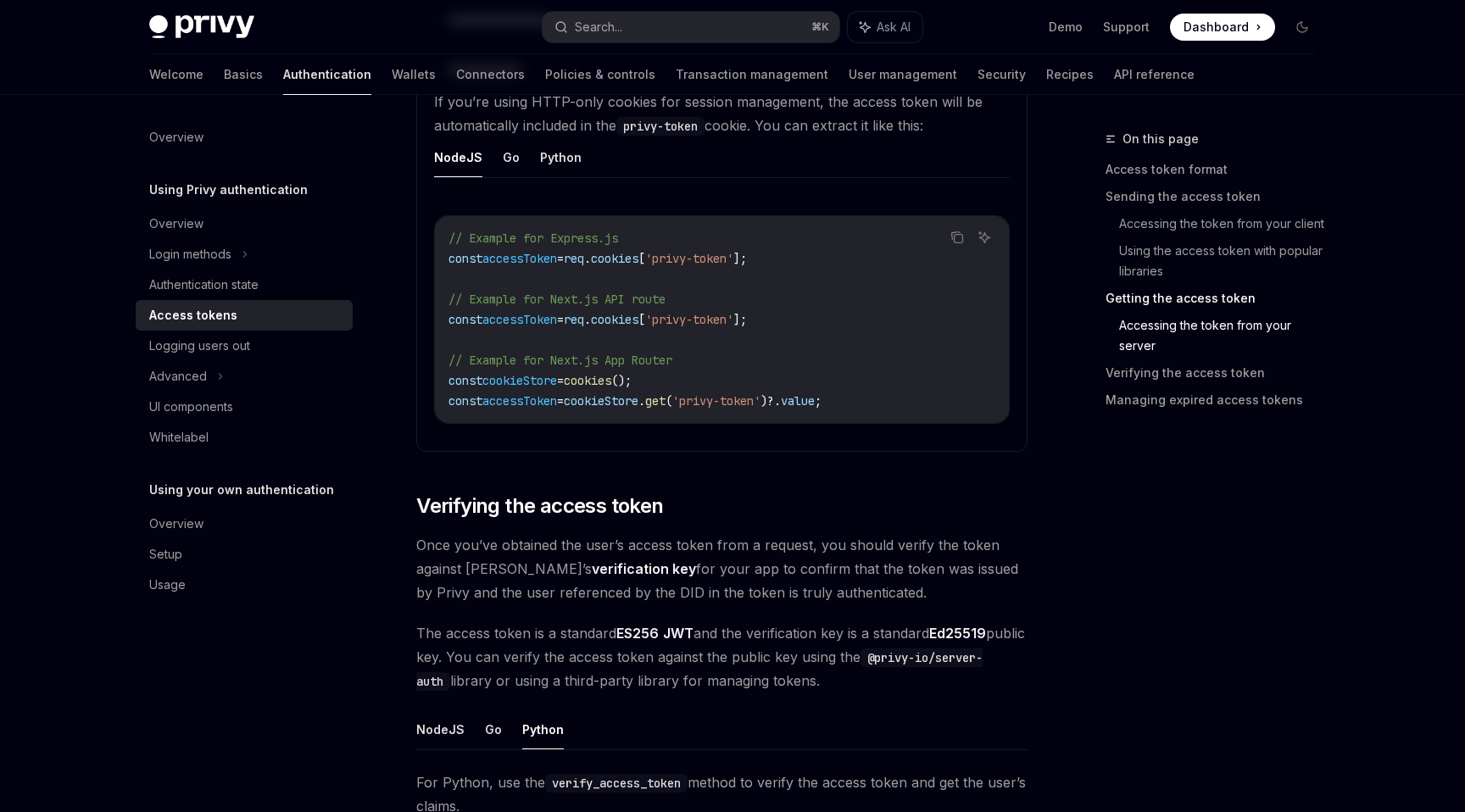
scroll to position [2338, 0]
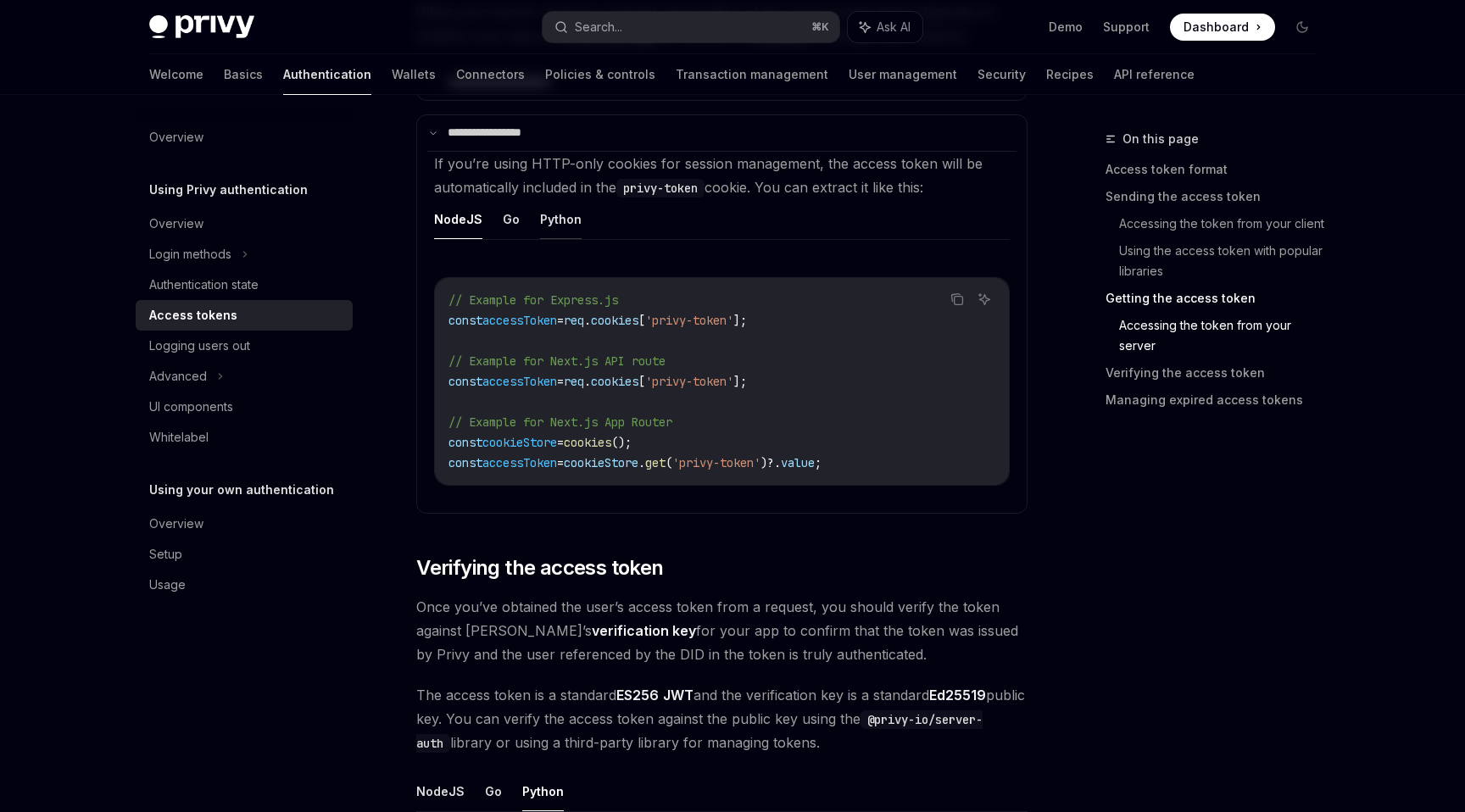
click at [554, 223] on button "Python" at bounding box center [561, 219] width 41 height 40
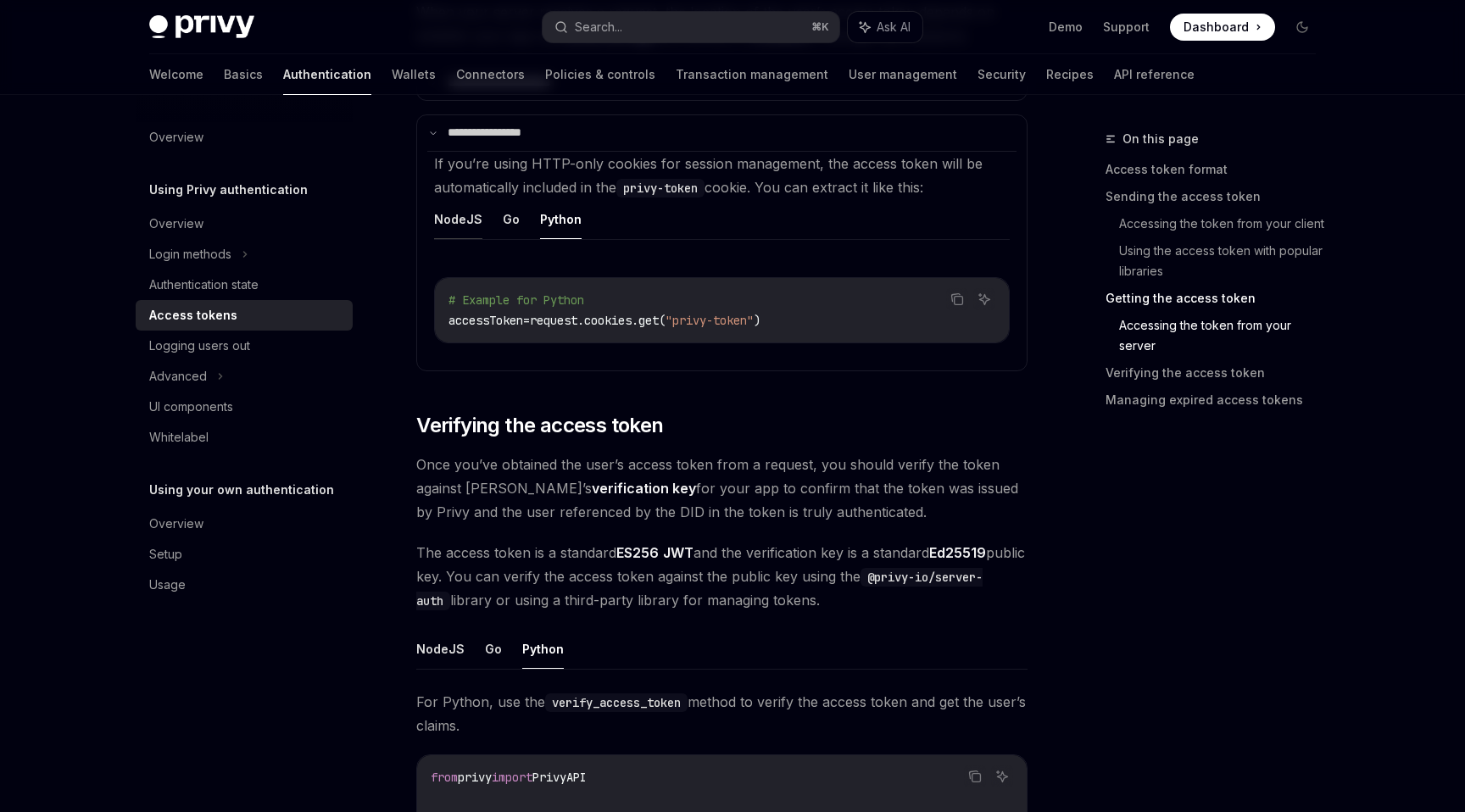
click at [470, 220] on button "NodeJS" at bounding box center [458, 219] width 49 height 40
type textarea "*"
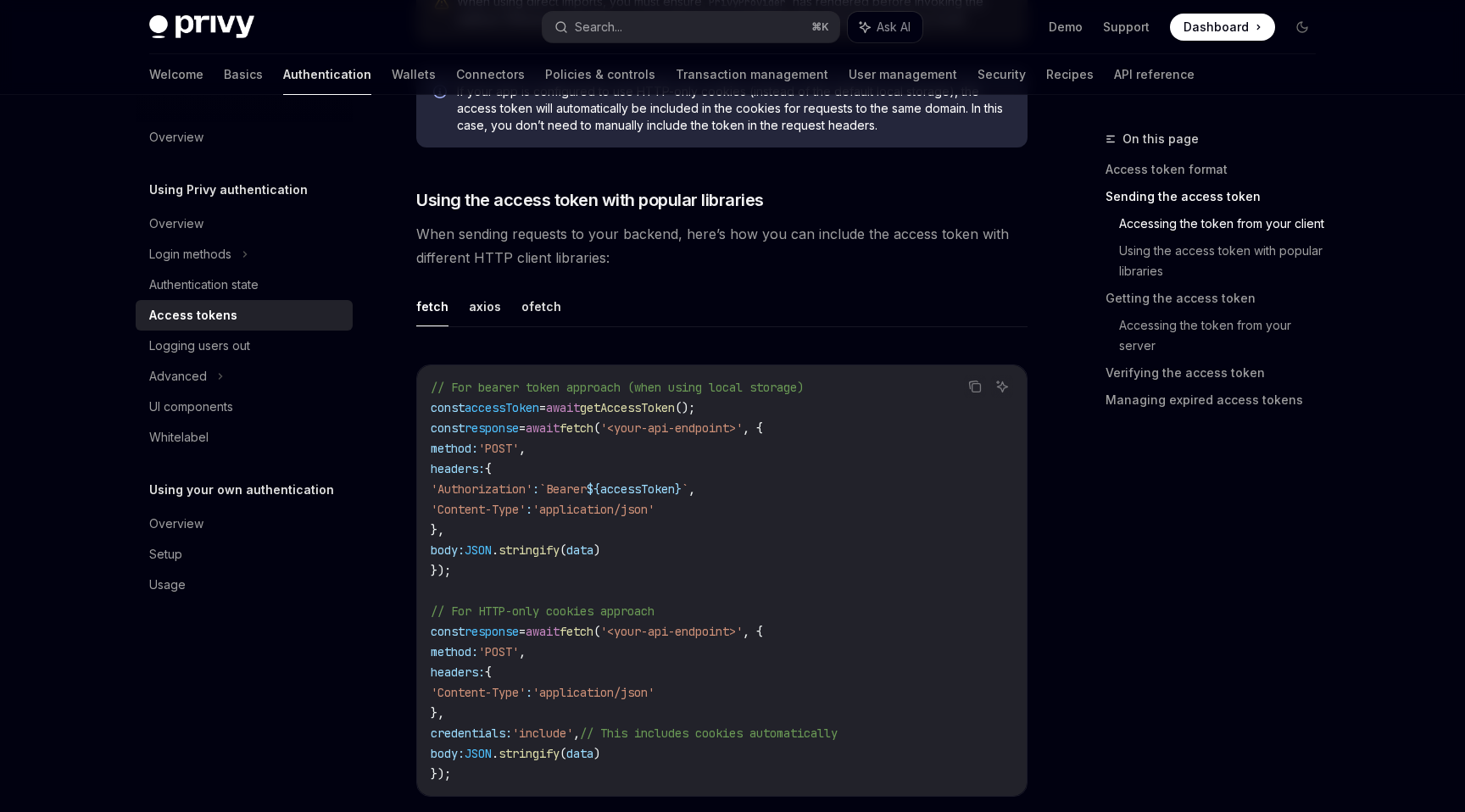
scroll to position [1358, 0]
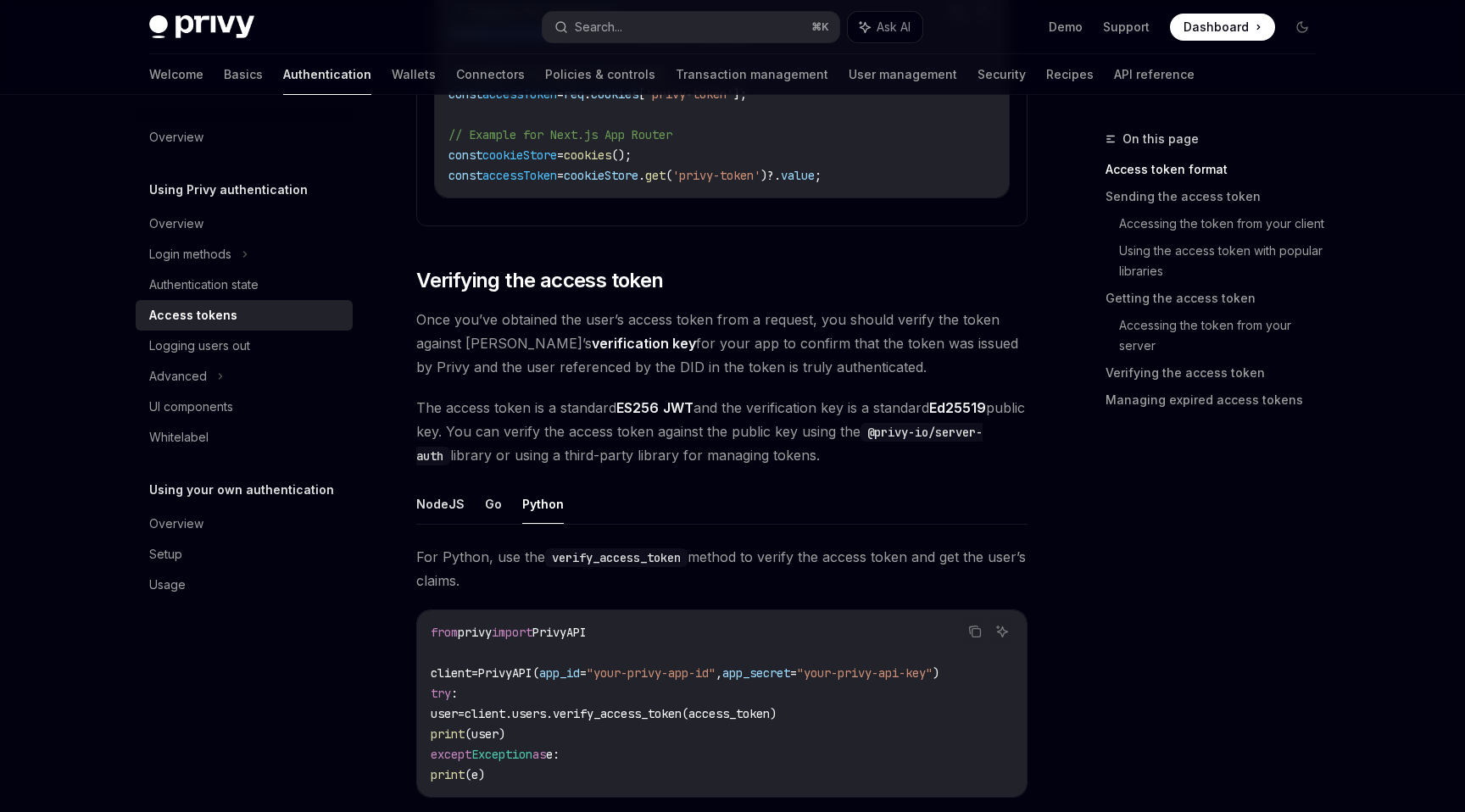
scroll to position [141, 0]
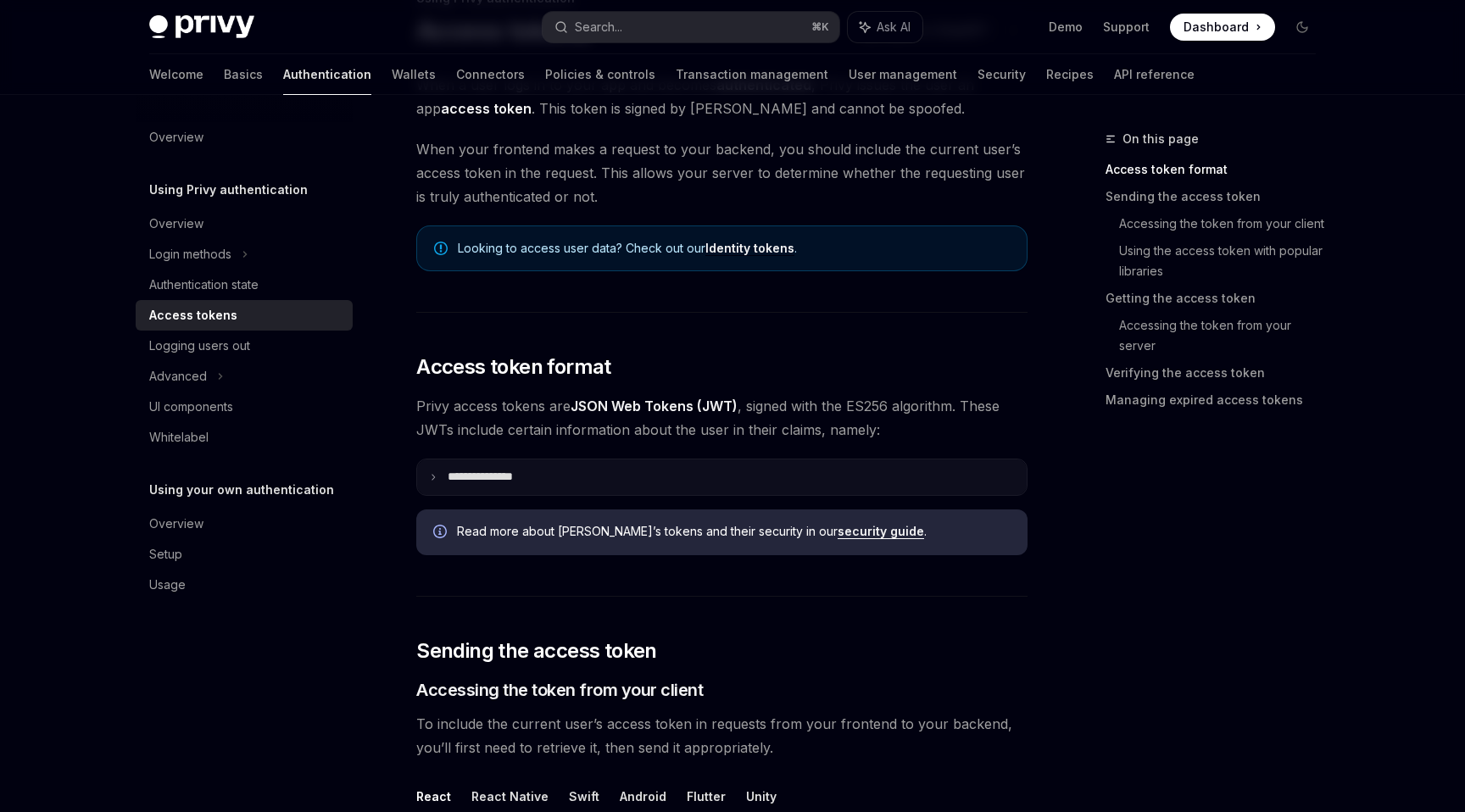
click at [429, 471] on summary "**********" at bounding box center [722, 477] width 609 height 35
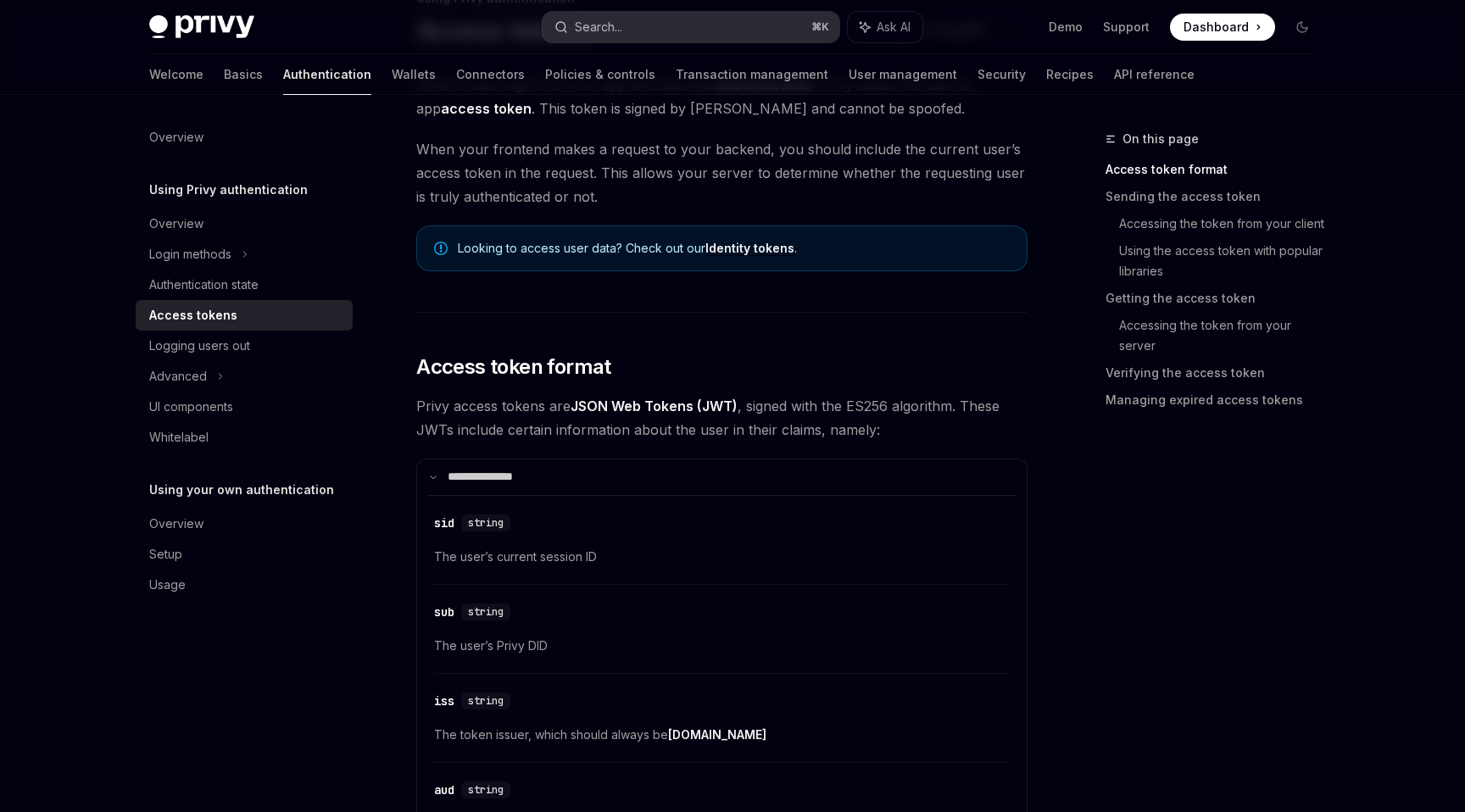
click at [670, 23] on button "Search... ⌘ K" at bounding box center [691, 27] width 297 height 31
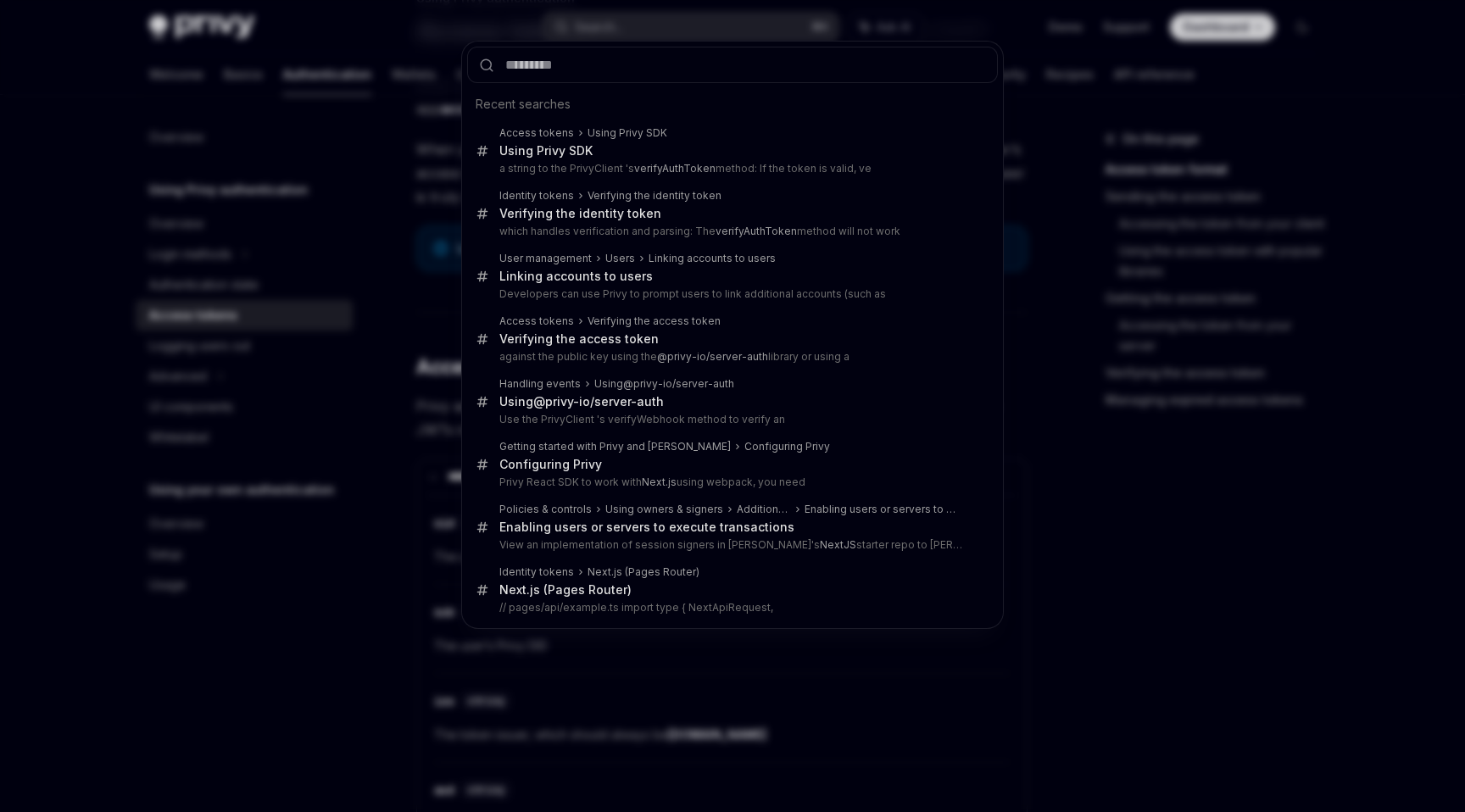
type input "**********"
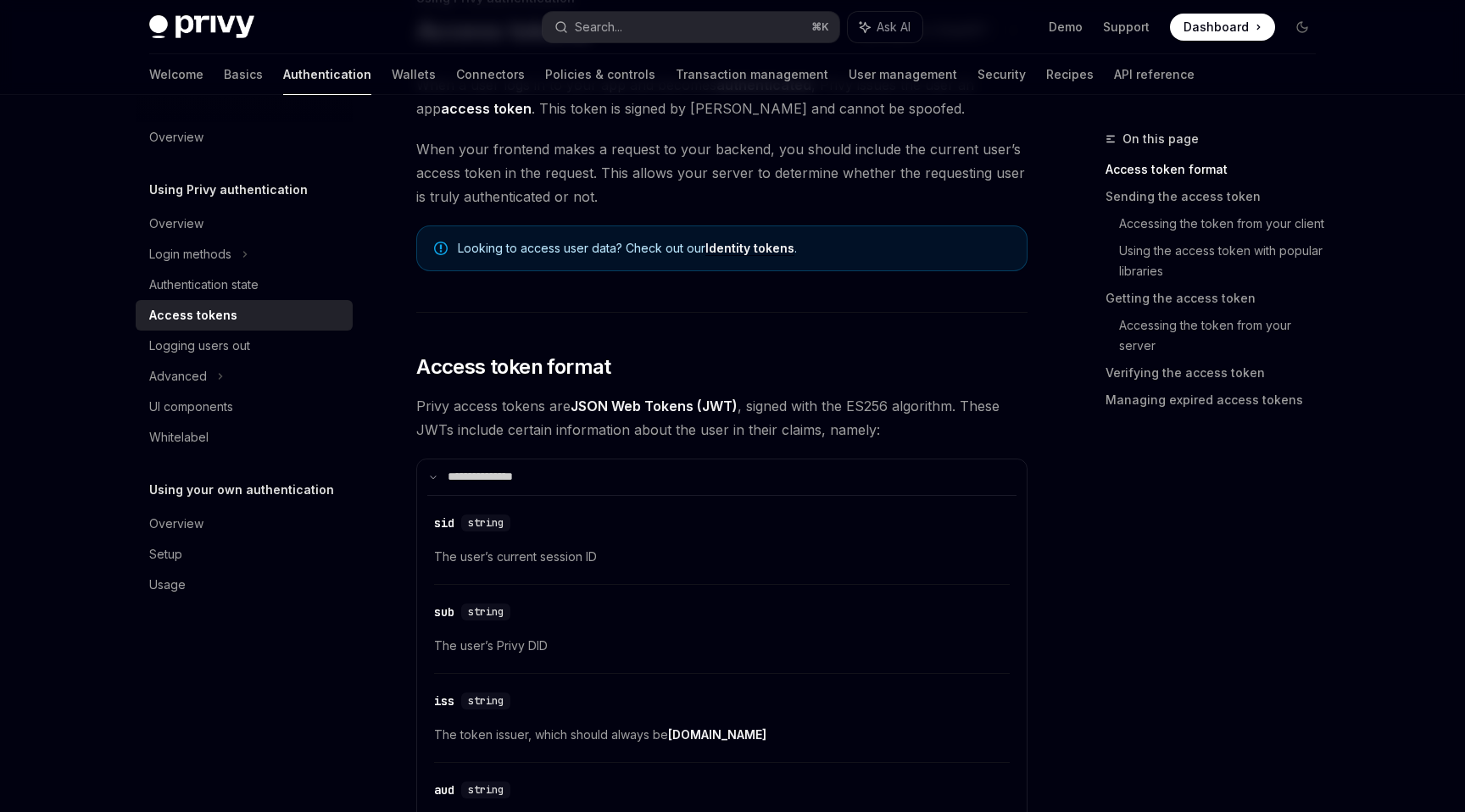
scroll to position [95, 0]
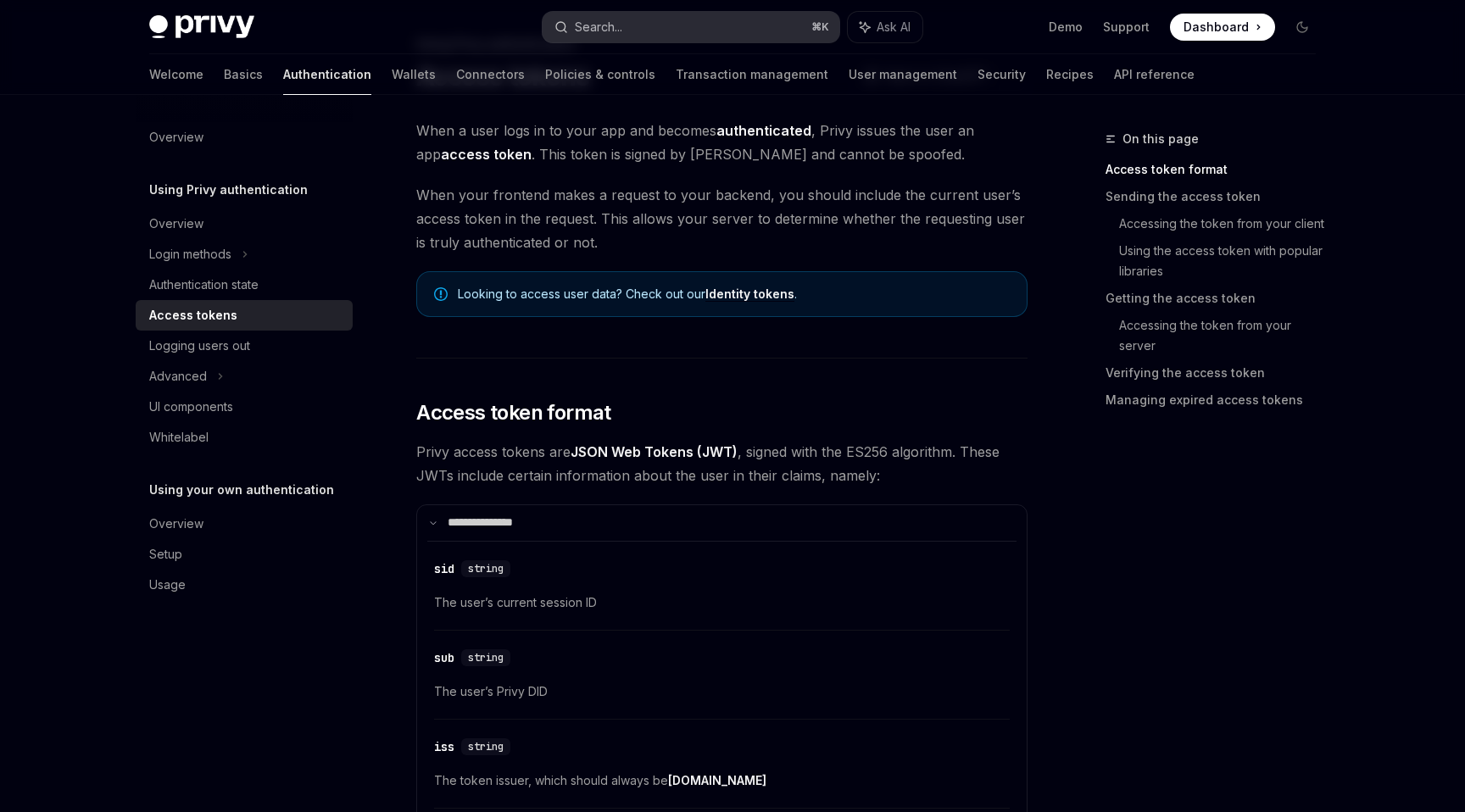
click at [607, 29] on div "Search..." at bounding box center [599, 27] width 48 height 21
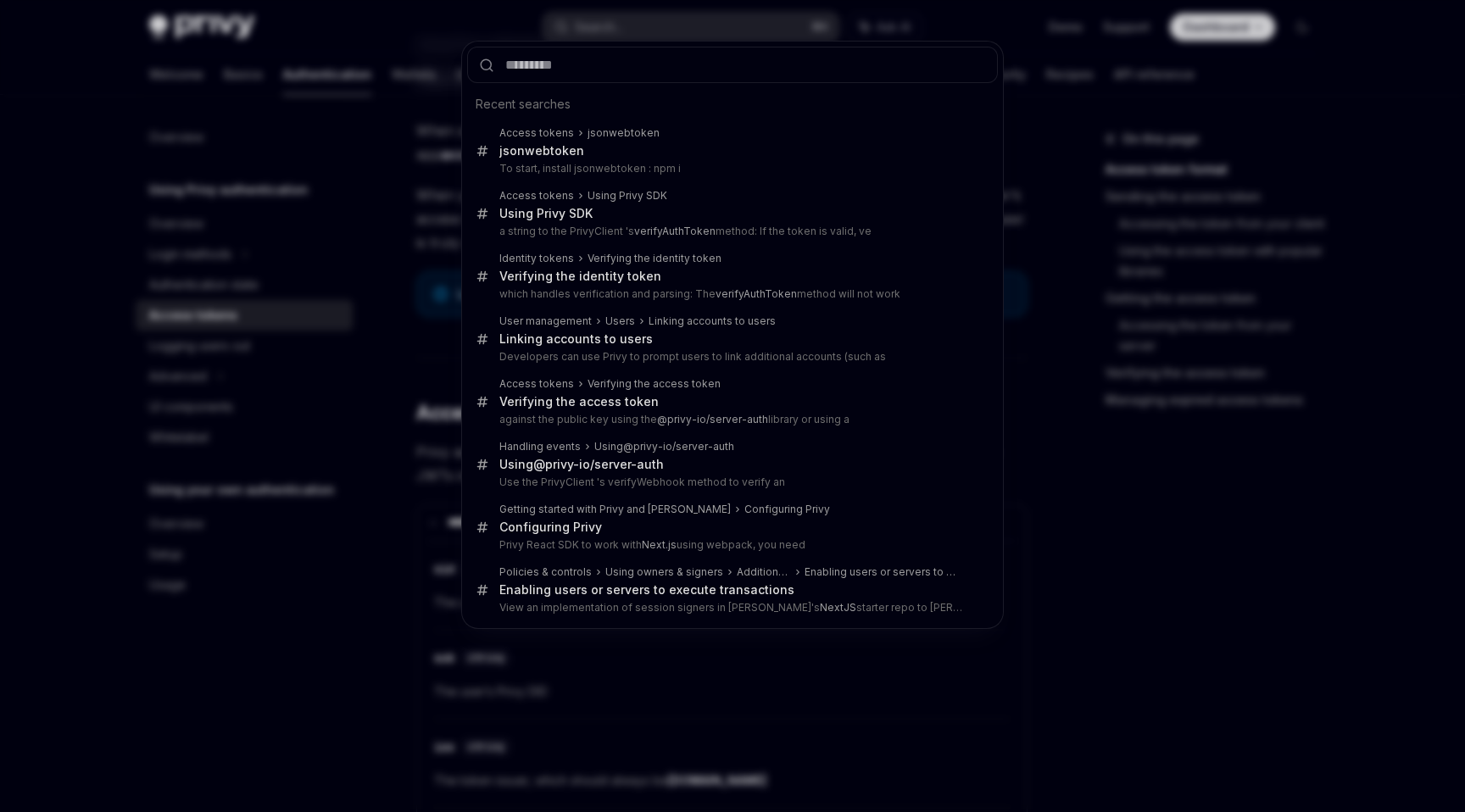
type input "**********"
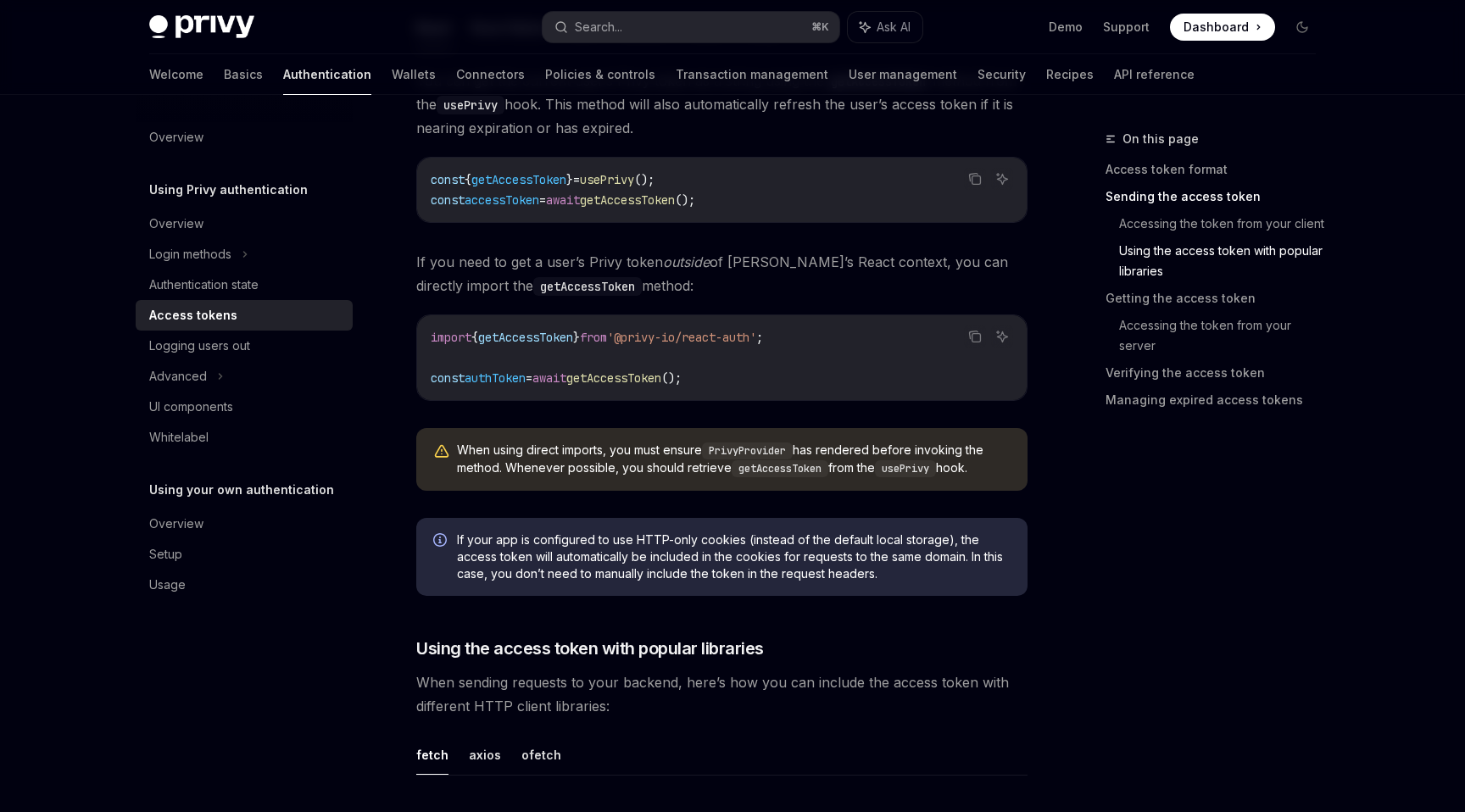
scroll to position [1518, 0]
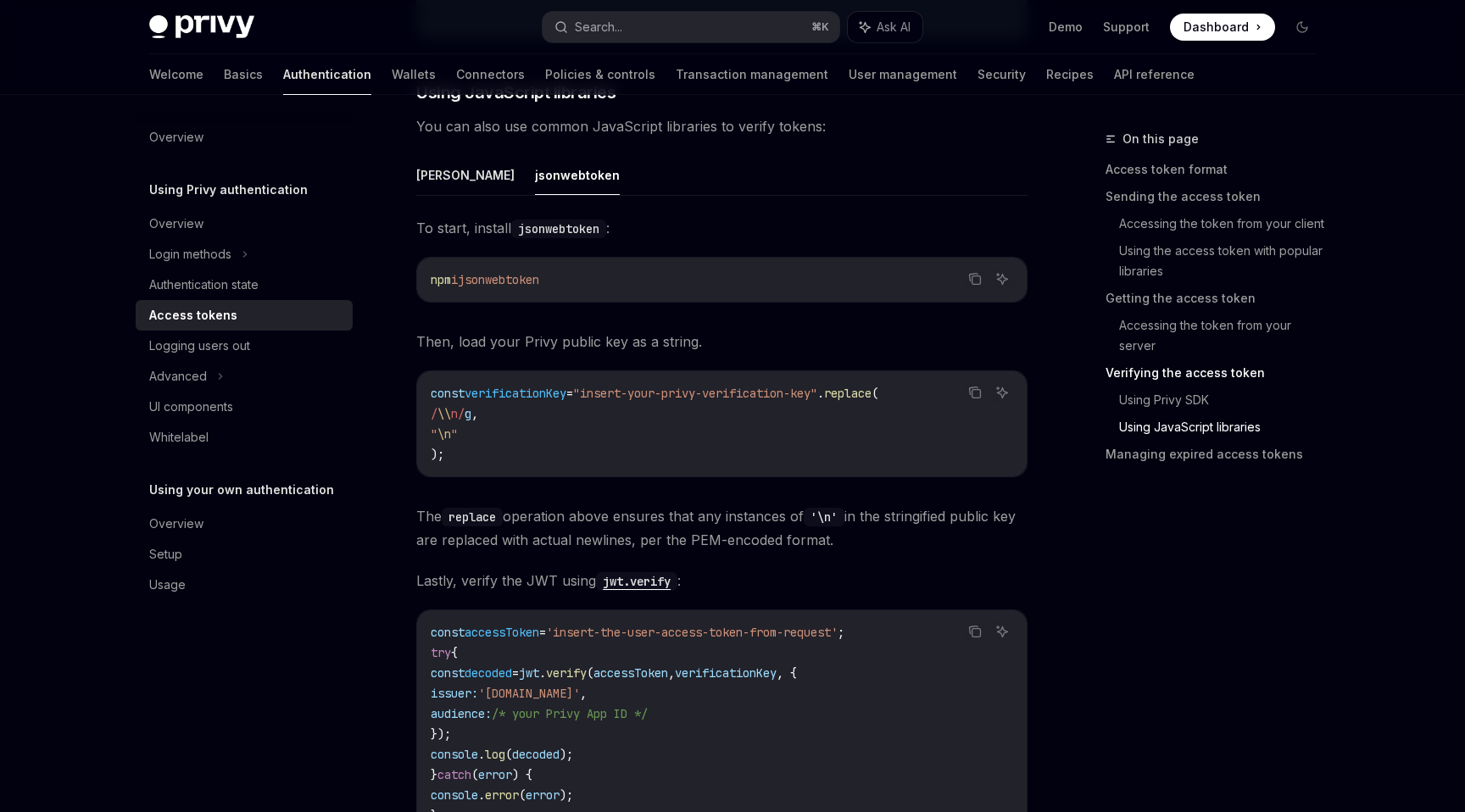
scroll to position [3665, 0]
click at [422, 169] on button "[PERSON_NAME]" at bounding box center [465, 176] width 98 height 40
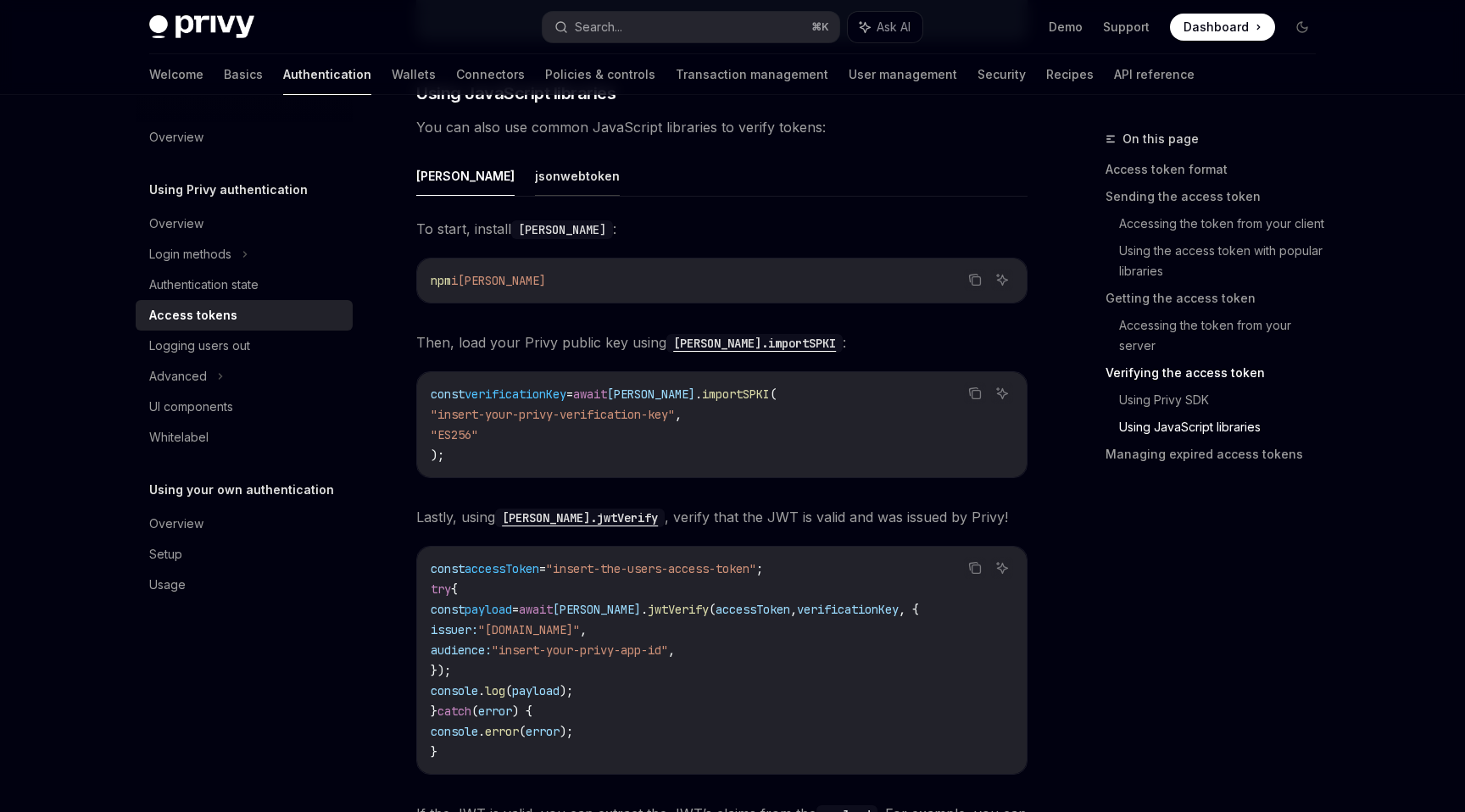
click at [535, 172] on button "jsonwebtoken" at bounding box center [577, 176] width 85 height 40
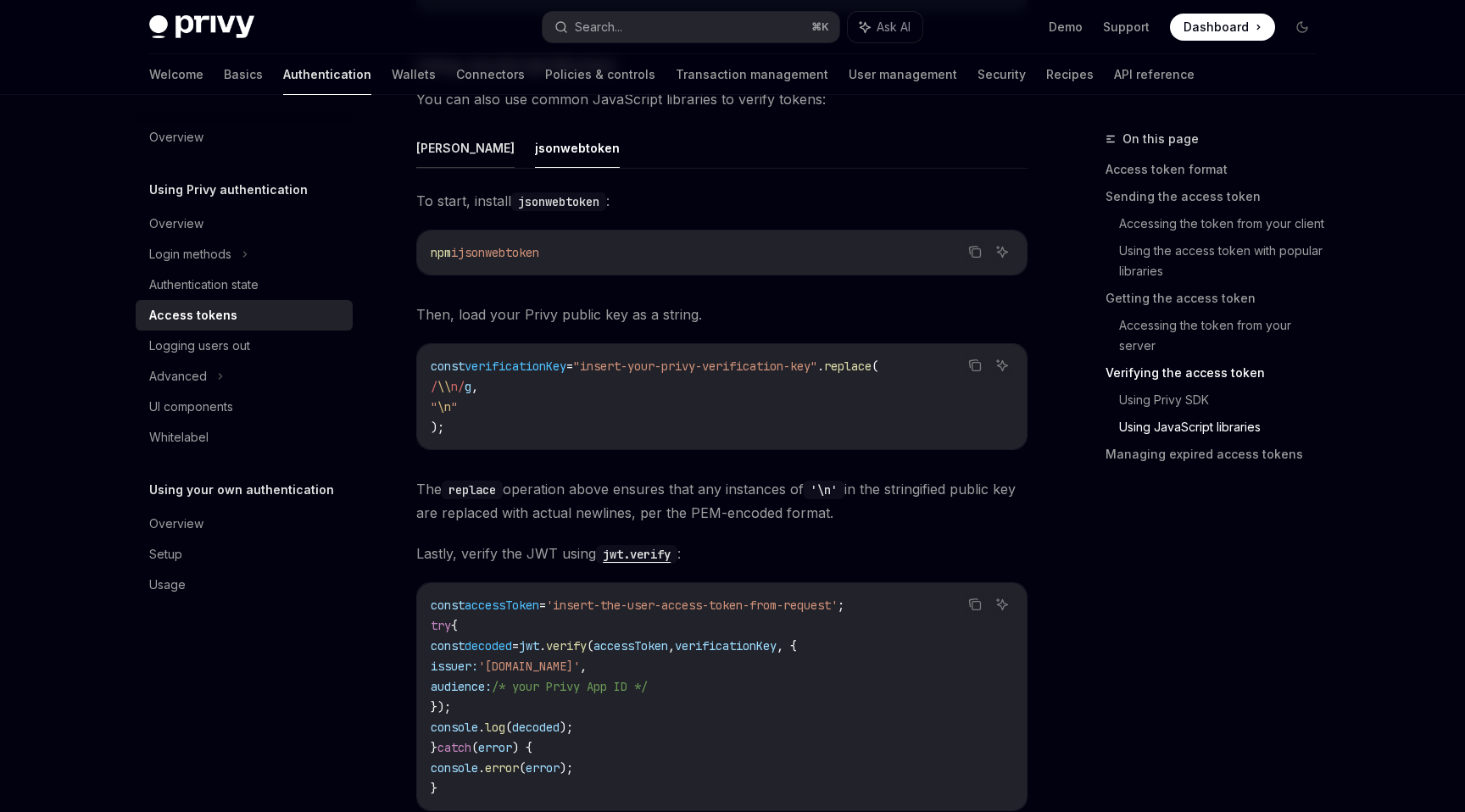
scroll to position [3692, 0]
click at [433, 149] on button "[PERSON_NAME]" at bounding box center [465, 149] width 98 height 40
type textarea "*"
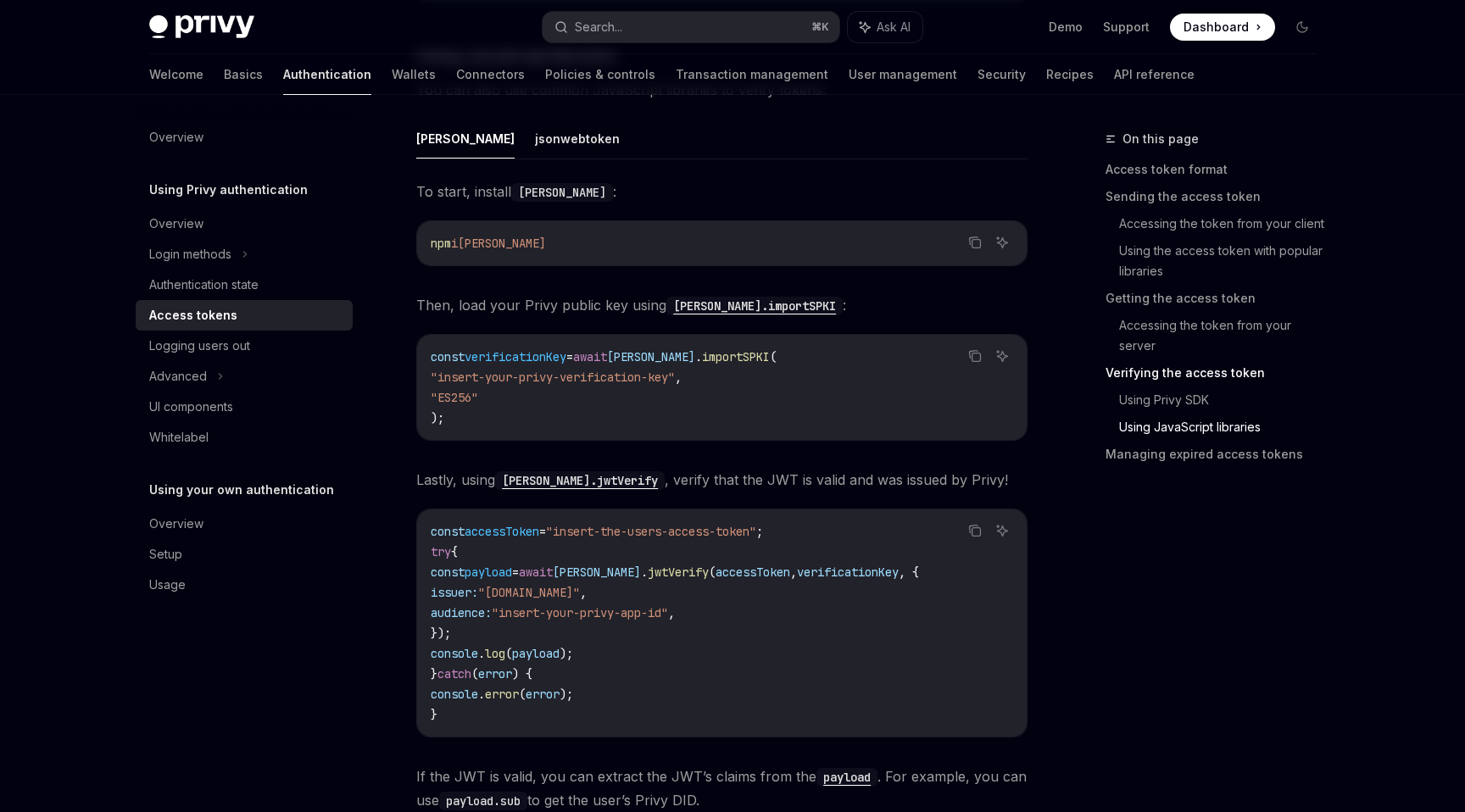
scroll to position [3688, 0]
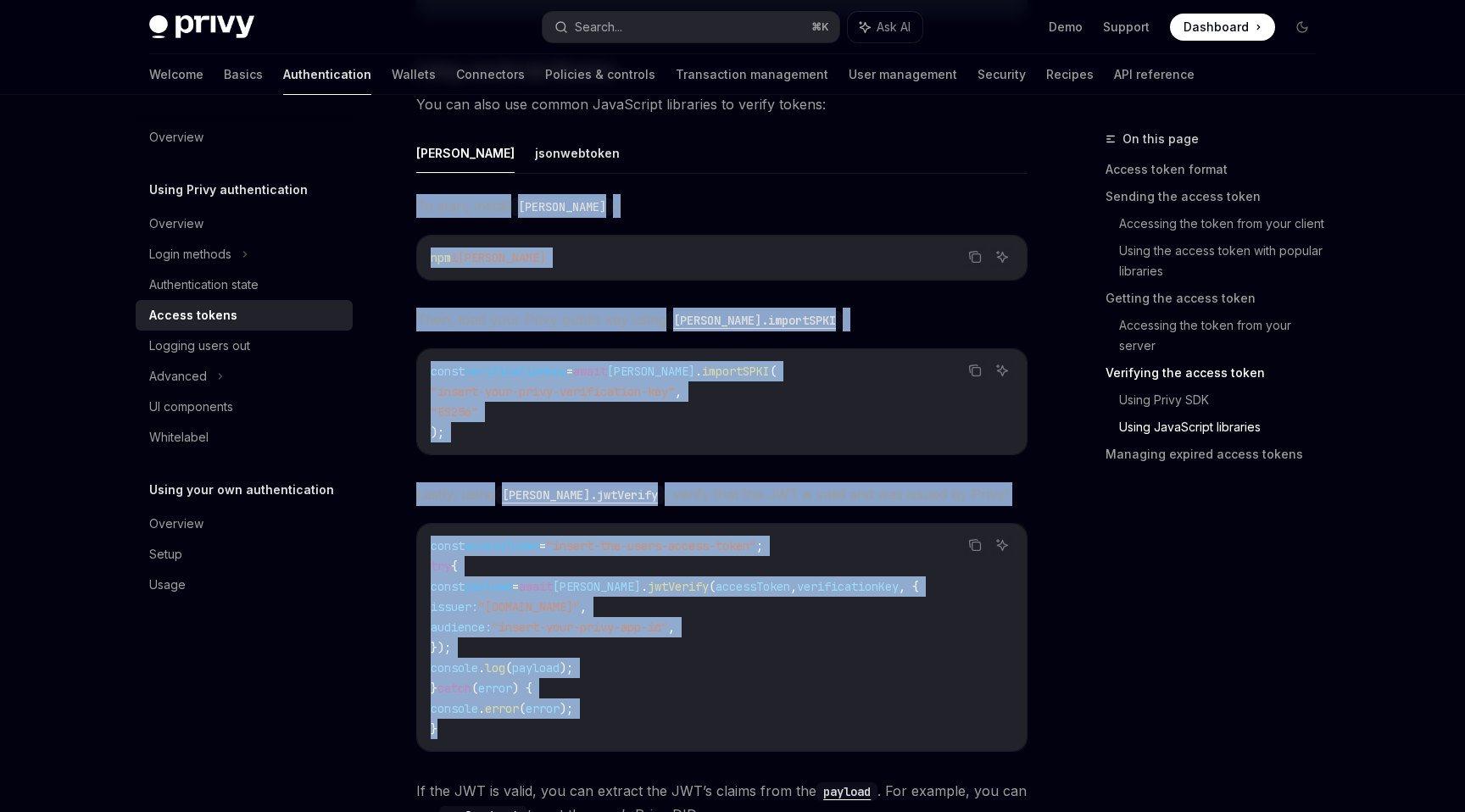
drag, startPoint x: 417, startPoint y: 204, endPoint x: 513, endPoint y: 722, distance: 526.8
click at [513, 722] on div "To start, install jose : Copy Ask AI npm i jose Then, load your Privy public ke…" at bounding box center [722, 530] width 611 height 673
copy div "To start, install jose : Copy Ask AI npm i jose Then, load your Privy public ke…"
click at [712, 35] on button "Search... ⌘ K" at bounding box center [691, 27] width 297 height 31
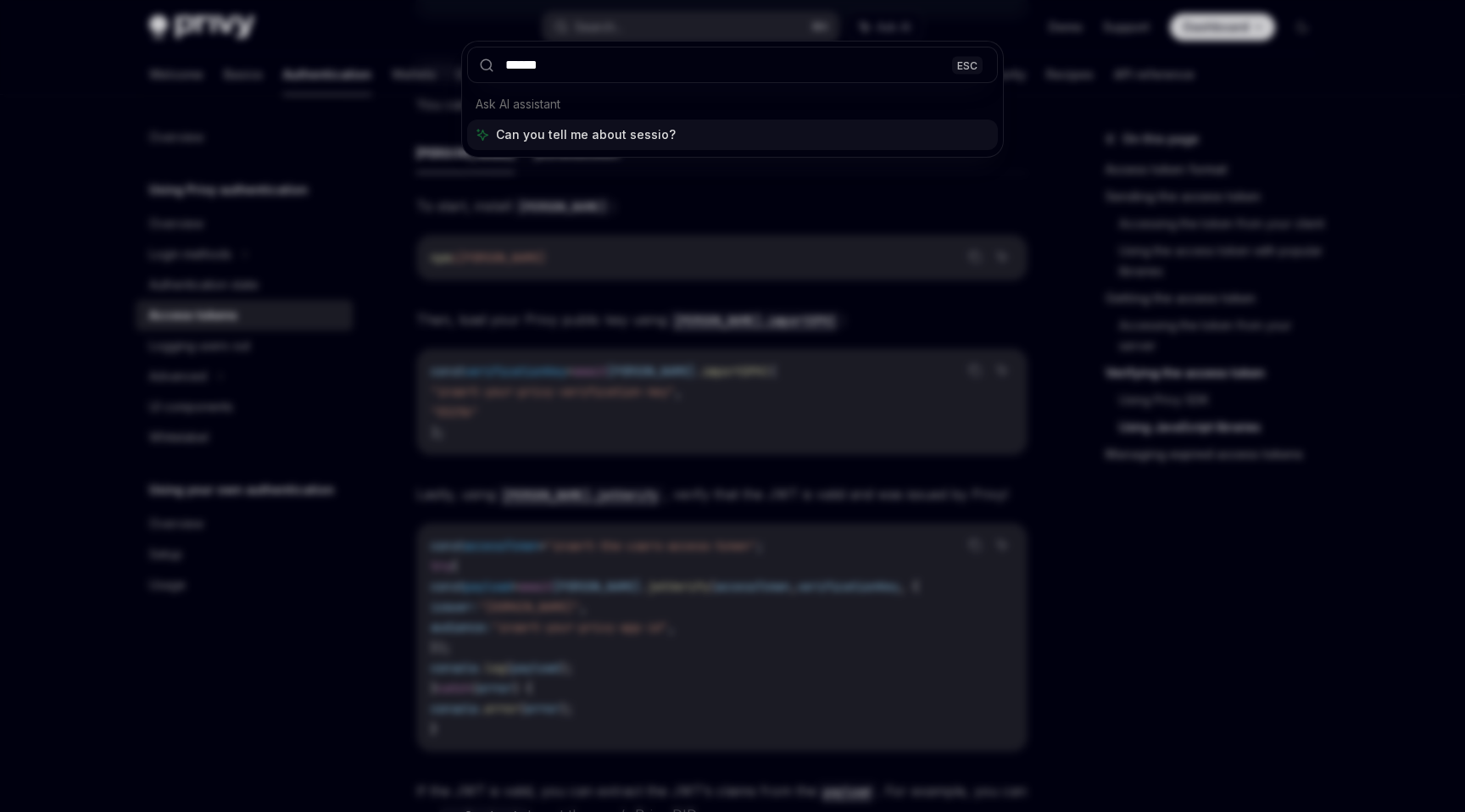
type input "*******"
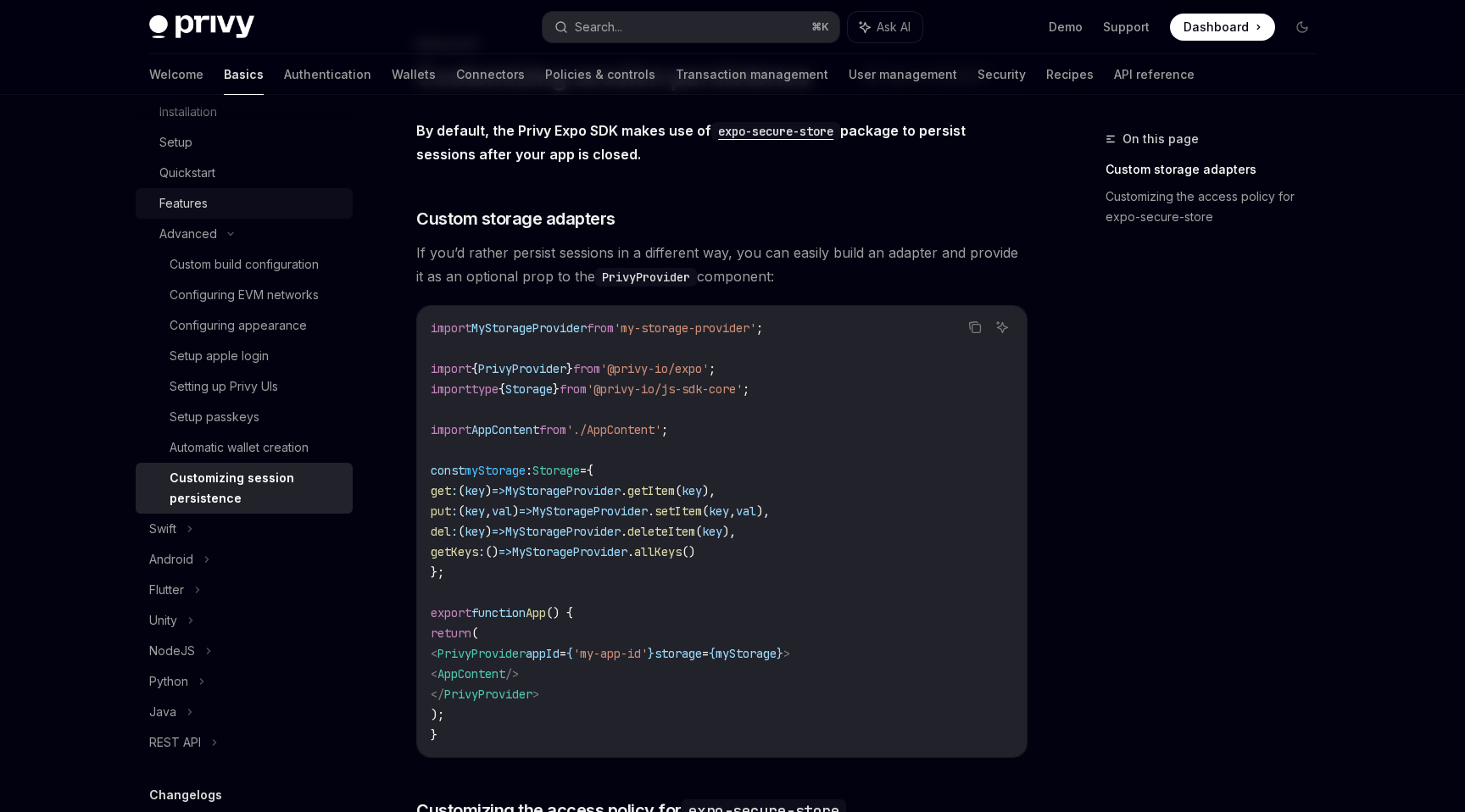
scroll to position [297, 0]
click at [208, 673] on div "Python" at bounding box center [243, 678] width 217 height 31
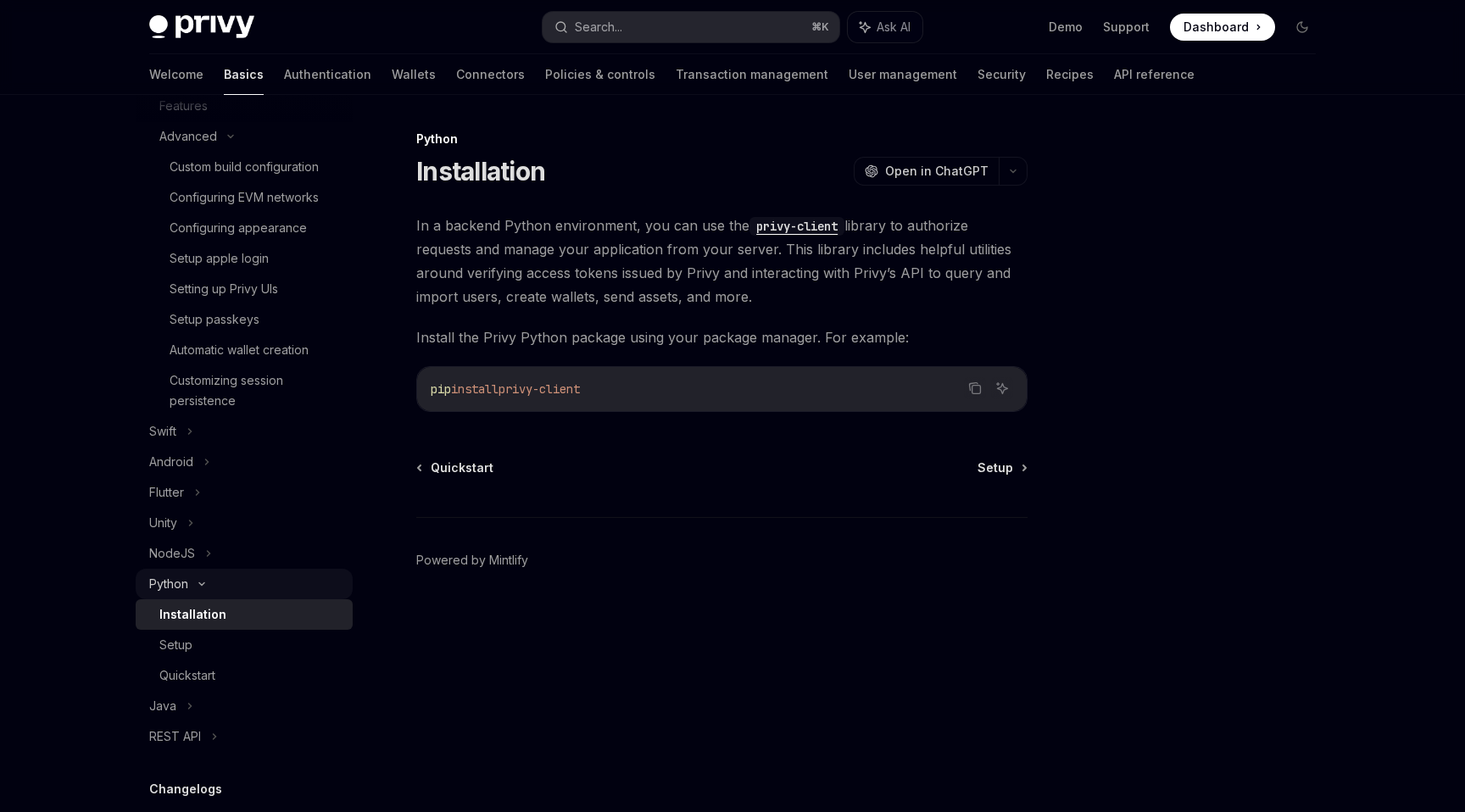
scroll to position [396, 0]
click at [206, 653] on link "Setup" at bounding box center [243, 640] width 217 height 31
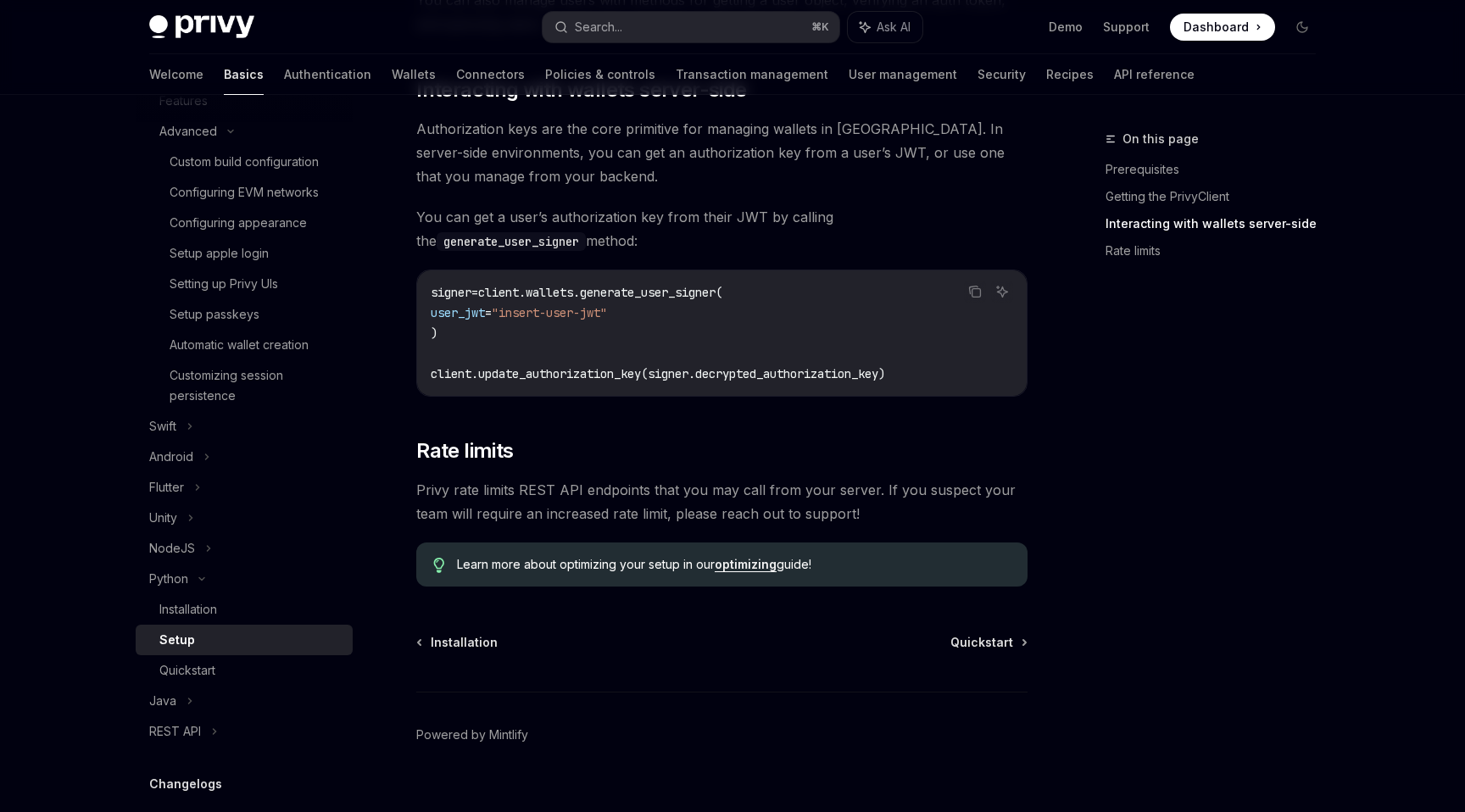
scroll to position [707, 0]
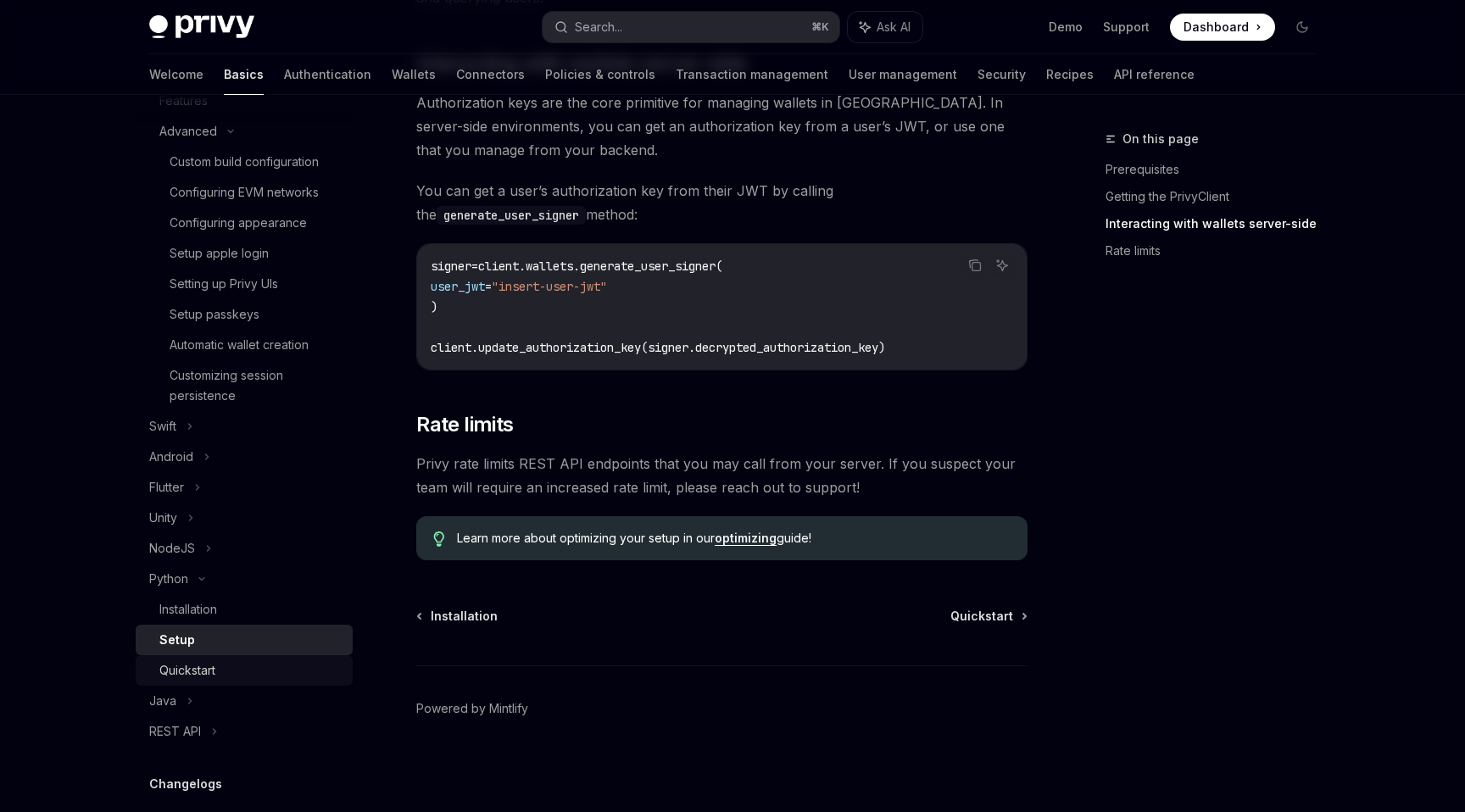
click at [214, 658] on link "Quickstart" at bounding box center [243, 671] width 217 height 31
type textarea "*"
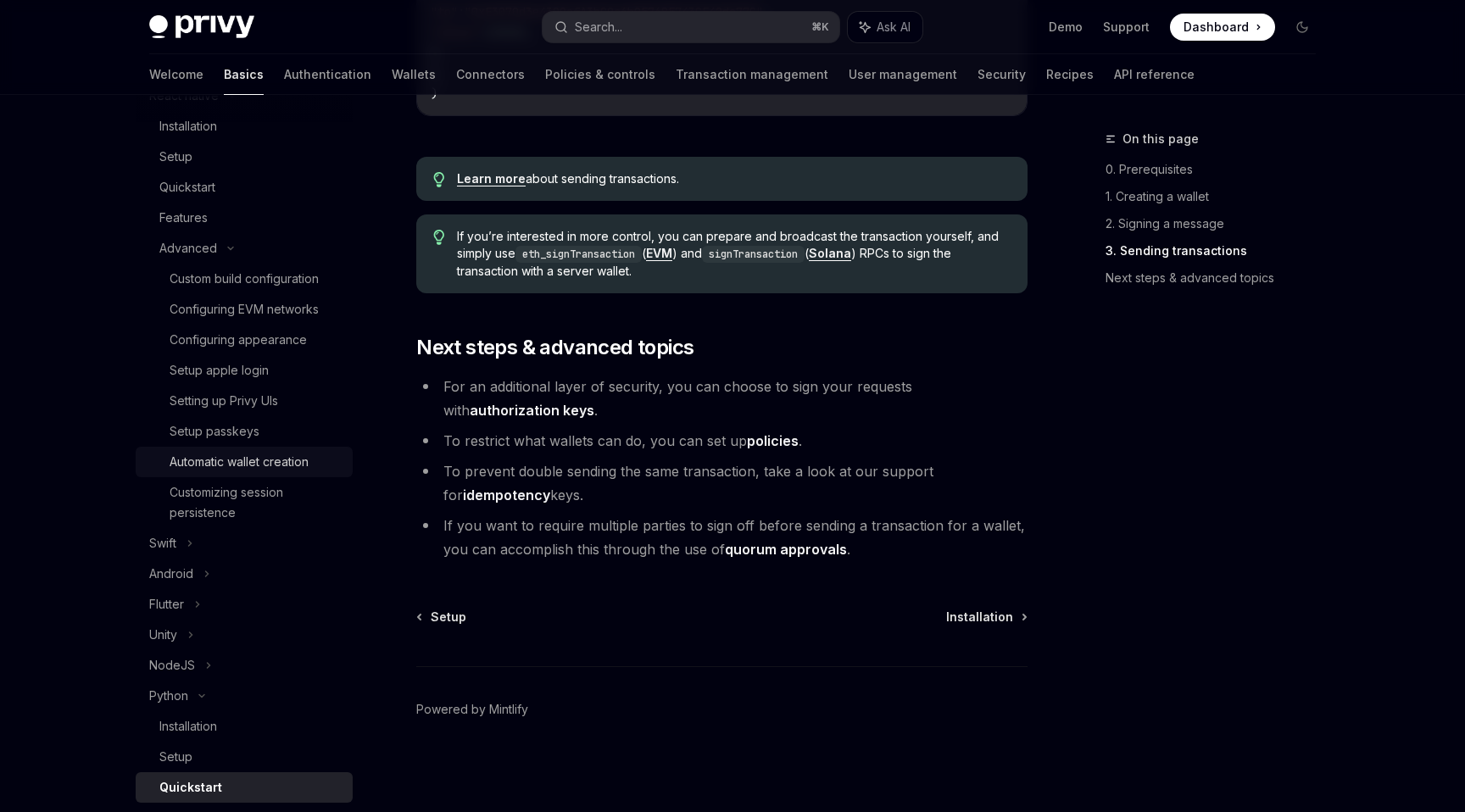
scroll to position [218, 0]
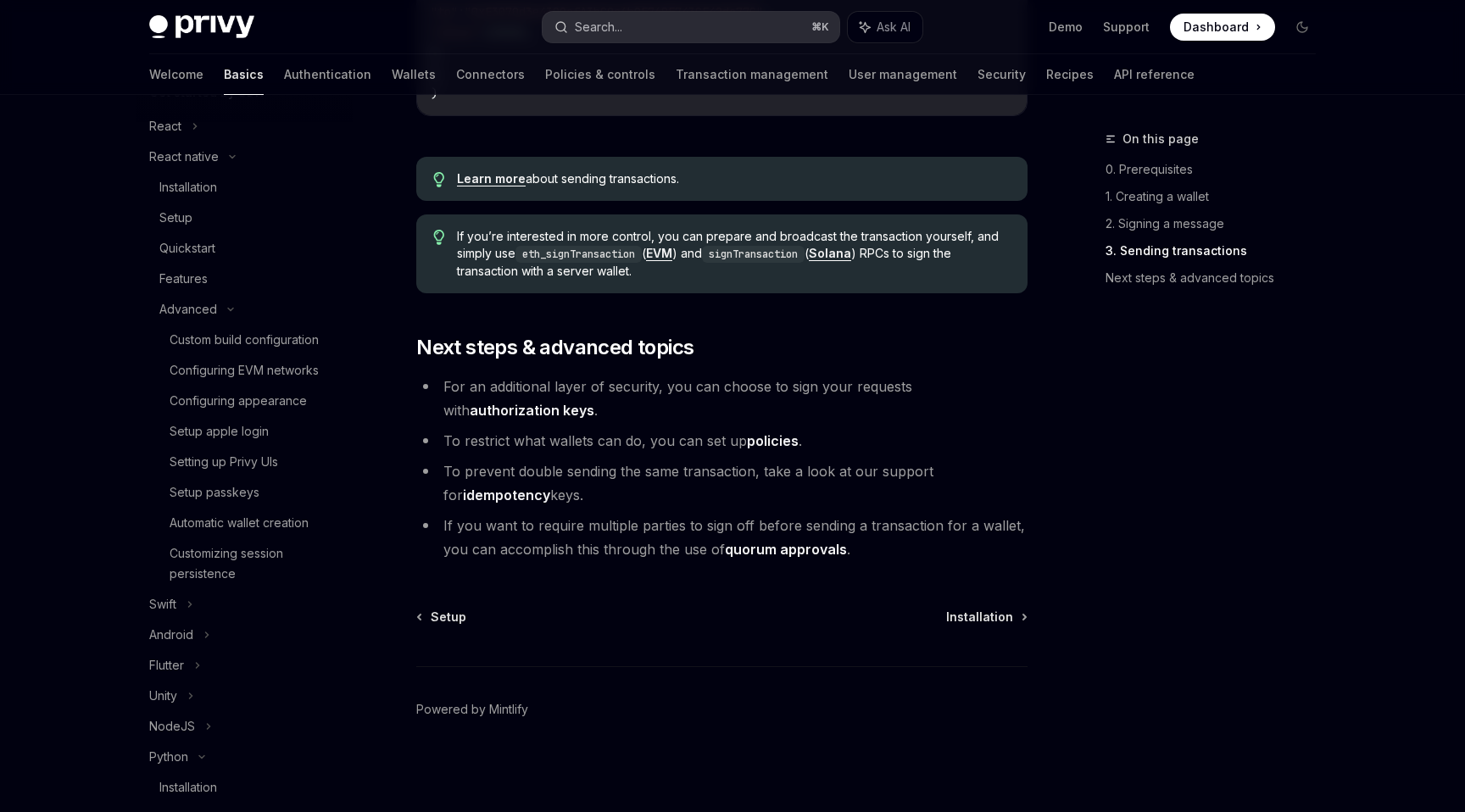
click at [693, 32] on button "Search... ⌘ K" at bounding box center [691, 27] width 297 height 31
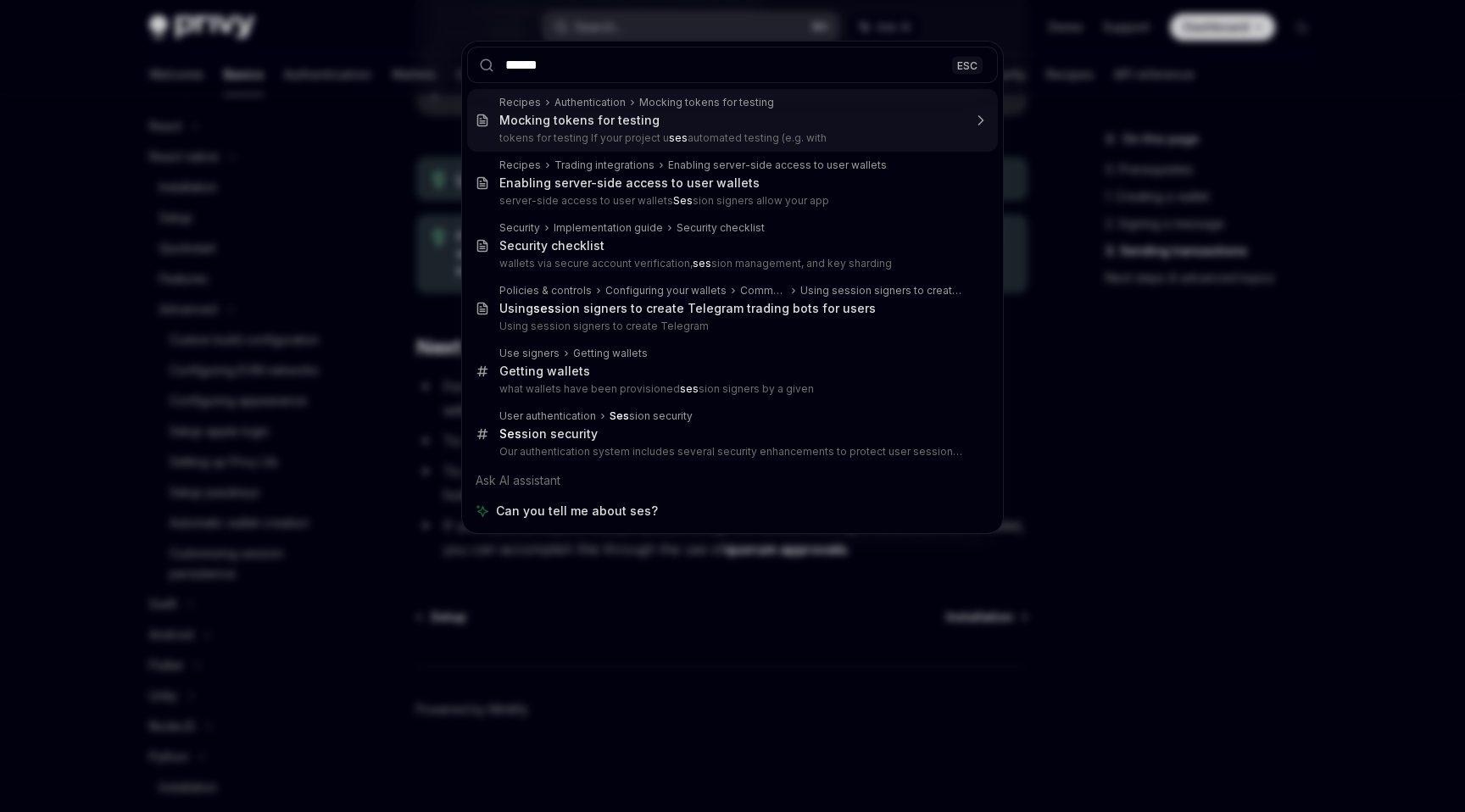
type input "*******"
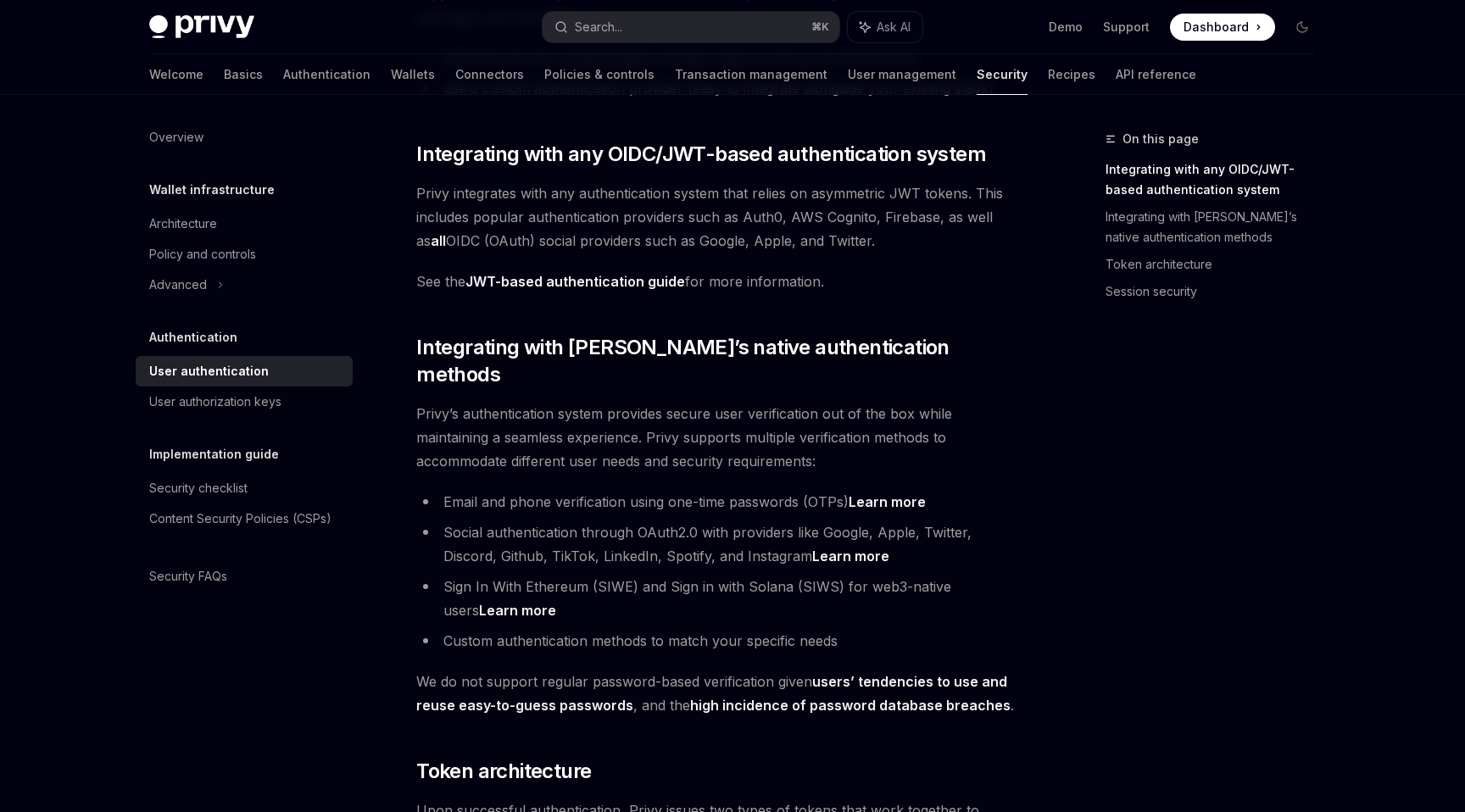
scroll to position [281, 0]
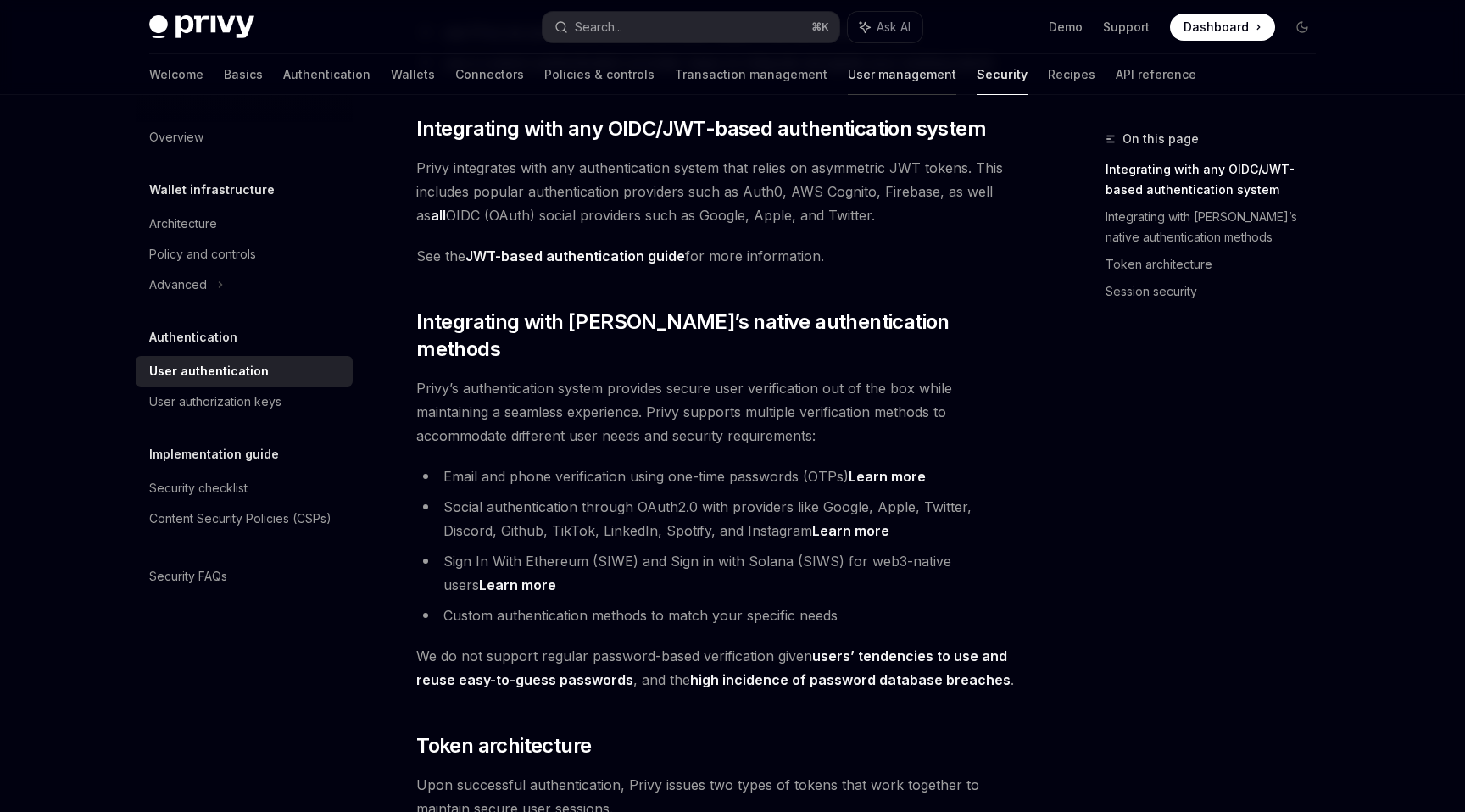
click at [847, 78] on link "User management" at bounding box center [902, 74] width 108 height 41
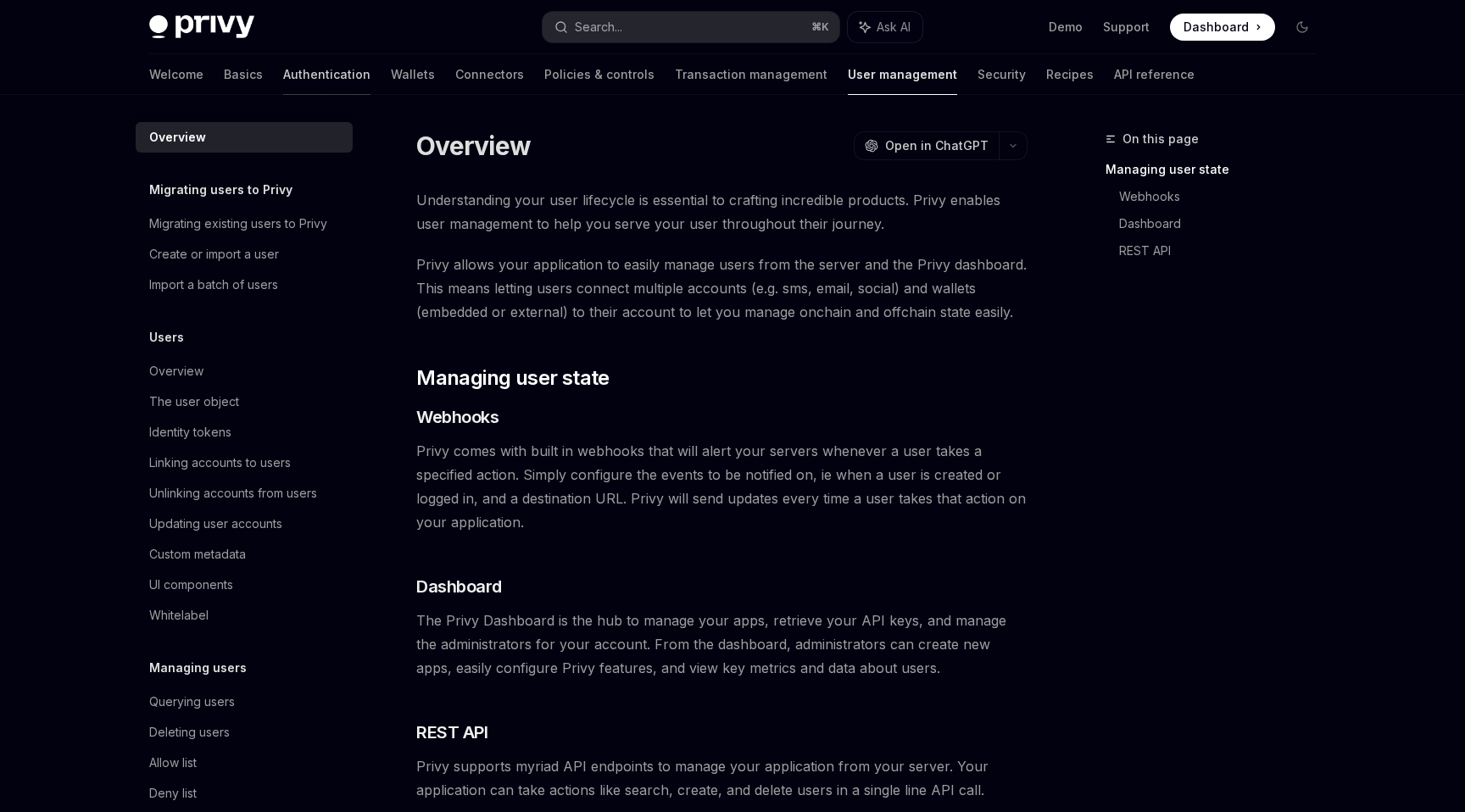
click at [283, 76] on link "Authentication" at bounding box center [326, 74] width 87 height 41
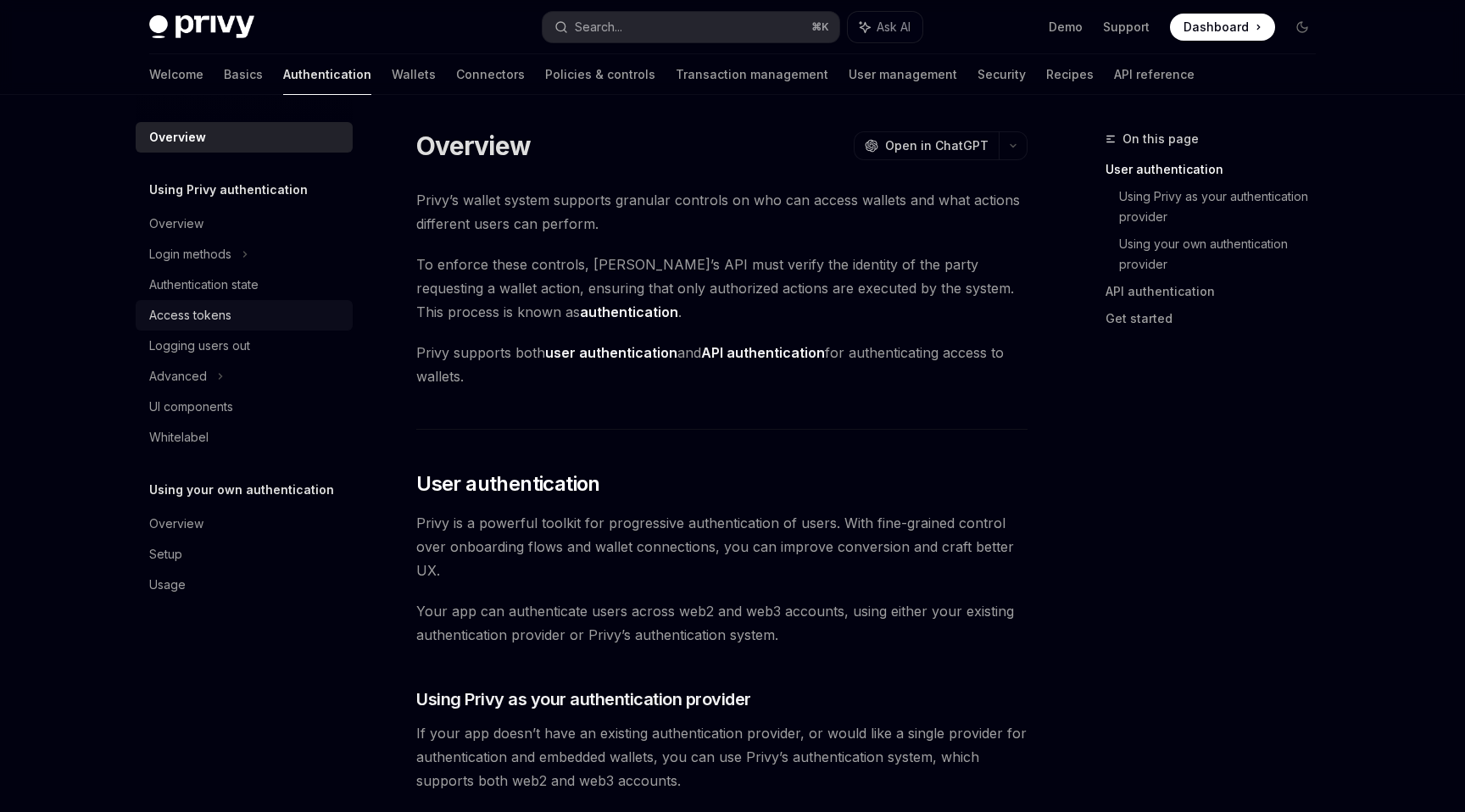
click at [233, 312] on div "Access tokens" at bounding box center [245, 315] width 193 height 21
type textarea "*"
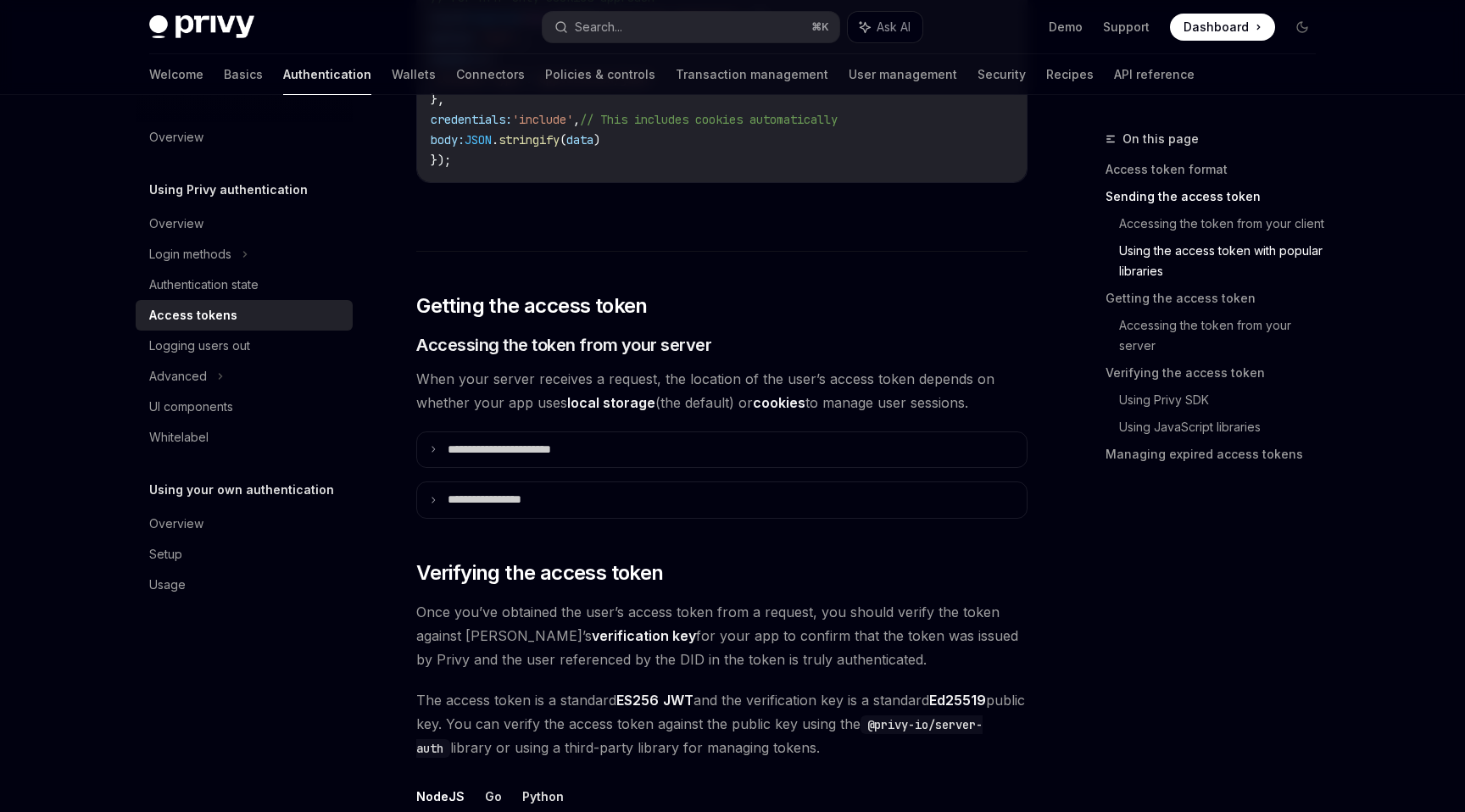
scroll to position [1996, 0]
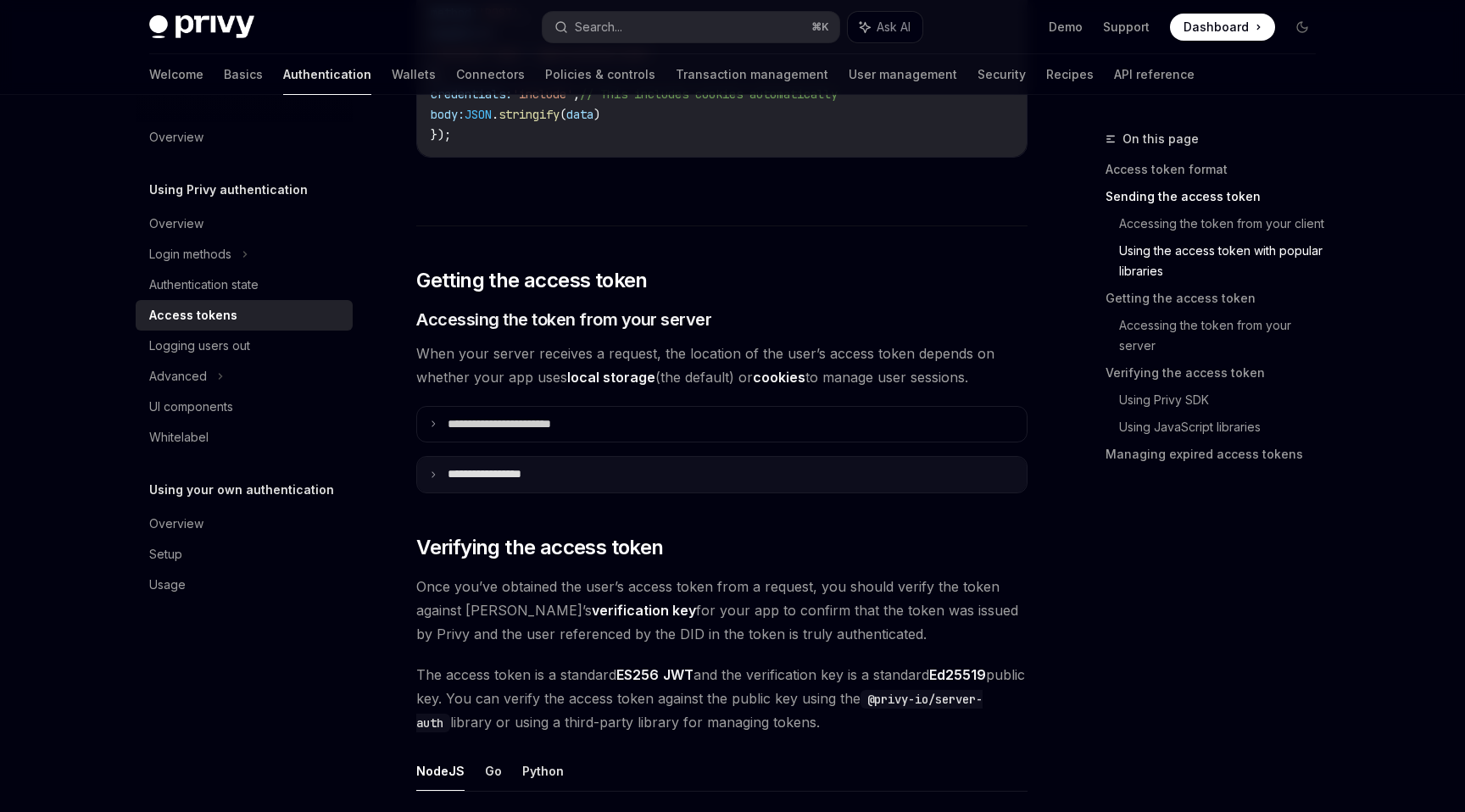
click at [425, 466] on summary "**********" at bounding box center [722, 474] width 609 height 35
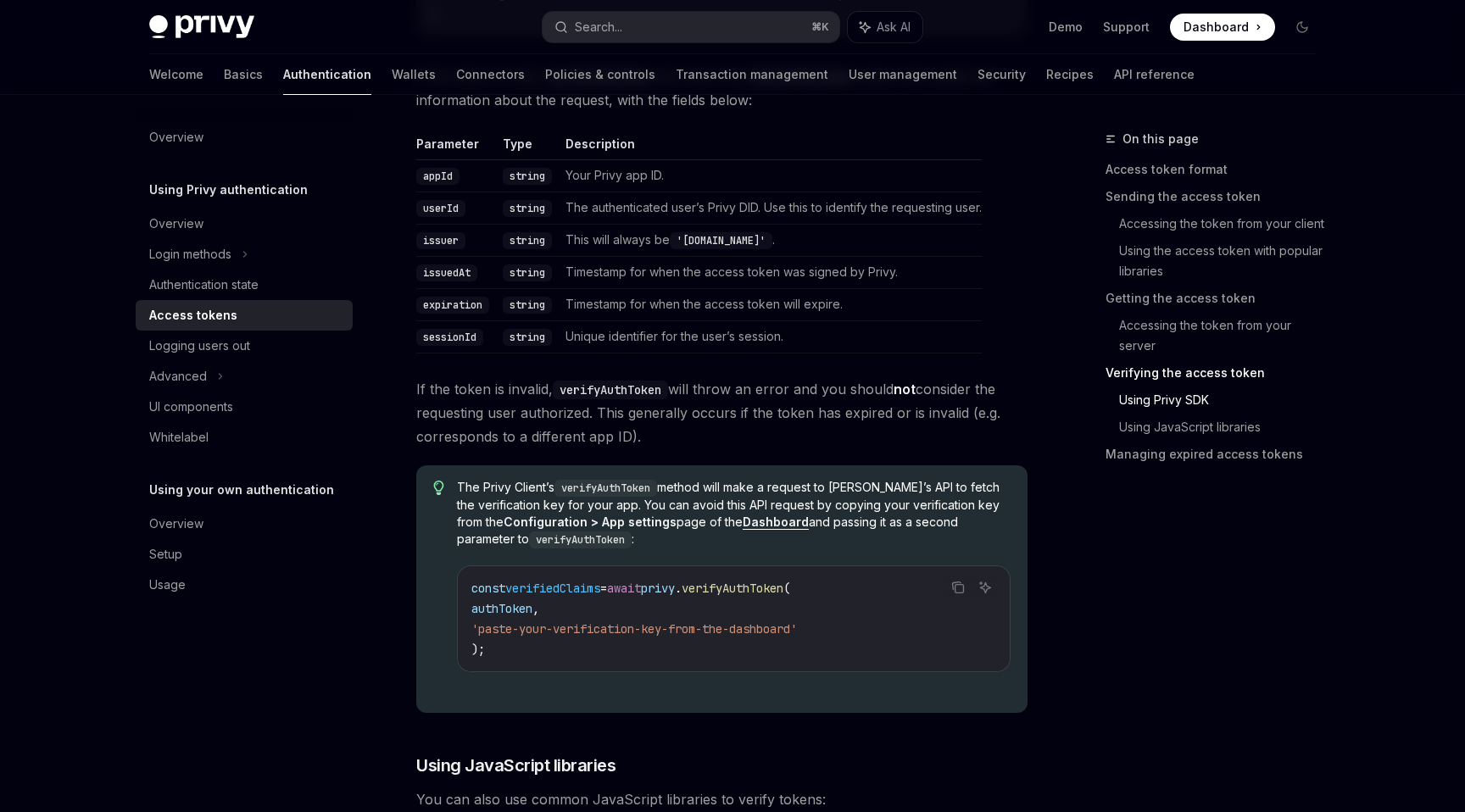
scroll to position [3359, 0]
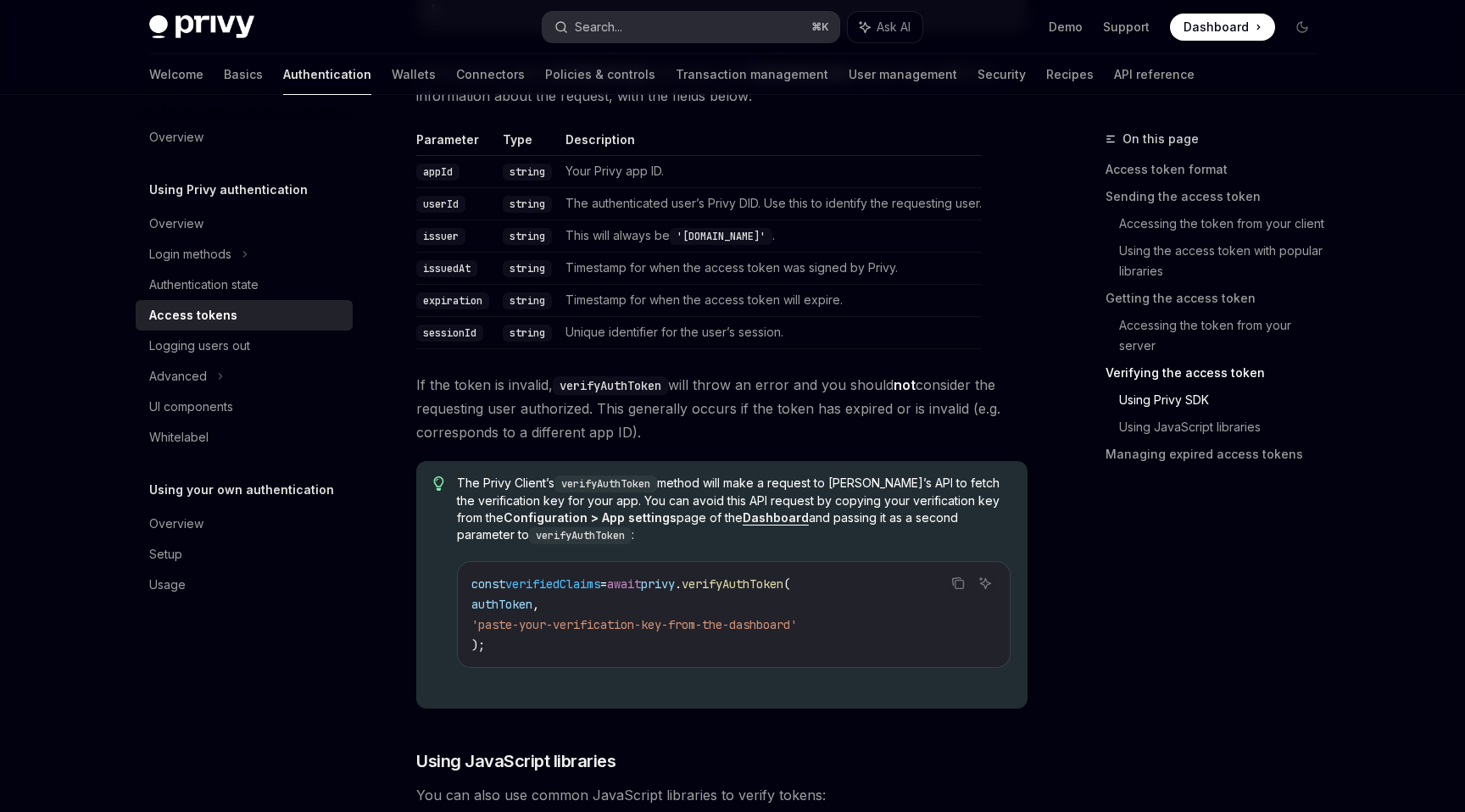
click at [624, 32] on button "Search... ⌘ K" at bounding box center [691, 27] width 297 height 31
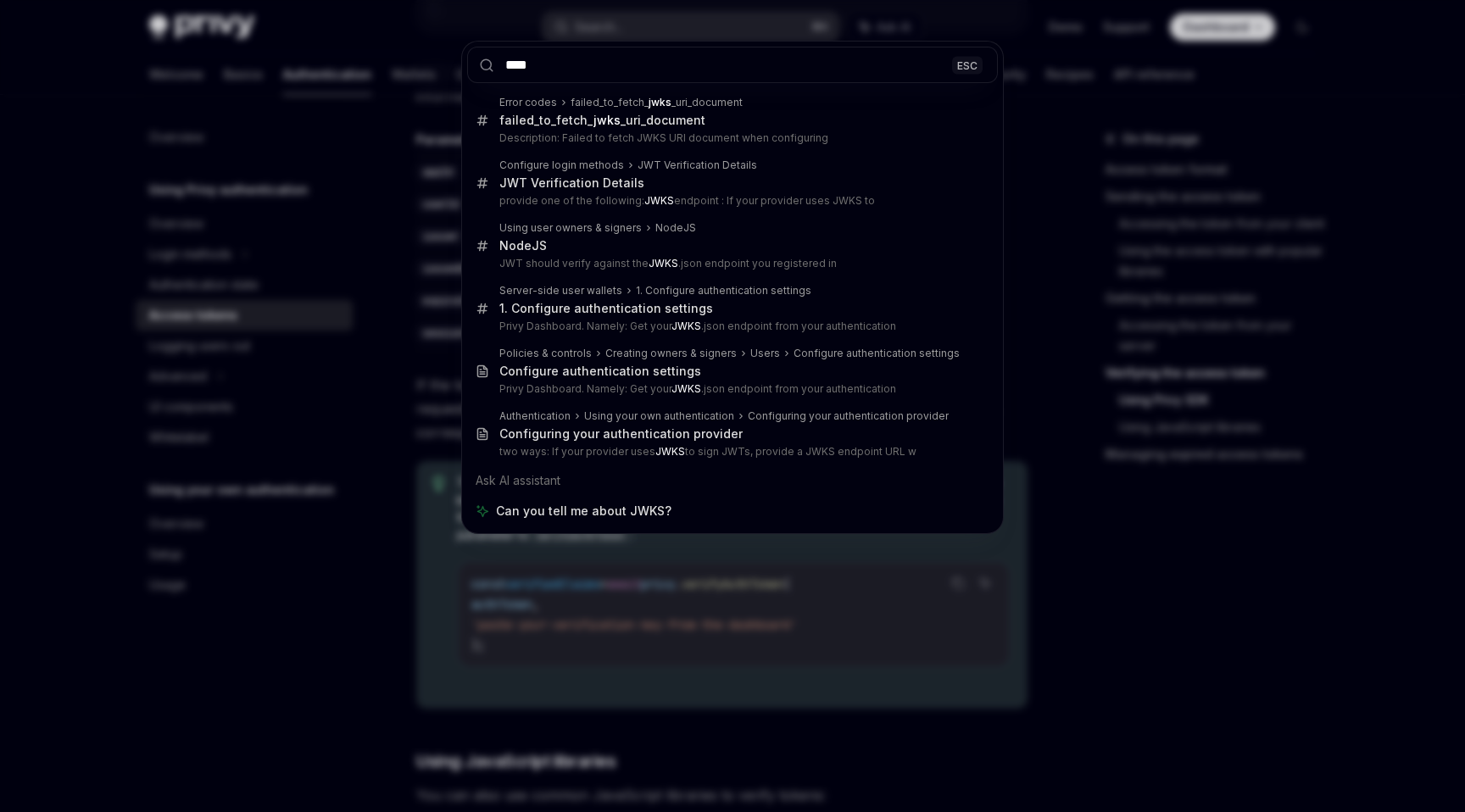
type input "****"
click at [1053, 569] on div "**** ESC Error codes failed_to_fetch_ jwks _uri_document failed_to_fetch_ jwks …" at bounding box center [732, 406] width 1465 height 812
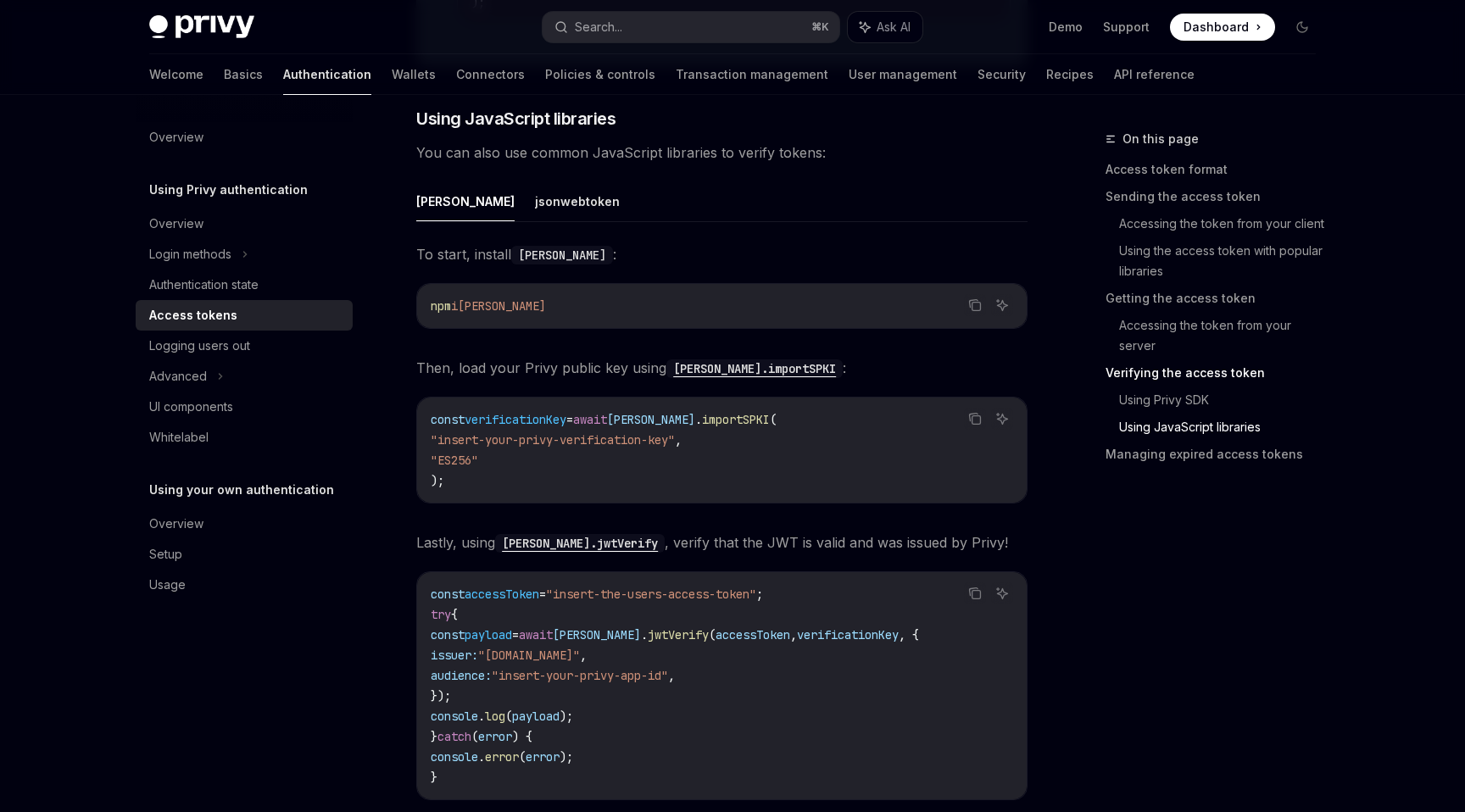
scroll to position [3990, 0]
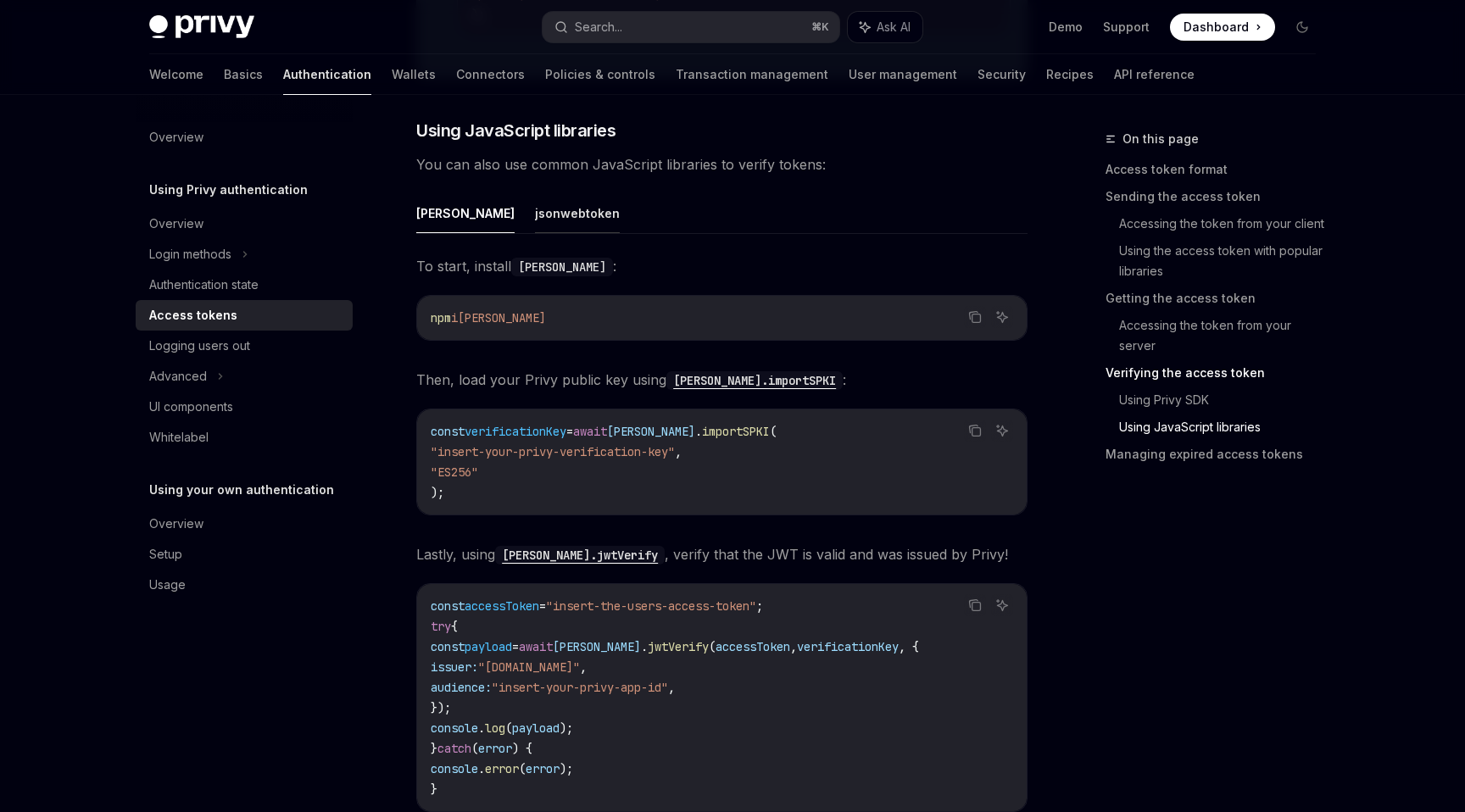
click at [535, 222] on button "jsonwebtoken" at bounding box center [577, 213] width 85 height 40
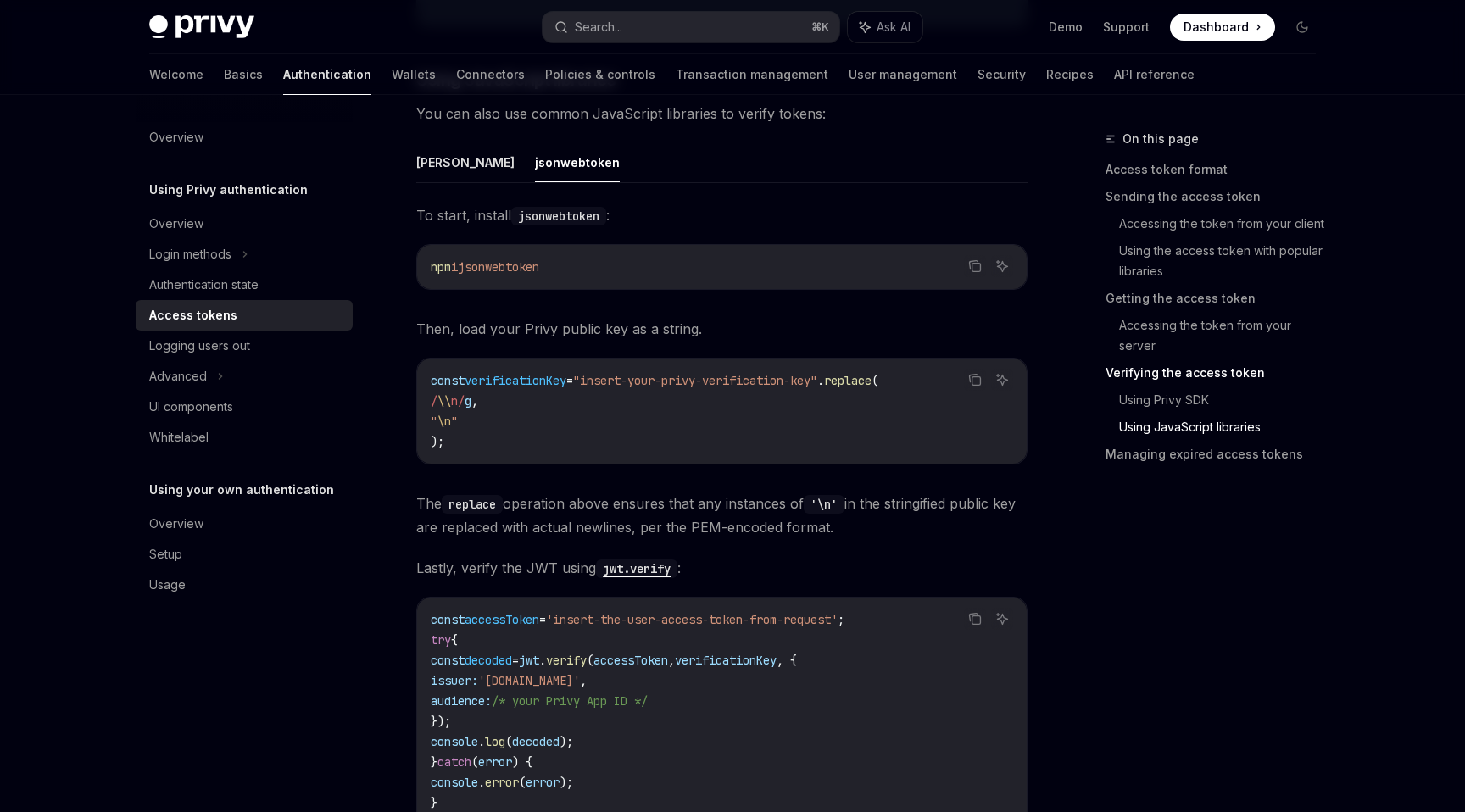
scroll to position [4071, 0]
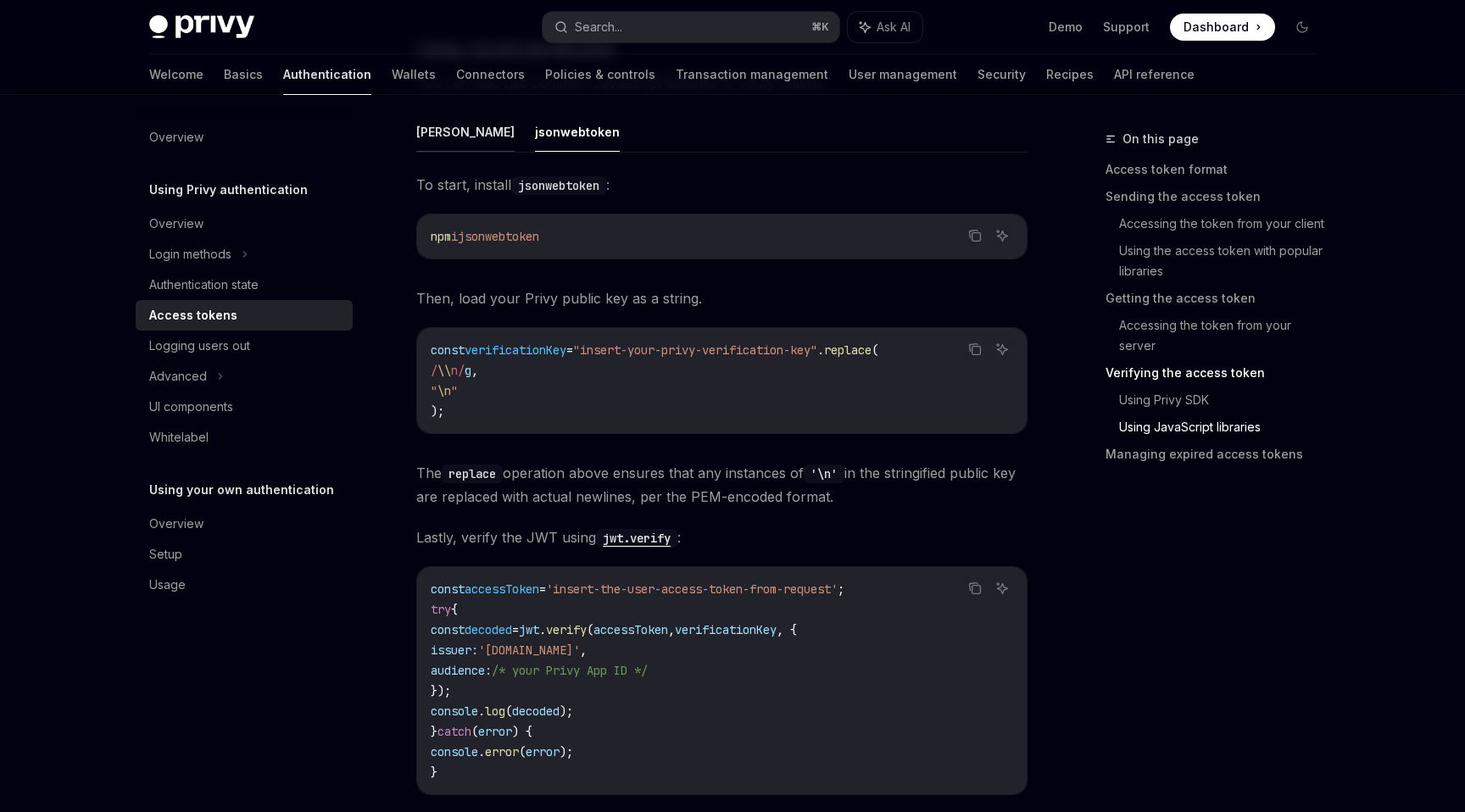
click at [433, 141] on button "[PERSON_NAME]" at bounding box center [465, 132] width 98 height 40
type textarea "*"
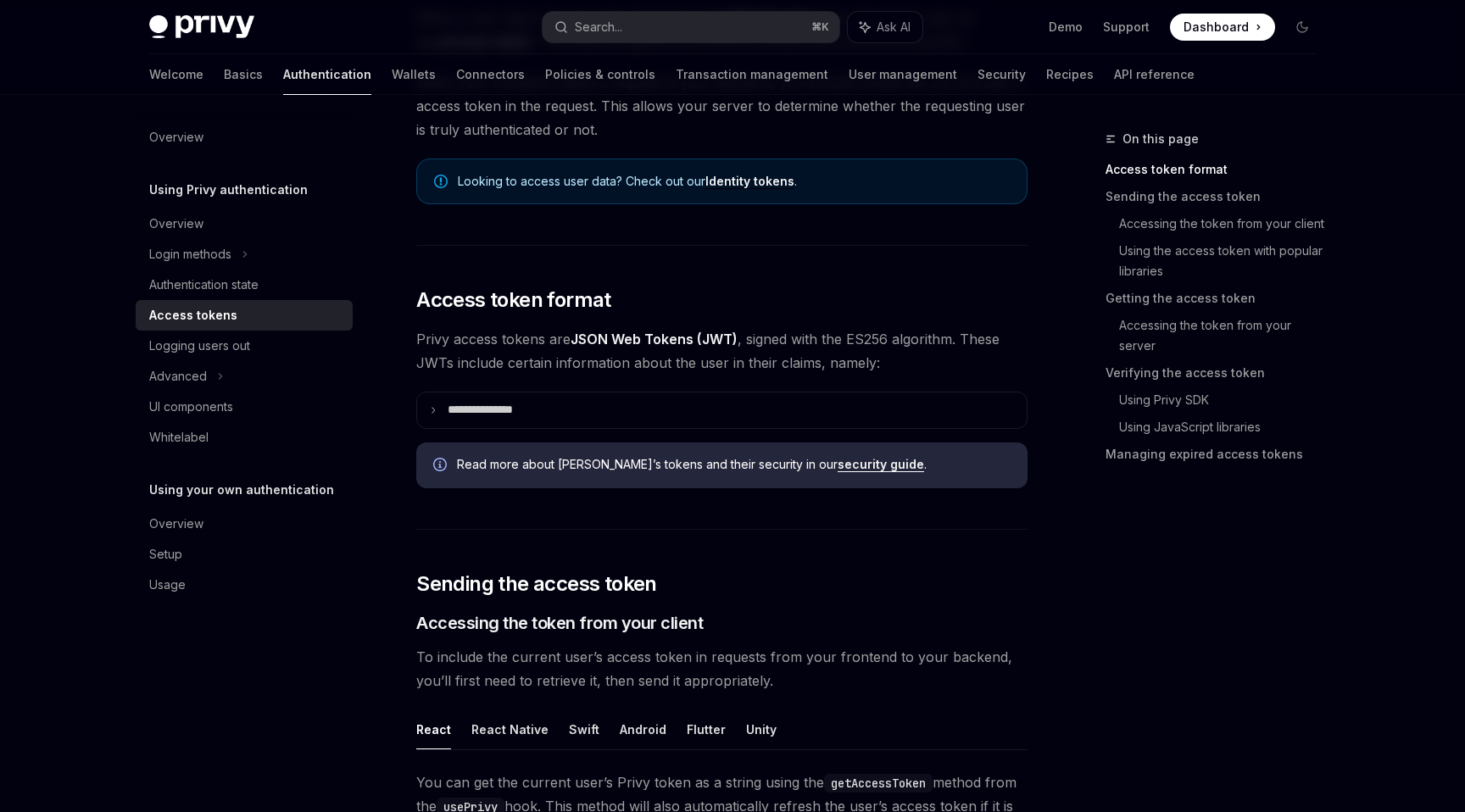
scroll to position [84, 0]
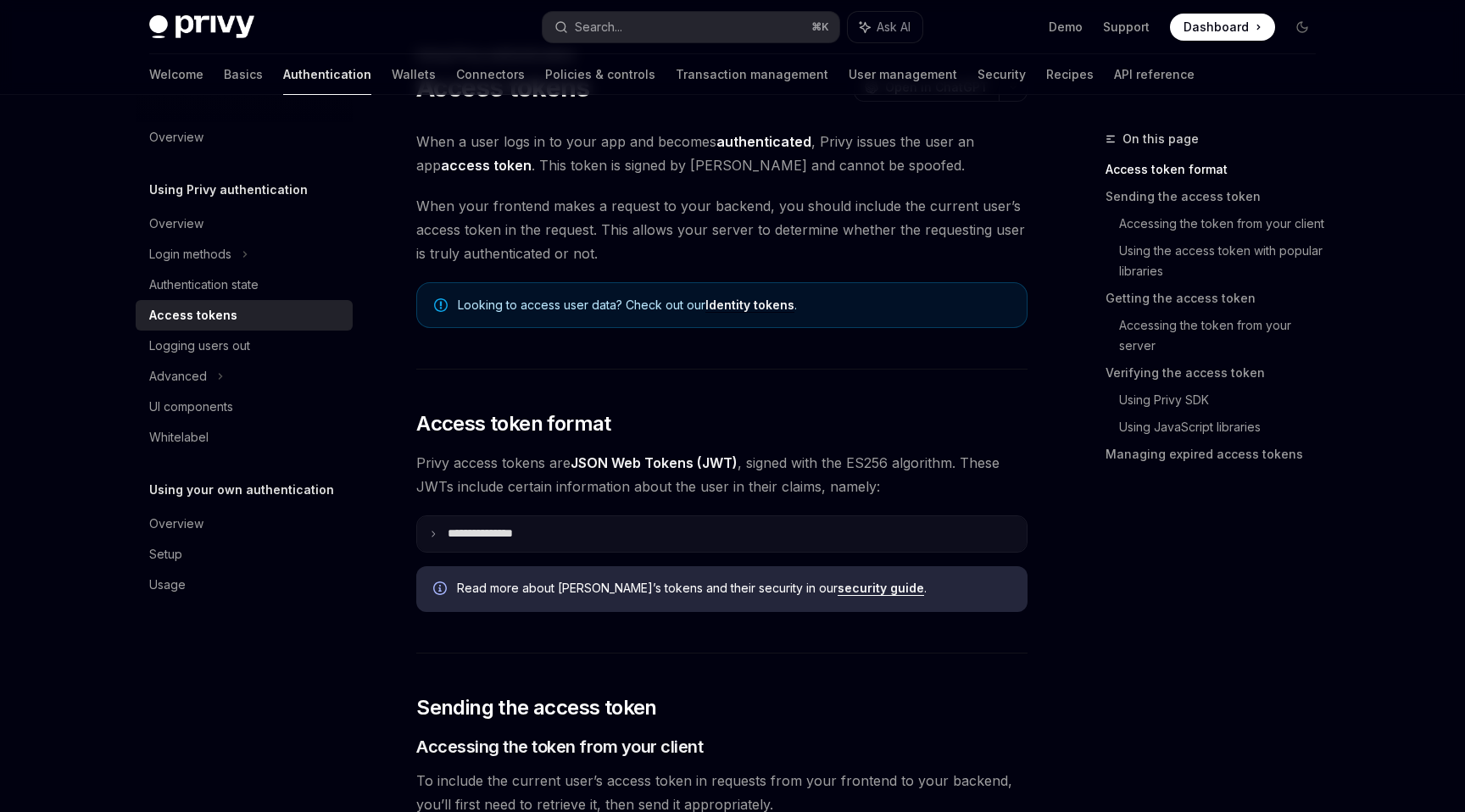
click at [433, 541] on summary "**********" at bounding box center [722, 534] width 609 height 35
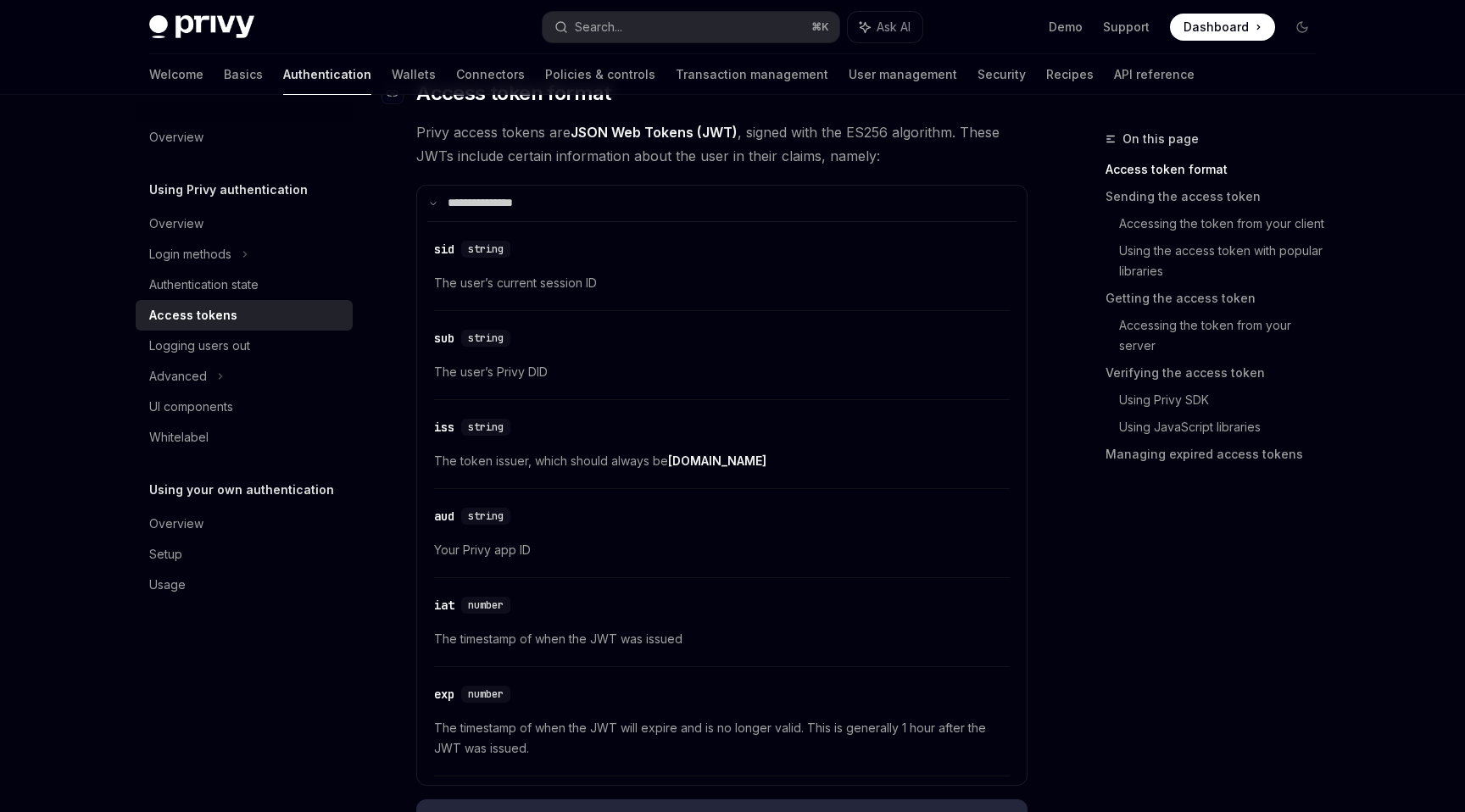
scroll to position [424, 0]
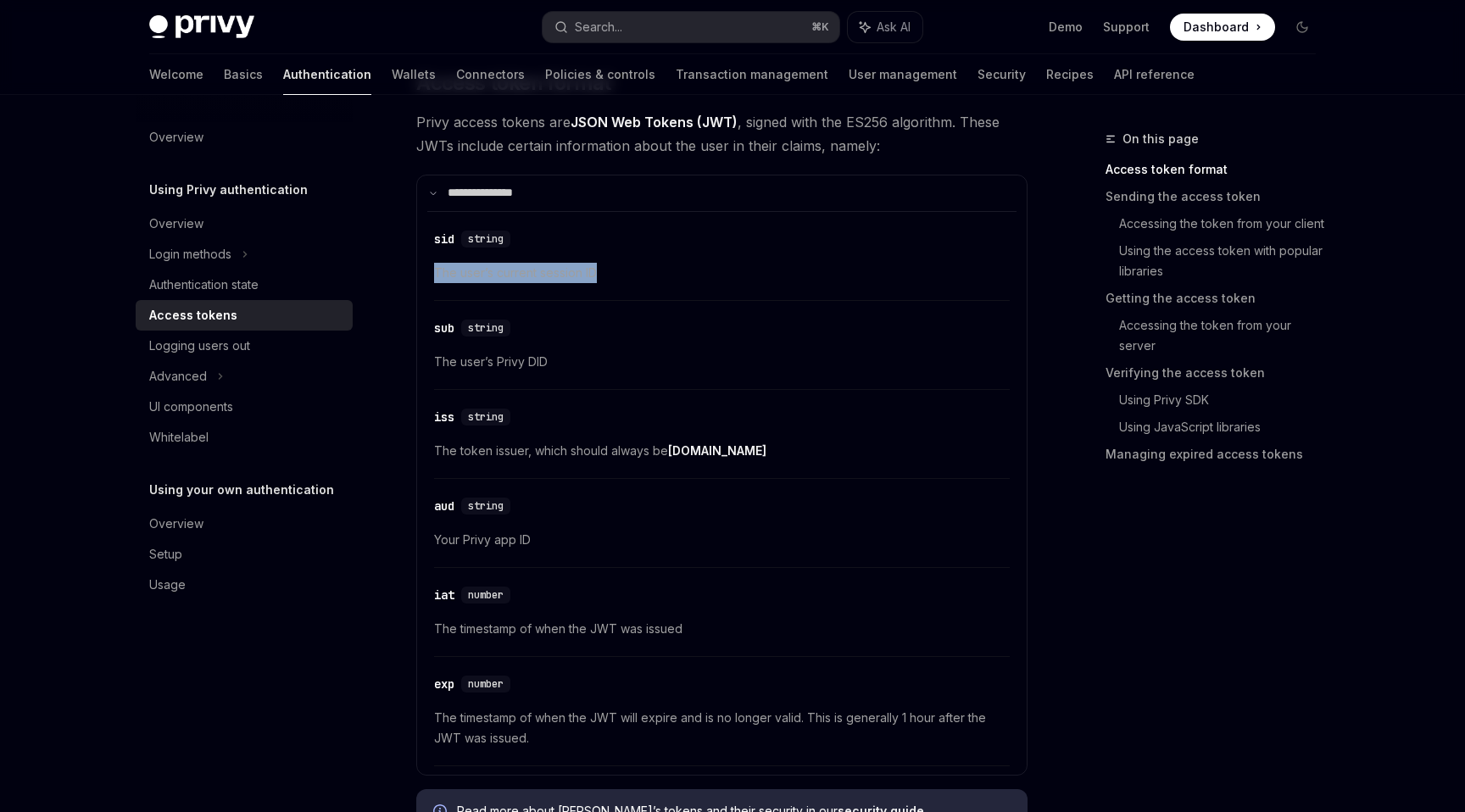
drag, startPoint x: 603, startPoint y: 269, endPoint x: 426, endPoint y: 268, distance: 177.0
click at [424, 269] on details "**********" at bounding box center [722, 475] width 611 height 601
copy span "The user’s current session ID"
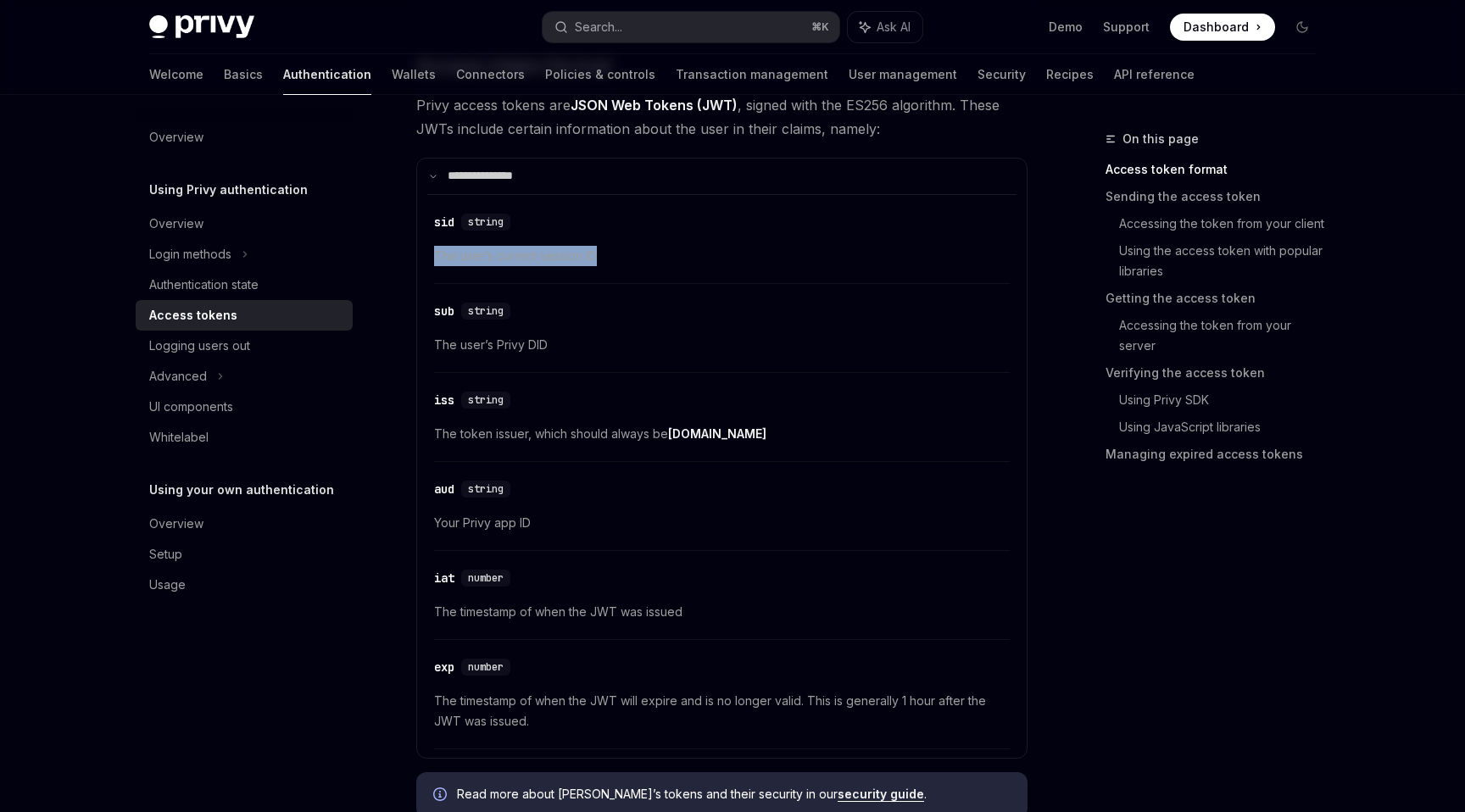
scroll to position [447, 0]
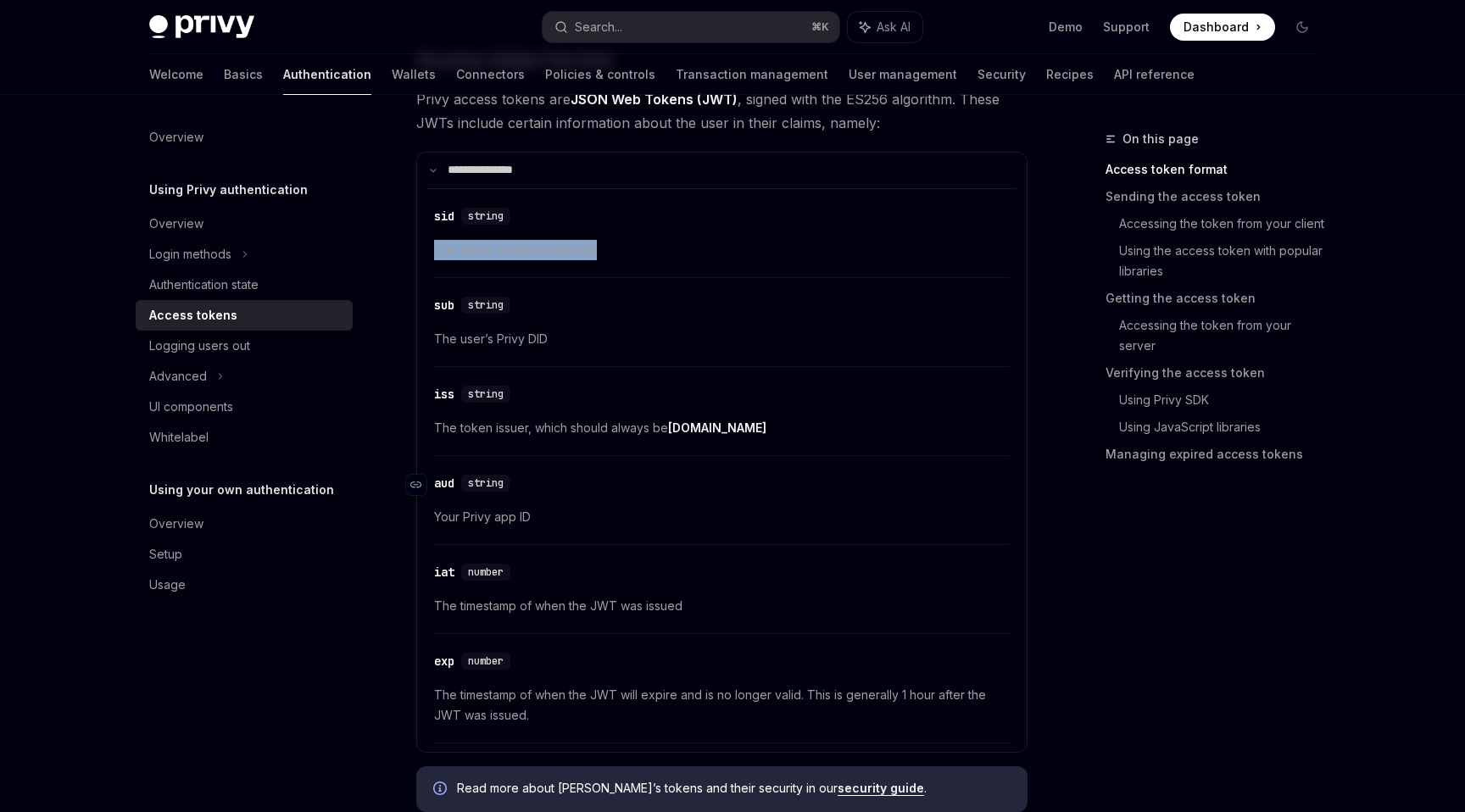
click at [447, 483] on div "aud" at bounding box center [444, 483] width 21 height 17
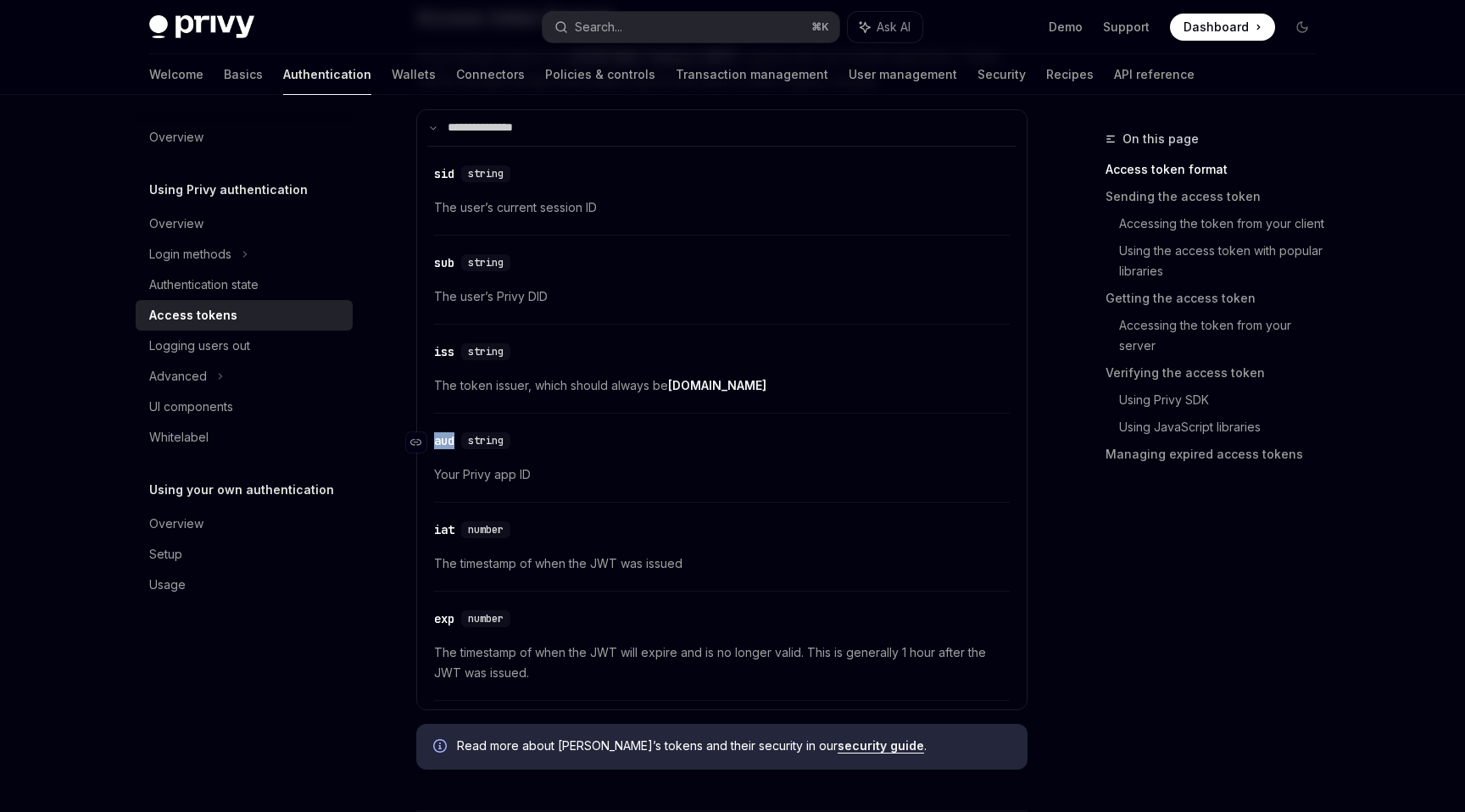
click at [447, 483] on div "​ aud string Your Privy app ID" at bounding box center [721, 461] width 575 height 80
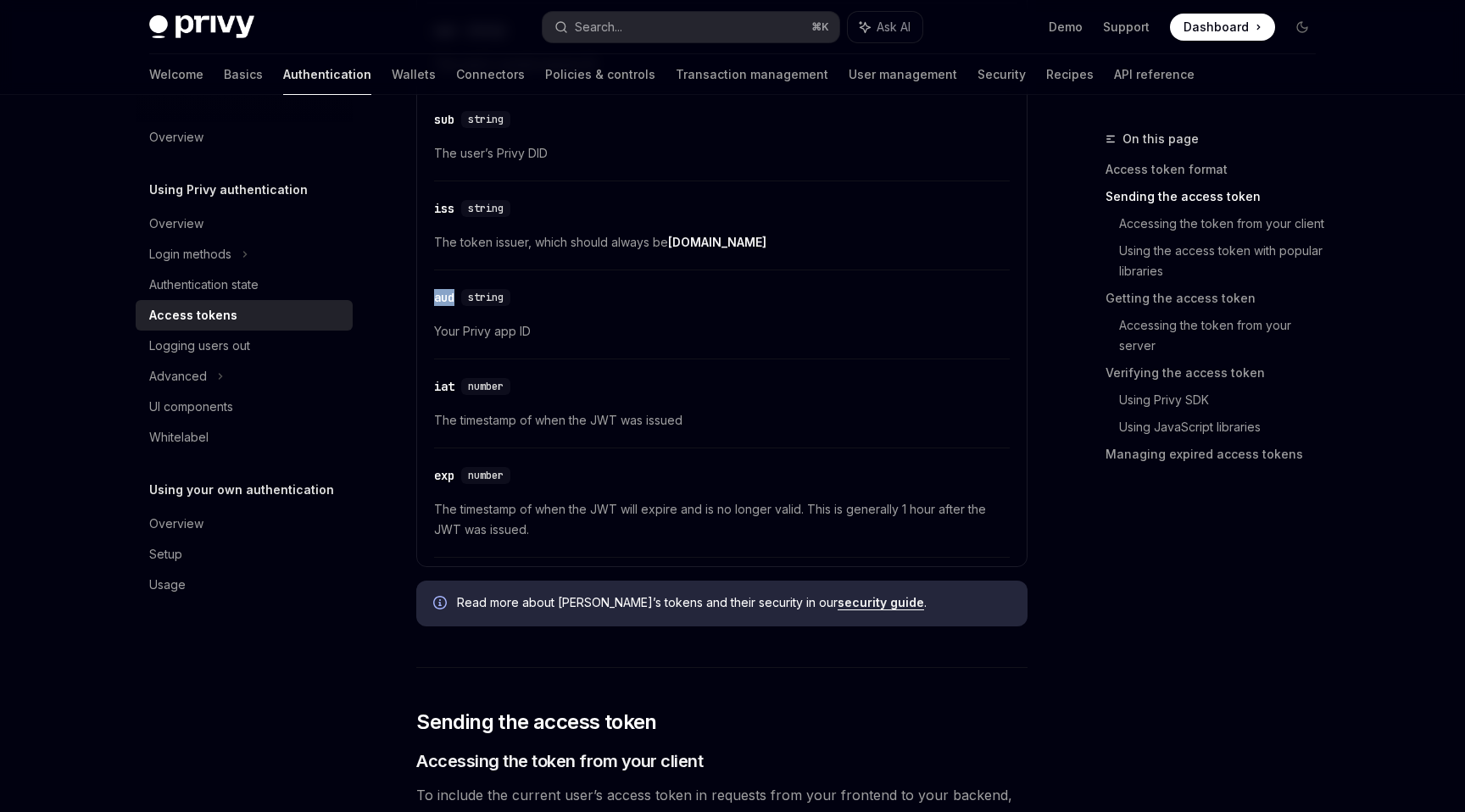
scroll to position [613, 0]
